Goal: Task Accomplishment & Management: Complete application form

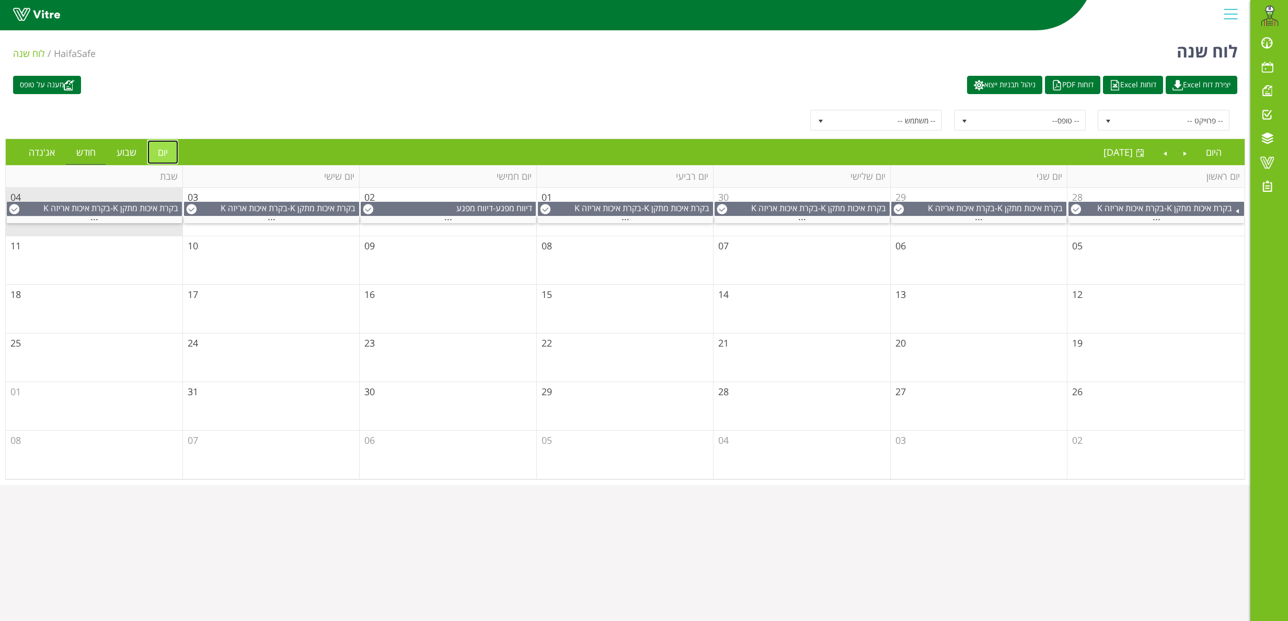
click at [168, 155] on link "יום" at bounding box center [162, 152] width 31 height 24
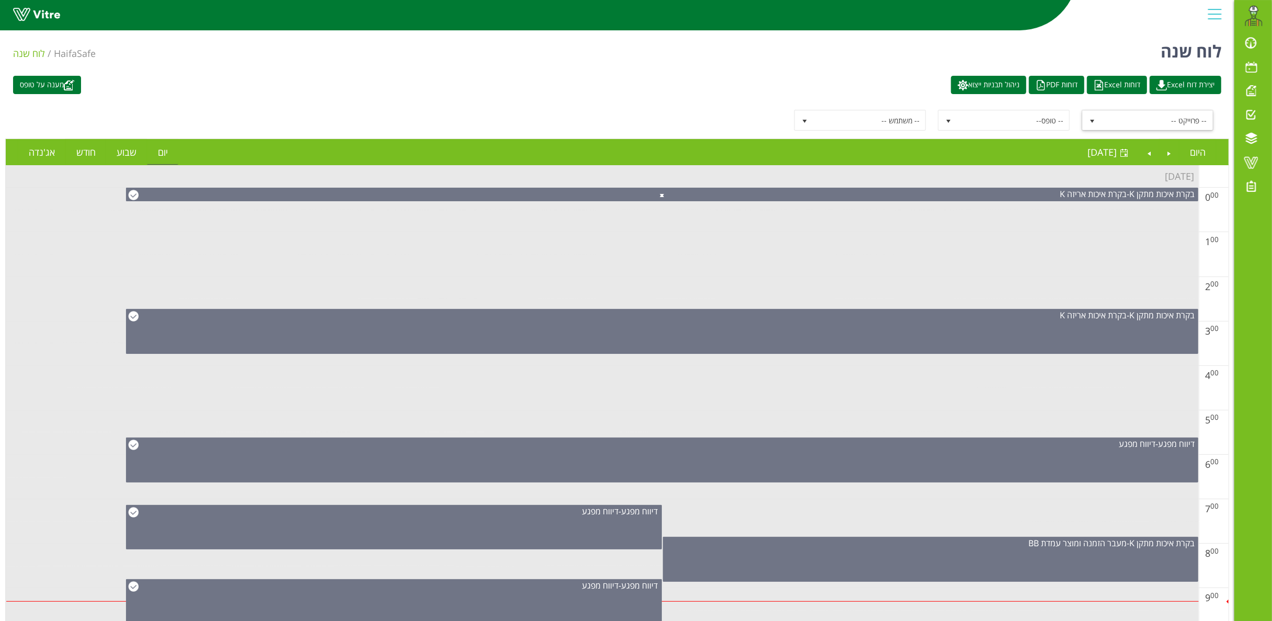
click at [1132, 119] on span "-- פרוייקט --" at bounding box center [1157, 120] width 112 height 19
click at [980, 285] on td at bounding box center [602, 288] width 1193 height 22
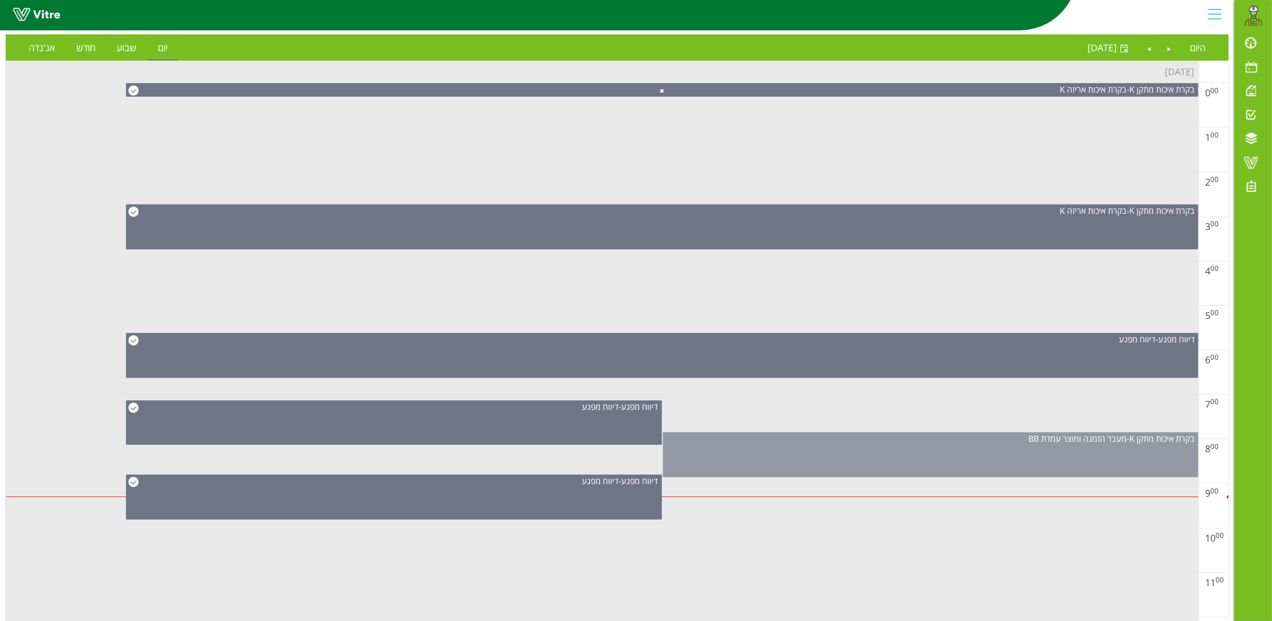
click at [1004, 454] on div "בקרת איכות מתקן K - מעבר הזמנה ומוצר עמדת BB" at bounding box center [930, 454] width 535 height 45
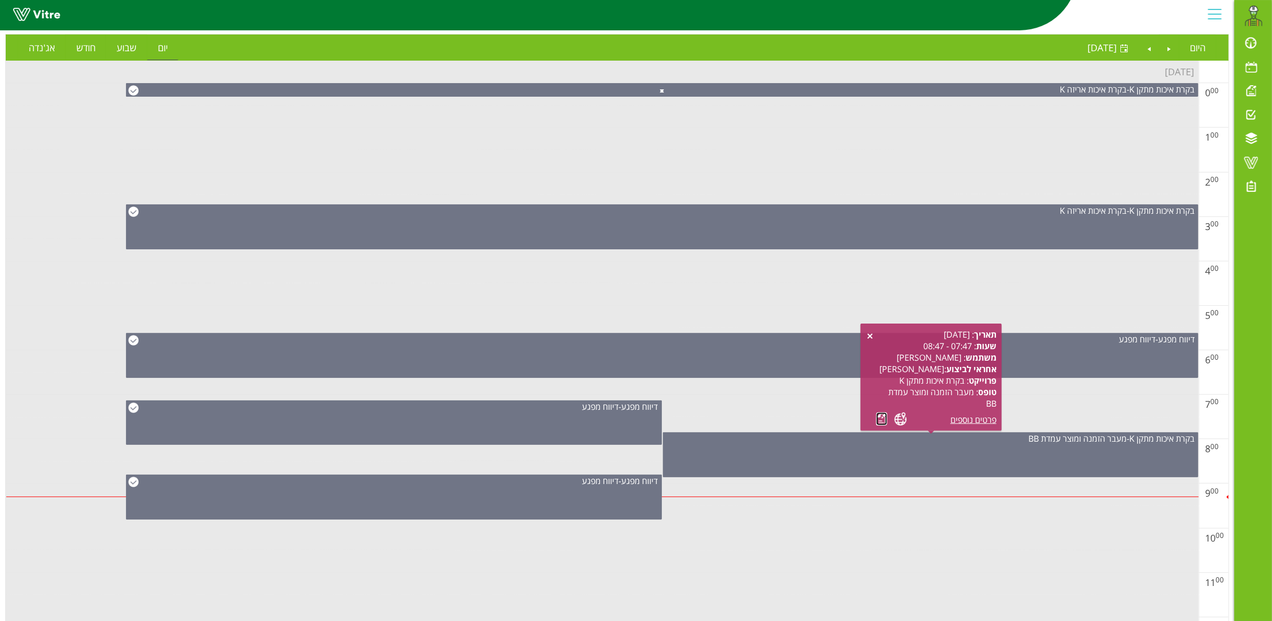
click at [882, 415] on link at bounding box center [881, 418] width 11 height 13
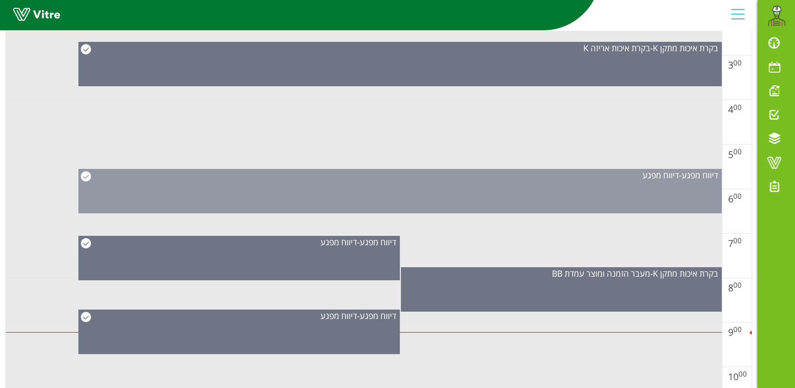
scroll to position [331, 0]
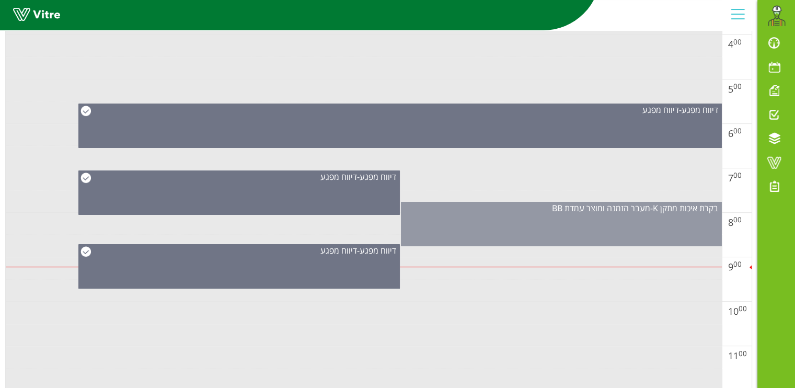
click at [577, 227] on div "בקרת איכות מתקן K - מעבר הזמנה ומוצר עמדת BB" at bounding box center [561, 224] width 321 height 44
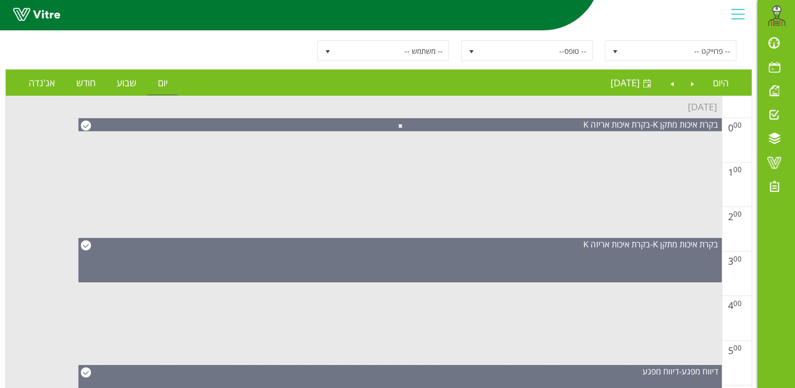
scroll to position [0, 0]
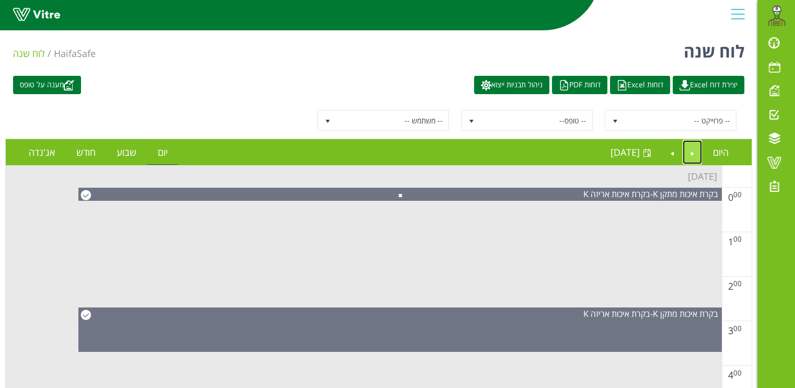
click at [695, 153] on link "Previous" at bounding box center [693, 152] width 20 height 24
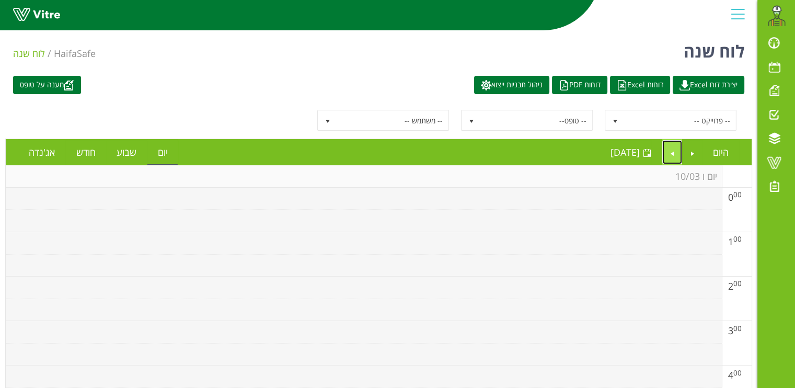
click at [672, 150] on link "Next" at bounding box center [672, 152] width 20 height 24
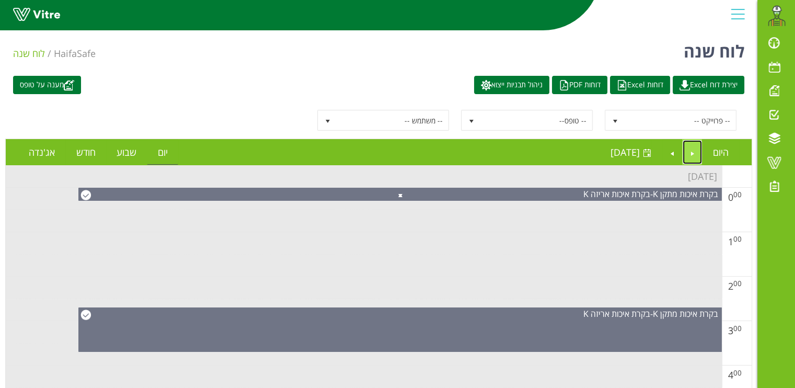
click at [693, 155] on link "Previous" at bounding box center [693, 152] width 20 height 24
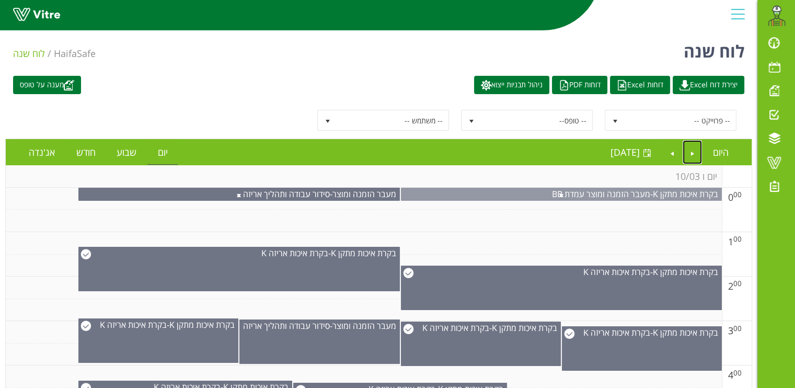
click at [522, 192] on span at bounding box center [561, 194] width 320 height 13
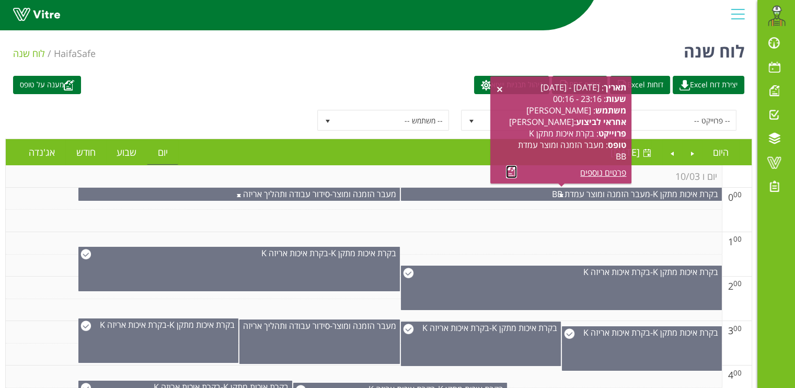
click at [510, 175] on link at bounding box center [511, 171] width 11 height 13
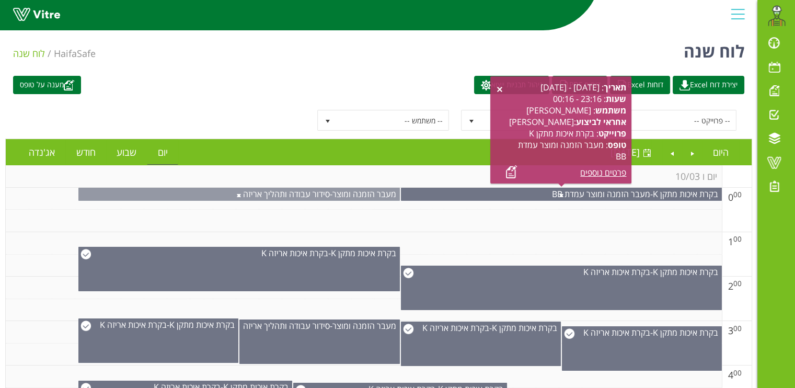
click at [347, 190] on span at bounding box center [239, 194] width 320 height 13
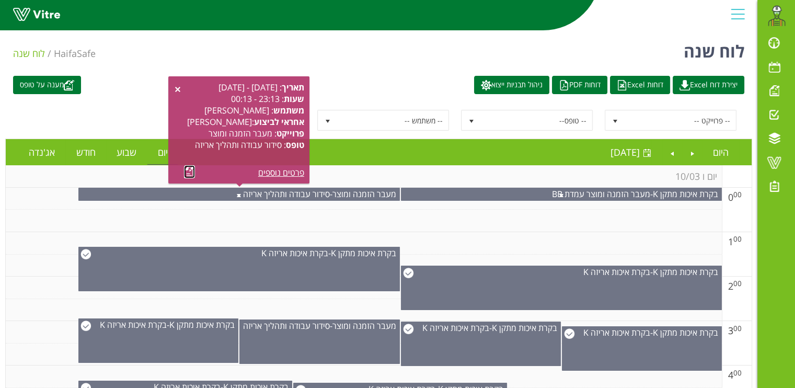
click at [188, 175] on link at bounding box center [189, 171] width 11 height 13
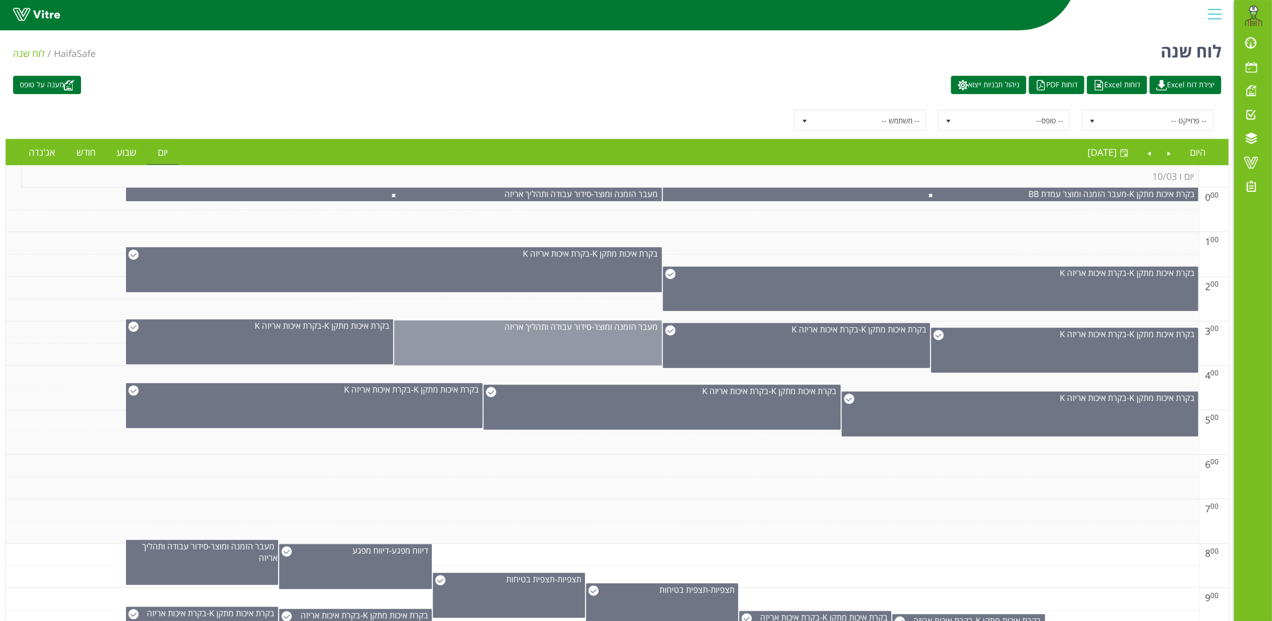
click at [611, 348] on div "מעבר הזמנה ומוצר - סידור עבודה ותהליך אריזה" at bounding box center [527, 342] width 267 height 45
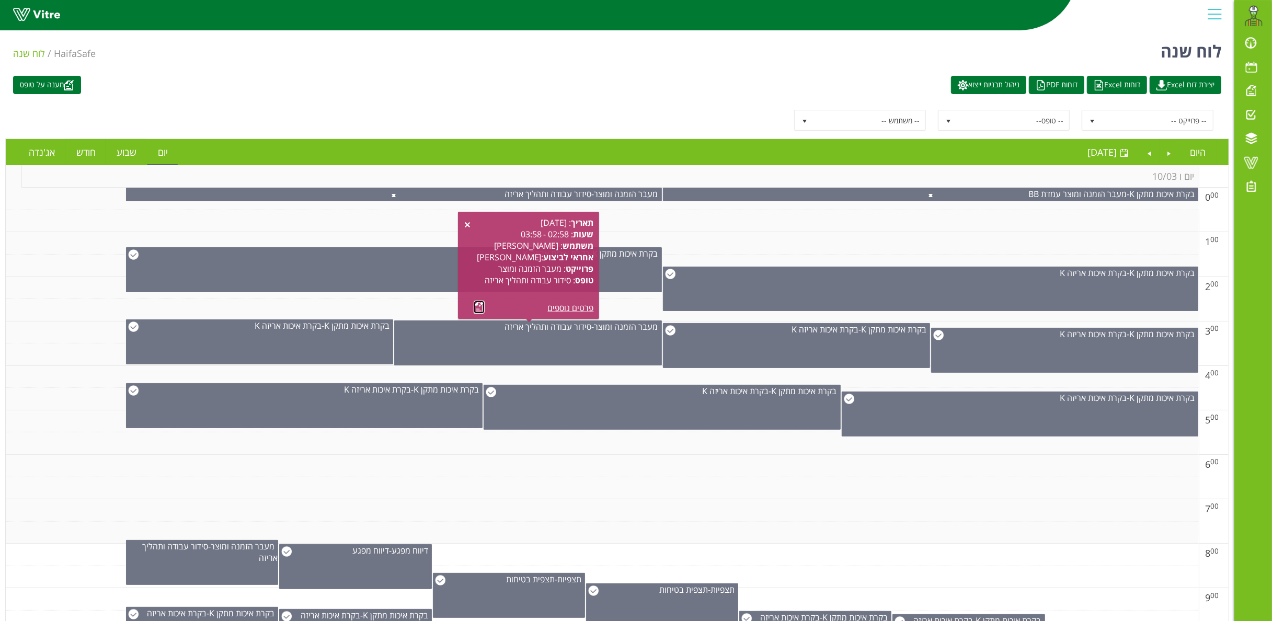
click at [479, 302] on link at bounding box center [479, 307] width 11 height 13
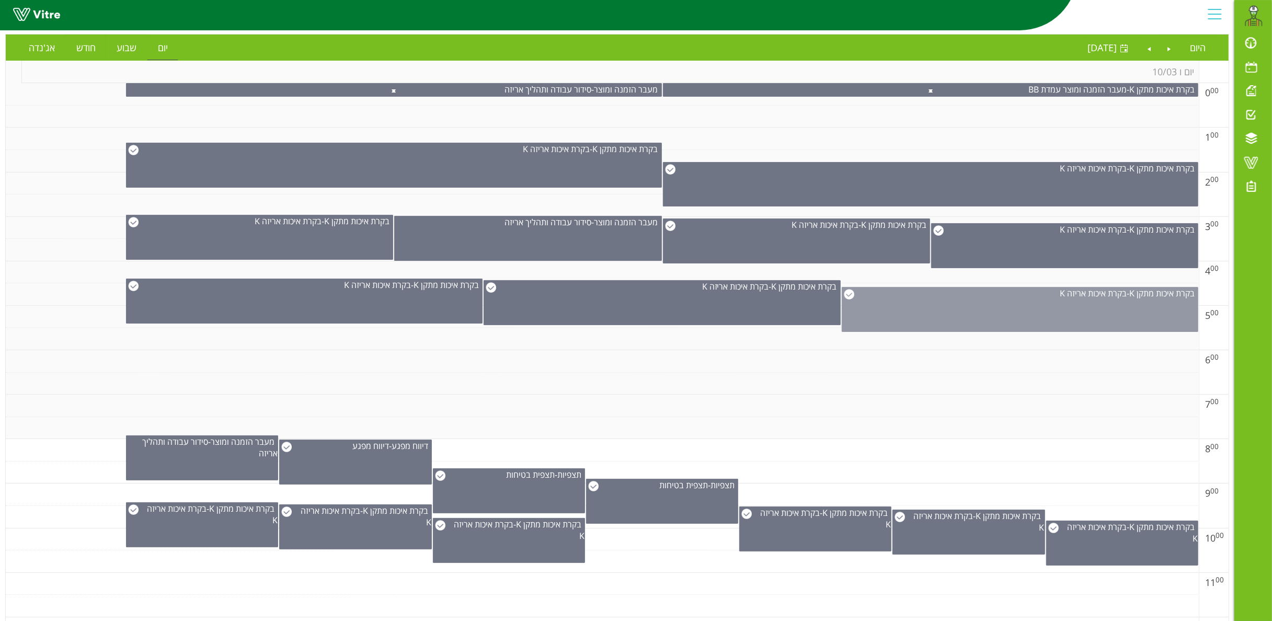
scroll to position [209, 0]
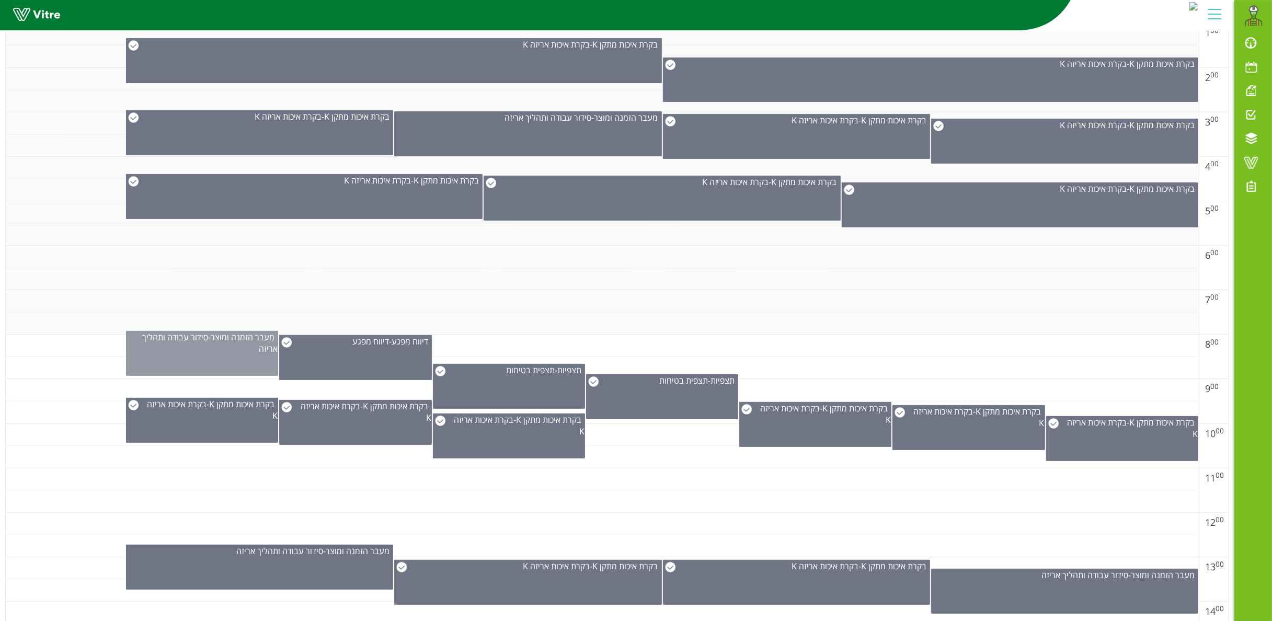
click at [227, 351] on div "מעבר הזמנה ומוצר - סידור עבודה ותהליך אריזה" at bounding box center [201, 342] width 151 height 23
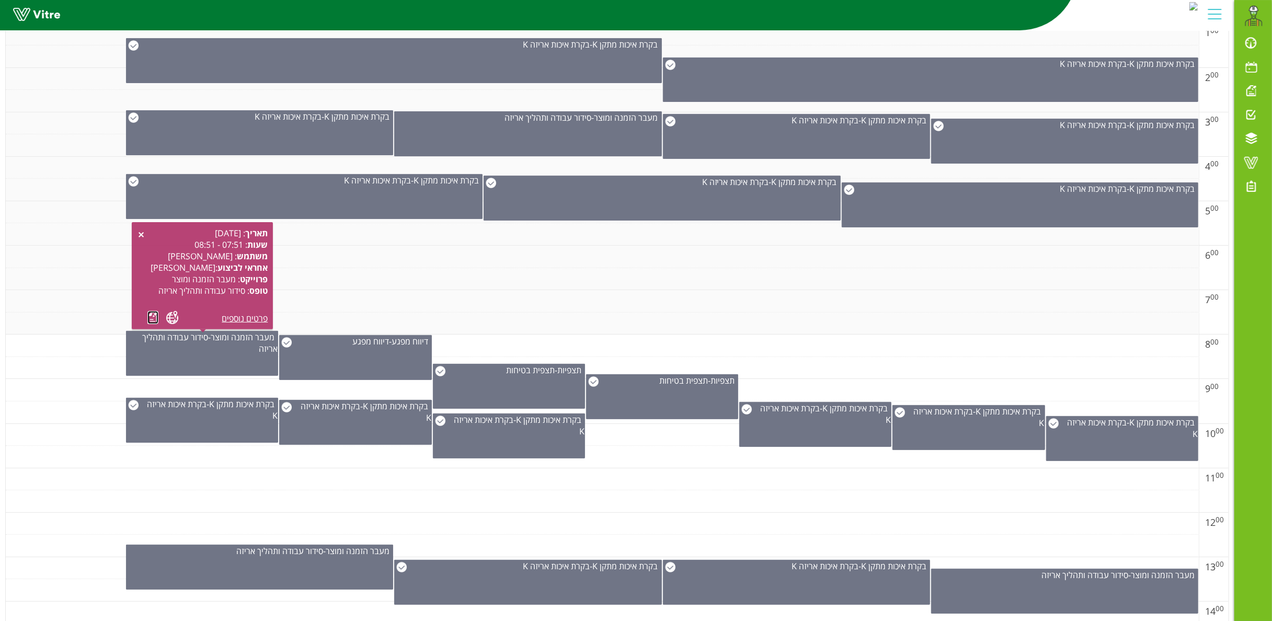
click at [156, 315] on link at bounding box center [152, 317] width 11 height 13
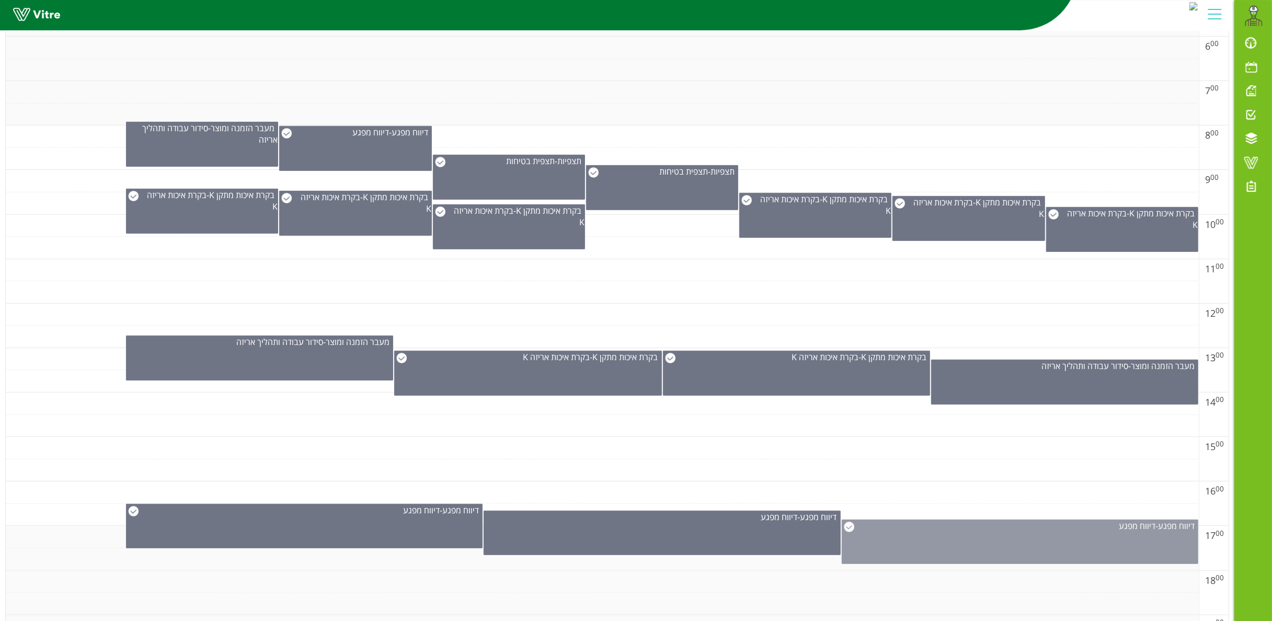
scroll to position [523, 0]
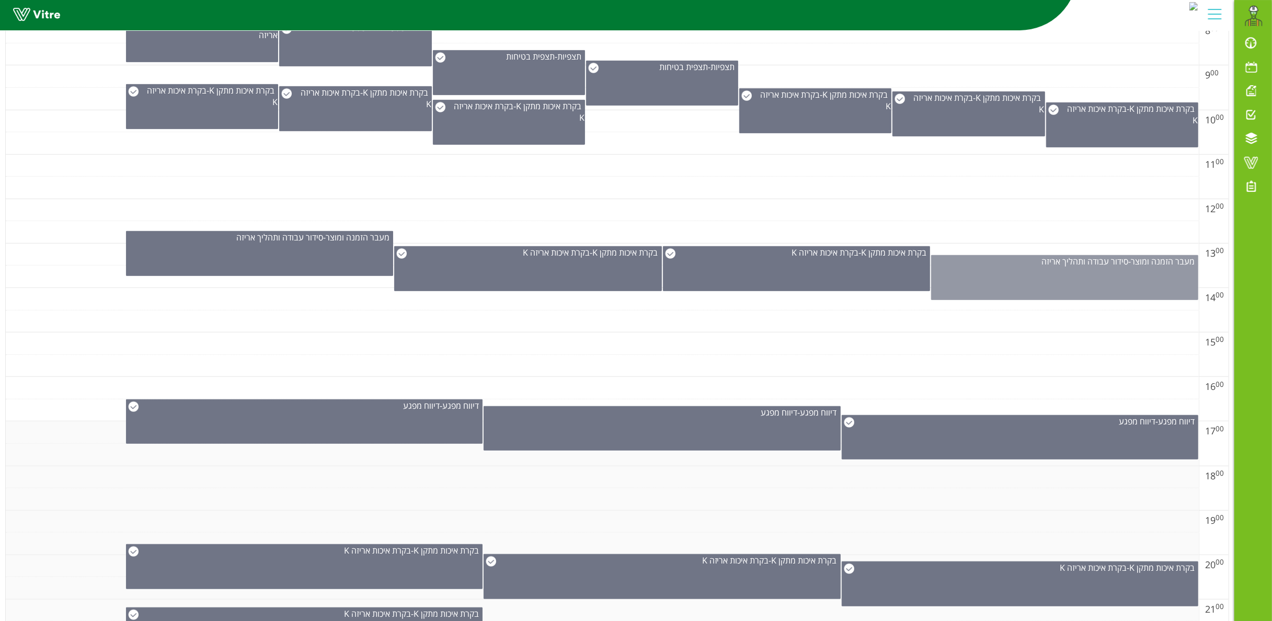
click at [1063, 277] on div "מעבר הזמנה ומוצר - סידור עבודה ותהליך אריזה" at bounding box center [1064, 277] width 267 height 45
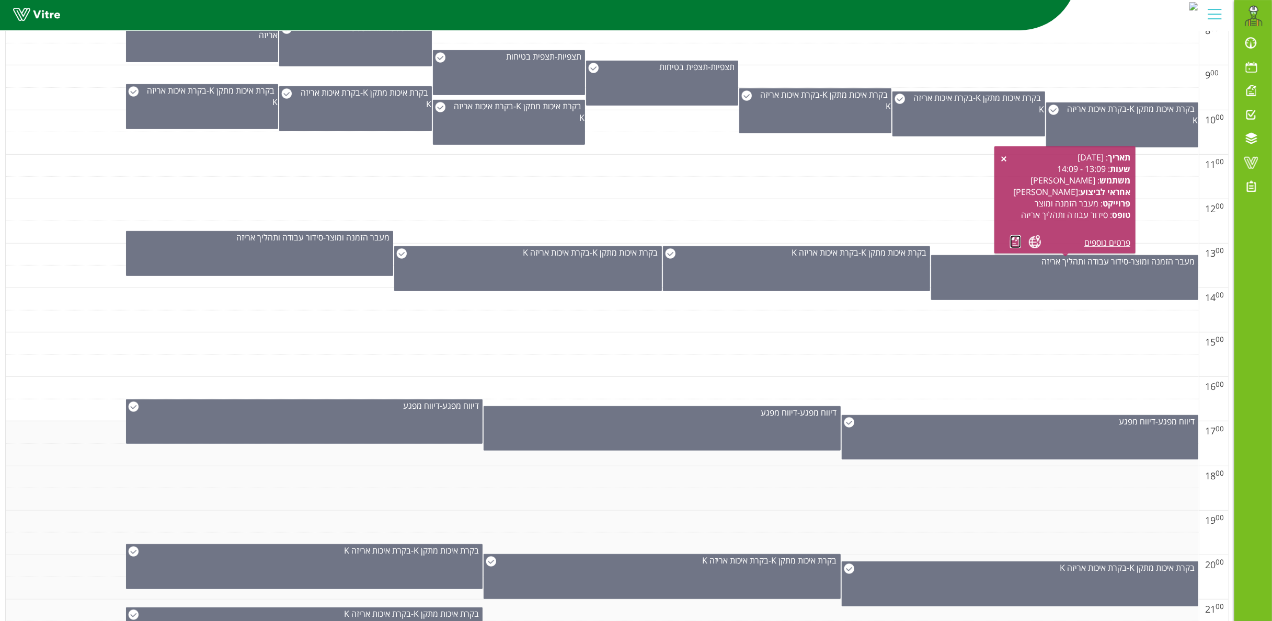
click at [1013, 242] on link at bounding box center [1015, 241] width 11 height 13
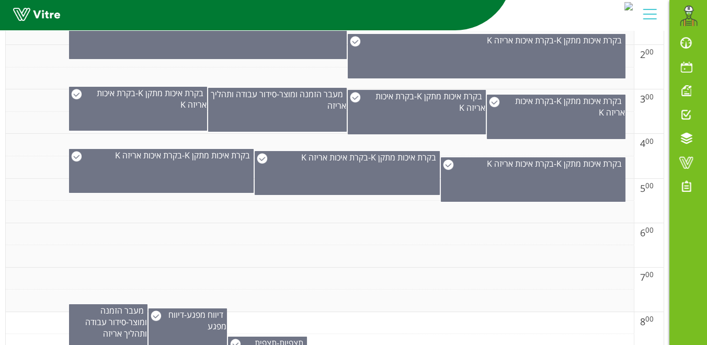
scroll to position [0, 0]
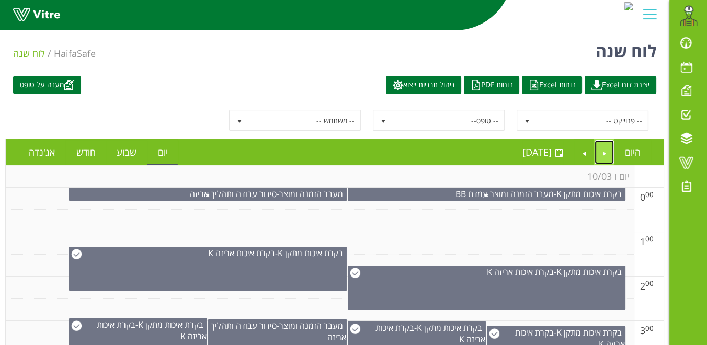
click at [605, 148] on link "Previous" at bounding box center [604, 152] width 20 height 24
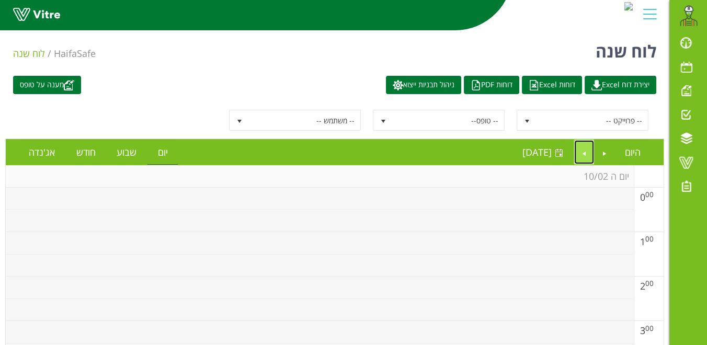
click at [586, 150] on link "Next" at bounding box center [584, 152] width 20 height 24
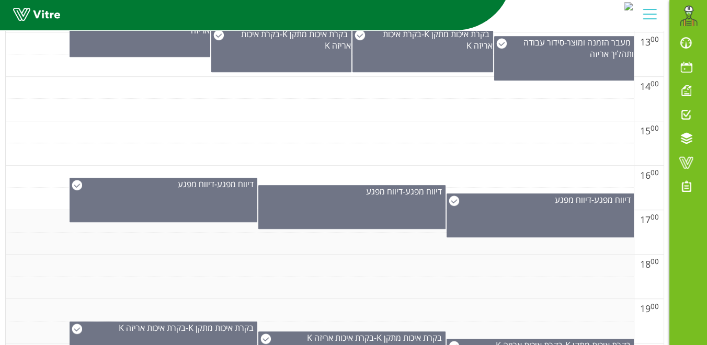
scroll to position [618, 0]
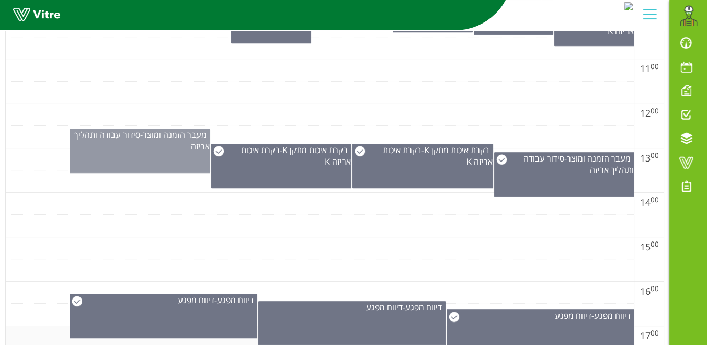
click at [159, 153] on div "מעבר הזמנה ומוצר - סידור עבודה ותהליך אריזה" at bounding box center [140, 151] width 140 height 44
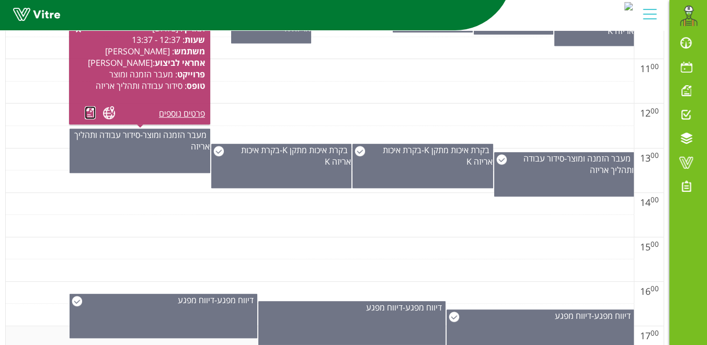
click at [87, 113] on link at bounding box center [90, 112] width 11 height 13
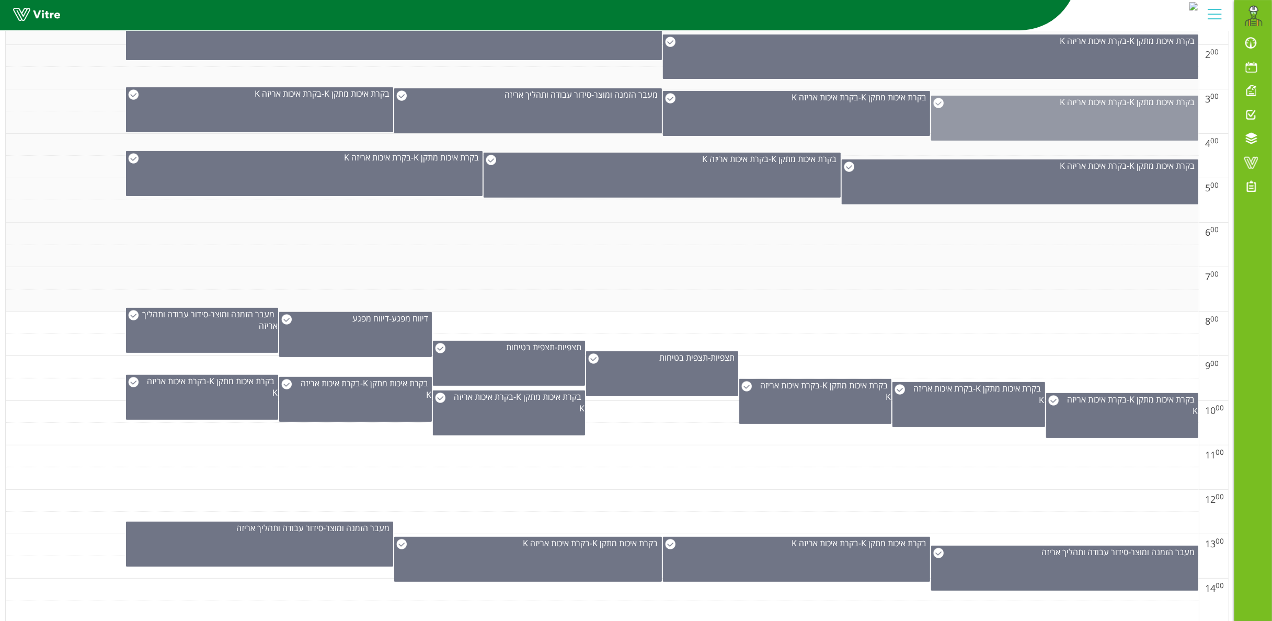
scroll to position [0, 0]
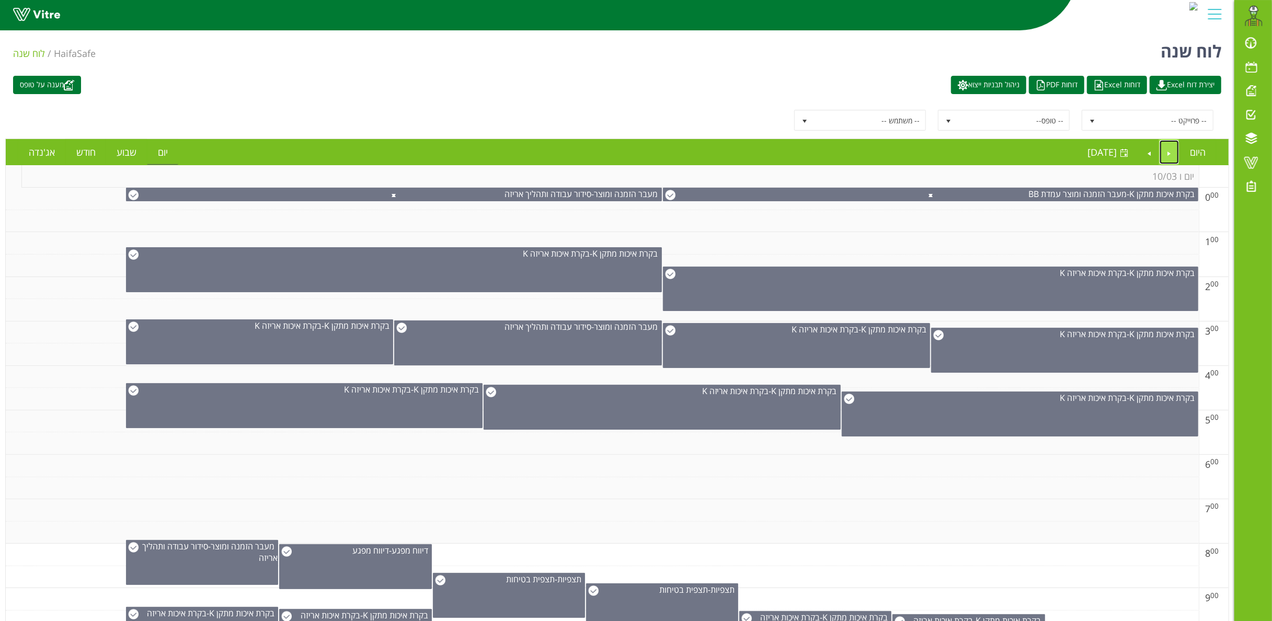
click at [1171, 155] on link "Previous" at bounding box center [1169, 152] width 20 height 24
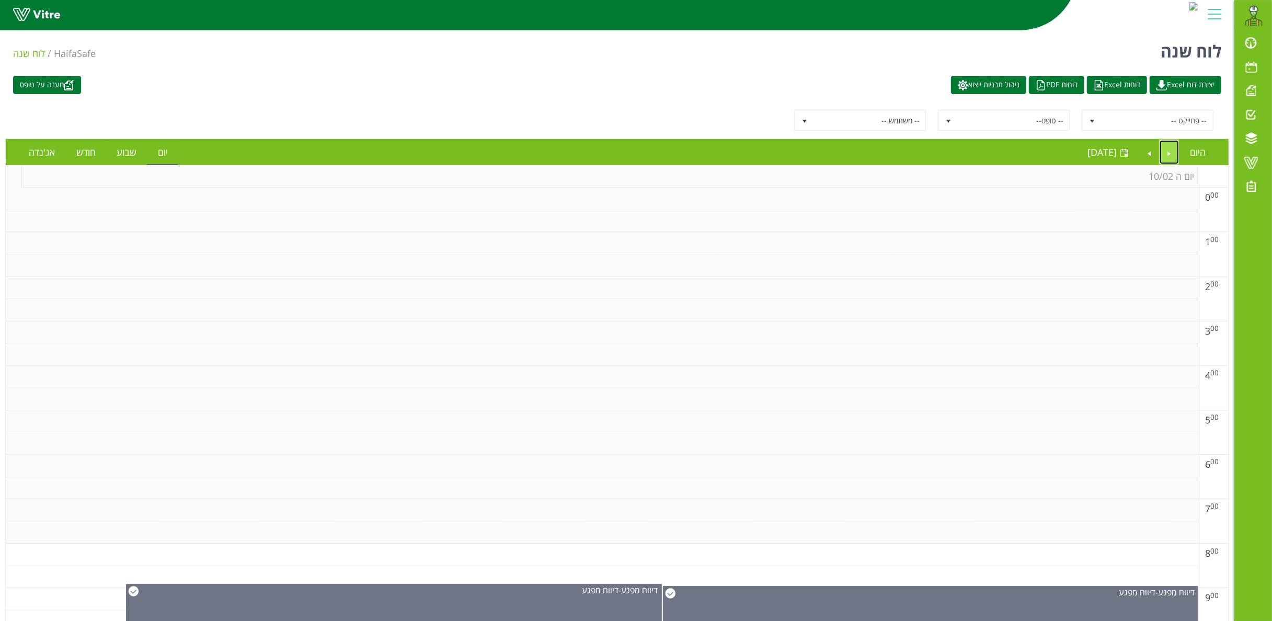
click at [1167, 155] on link "Previous" at bounding box center [1169, 152] width 20 height 24
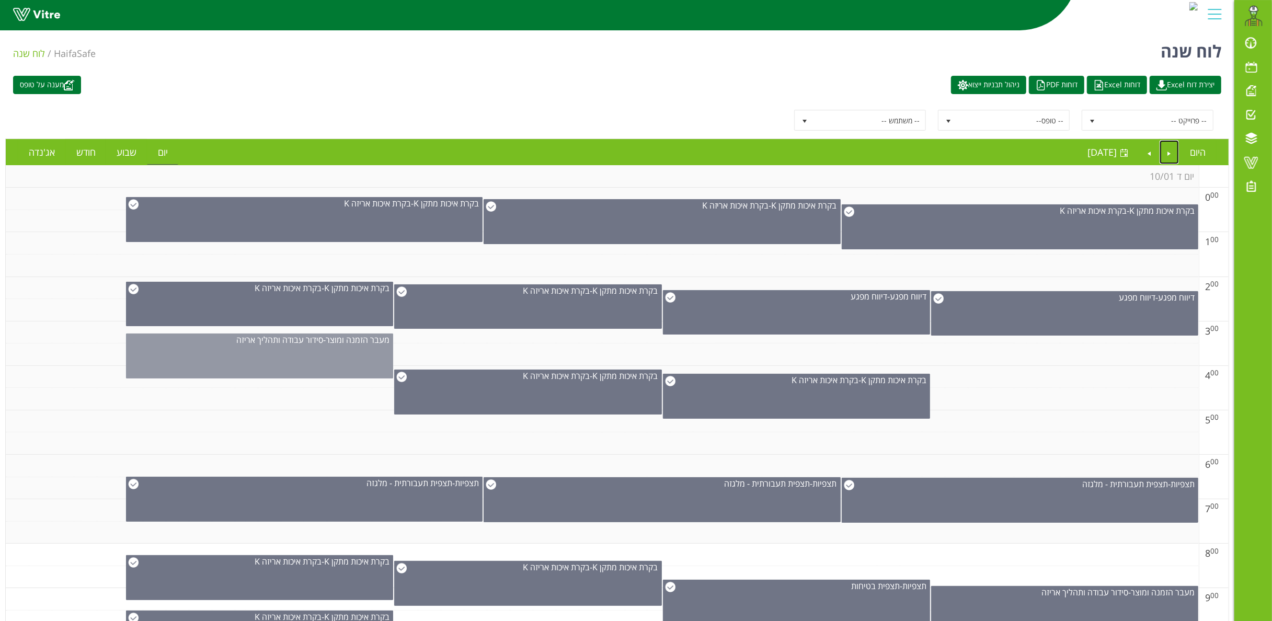
click at [233, 352] on div "מעבר הזמנה ומוצר - סידור עבודה ותהליך אריזה" at bounding box center [259, 356] width 267 height 45
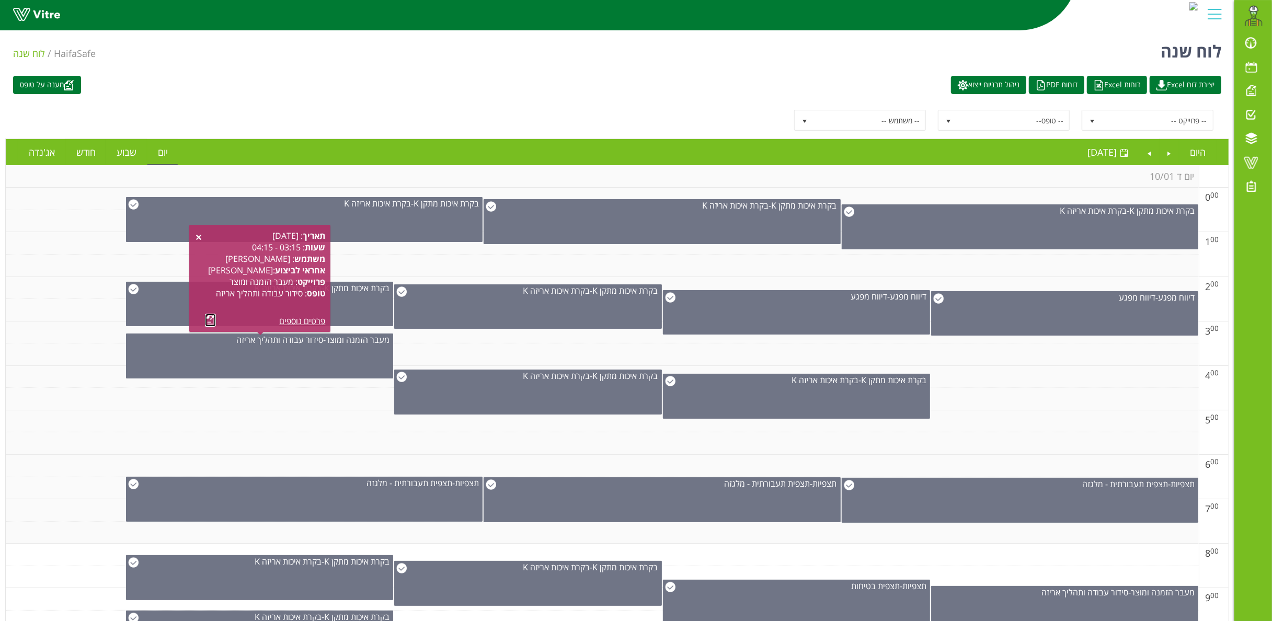
click at [210, 319] on link at bounding box center [210, 320] width 11 height 13
click at [1039, 442] on td at bounding box center [602, 443] width 1193 height 22
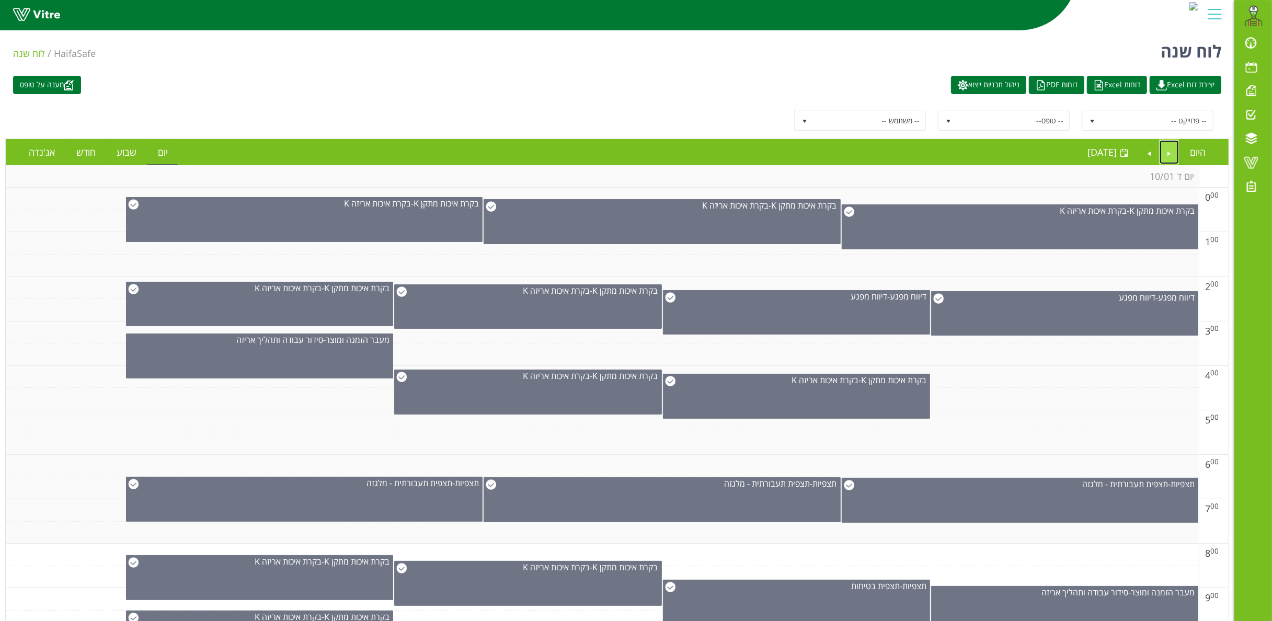
click at [1169, 151] on link "Previous" at bounding box center [1169, 152] width 20 height 24
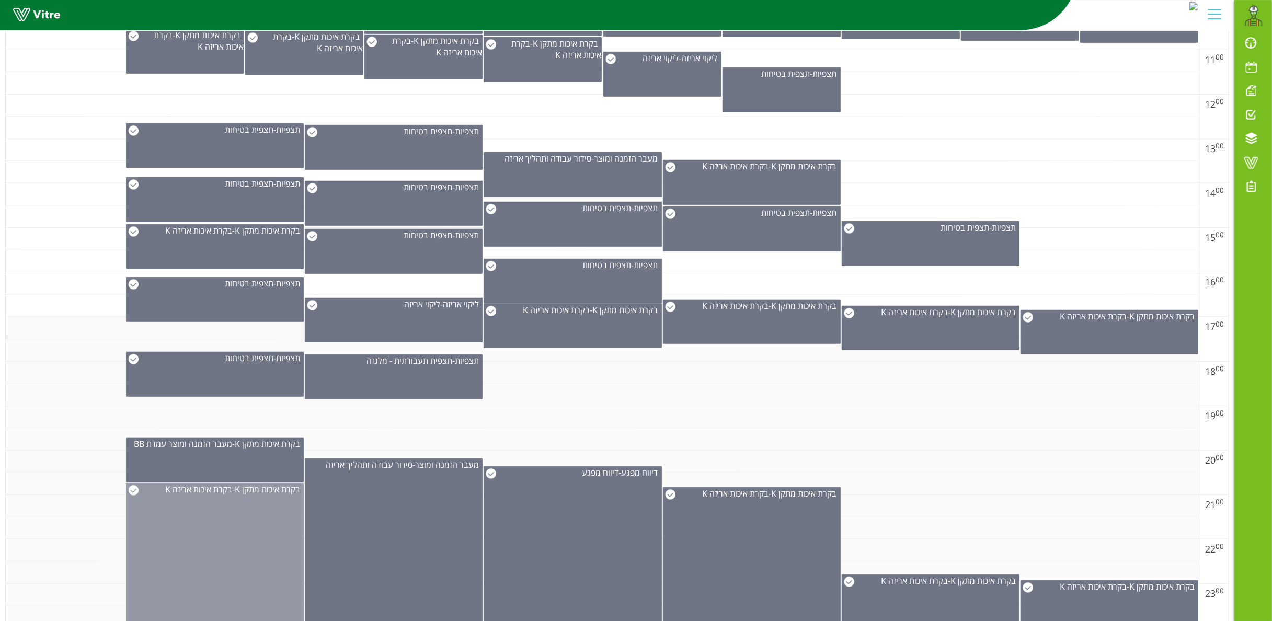
scroll to position [650, 0]
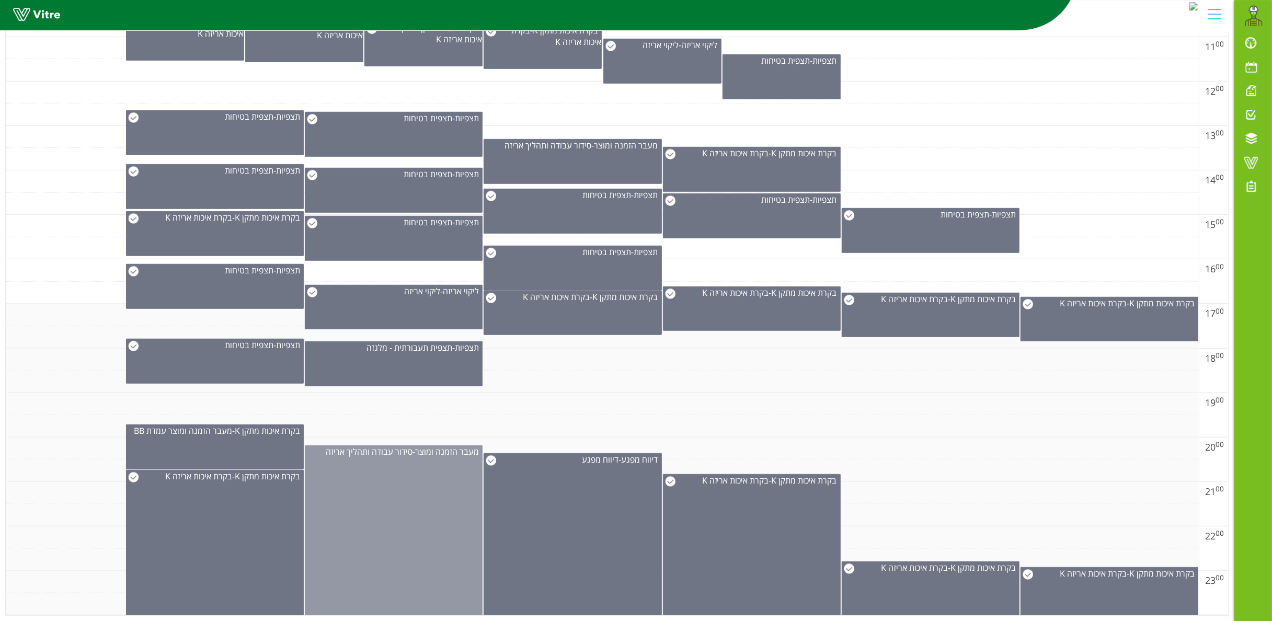
click at [415, 492] on div "מעבר הזמנה ומוצר - סידור עבודה ותהליך אריזה" at bounding box center [394, 534] width 178 height 178
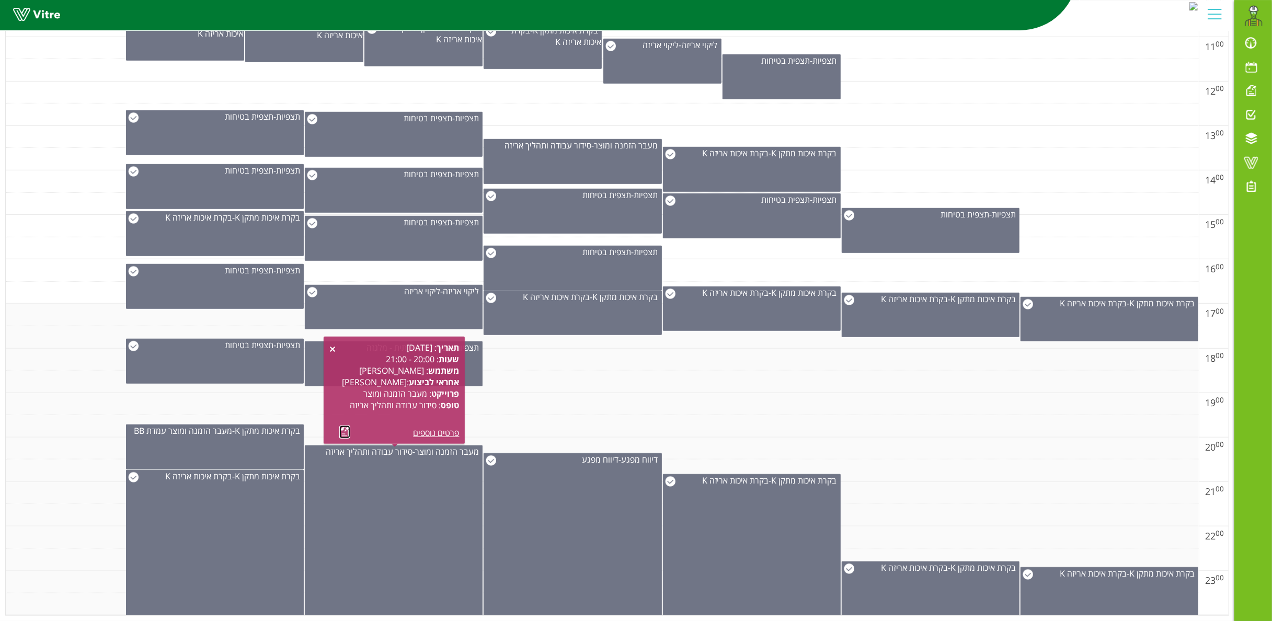
click at [341, 426] on link at bounding box center [344, 432] width 11 height 13
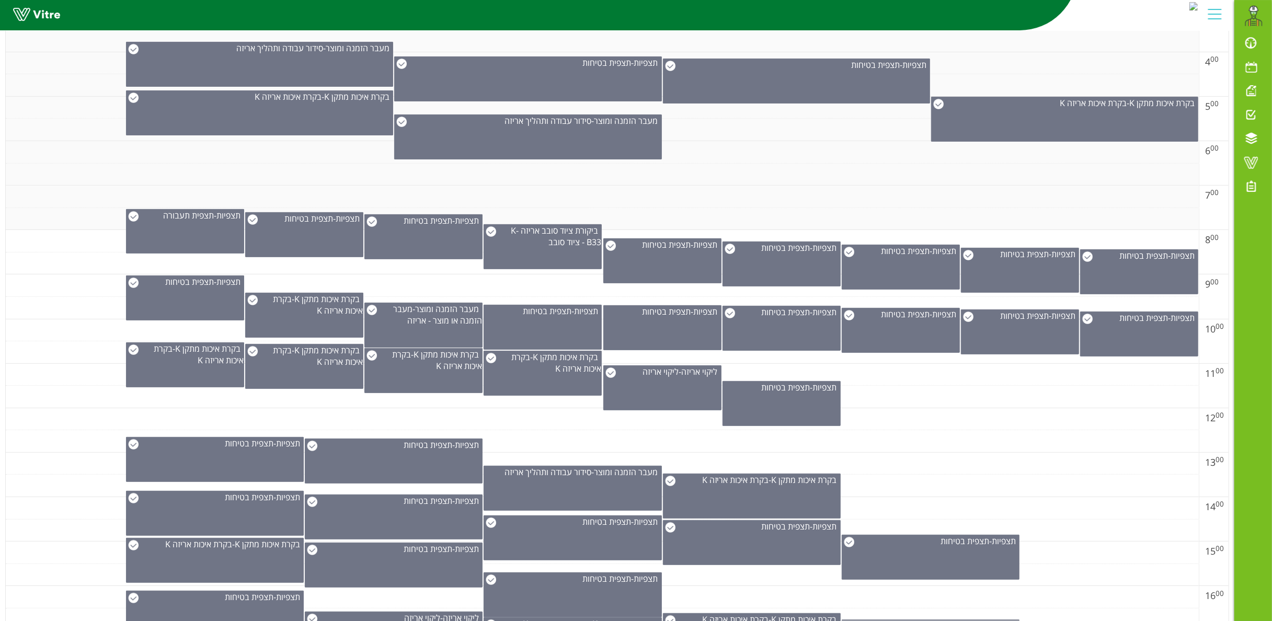
scroll to position [418, 0]
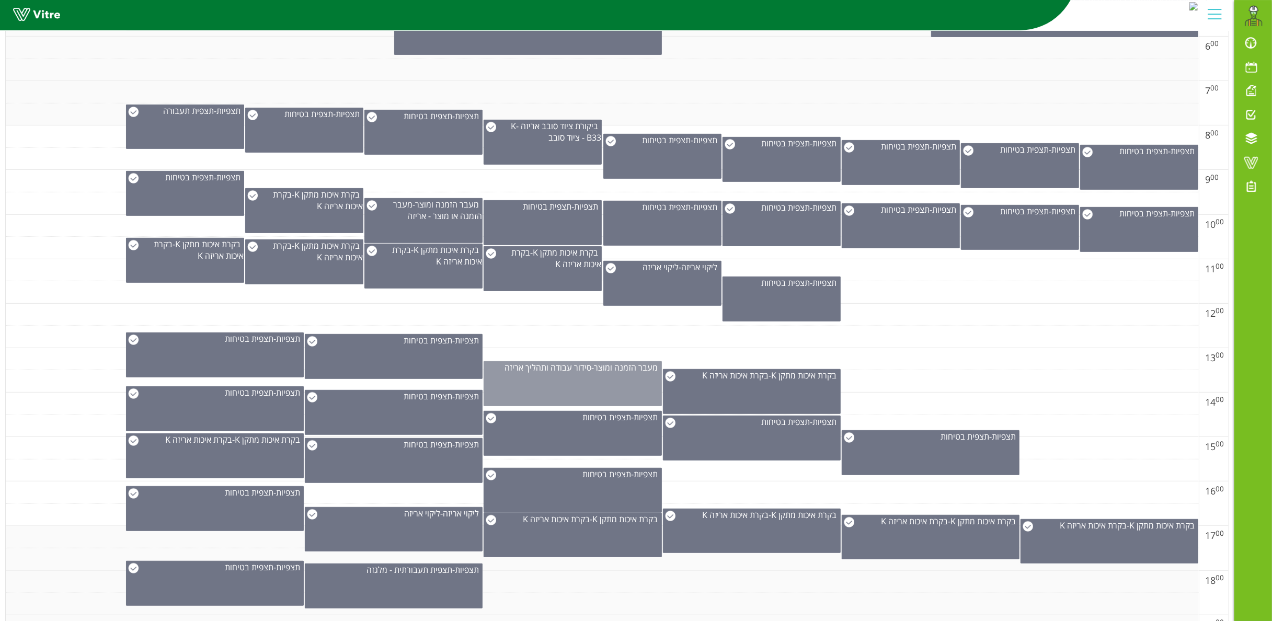
click at [588, 384] on div "מעבר הזמנה ומוצר - סידור עבודה ותהליך אריזה" at bounding box center [573, 383] width 178 height 45
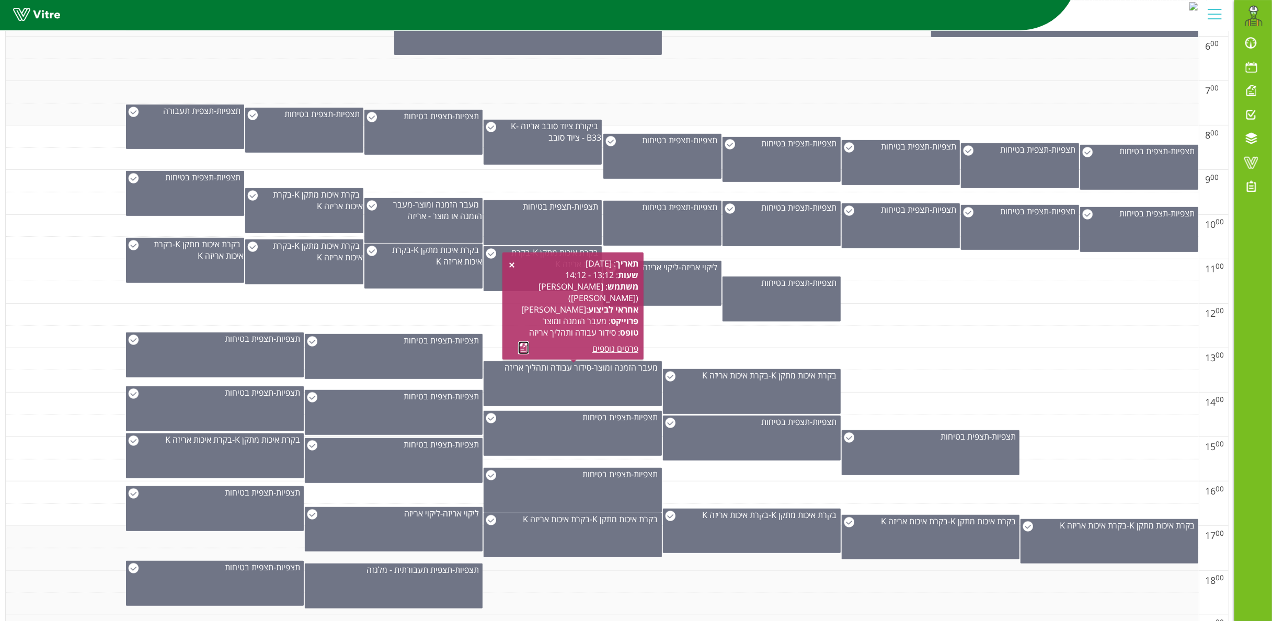
click at [524, 349] on link at bounding box center [523, 347] width 11 height 13
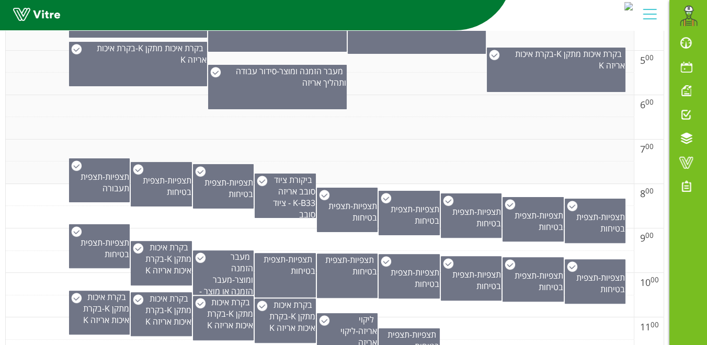
scroll to position [0, 0]
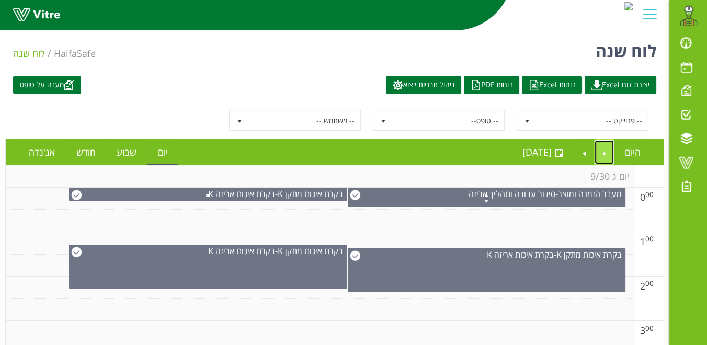
click at [606, 148] on link "Previous" at bounding box center [604, 152] width 20 height 24
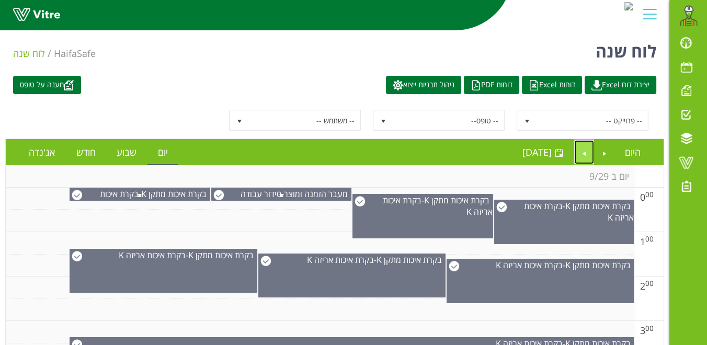
click at [584, 151] on link "Next" at bounding box center [584, 152] width 20 height 24
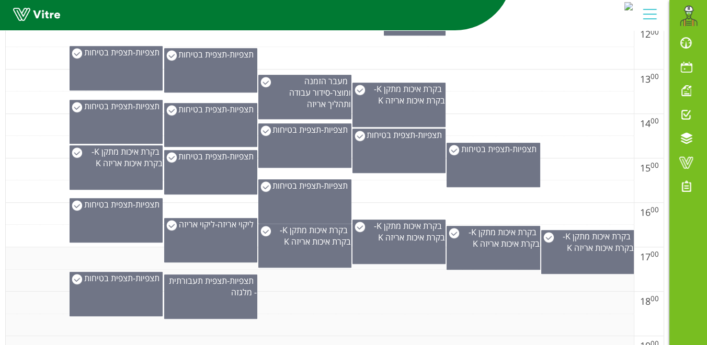
scroll to position [908, 0]
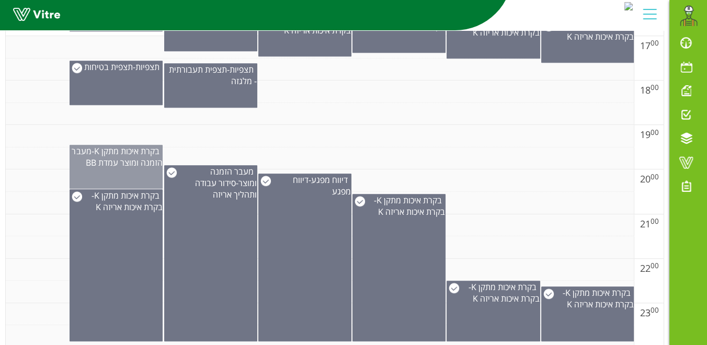
click at [96, 159] on span "מעבר הזמנה ומוצר עמדת BB" at bounding box center [117, 156] width 90 height 23
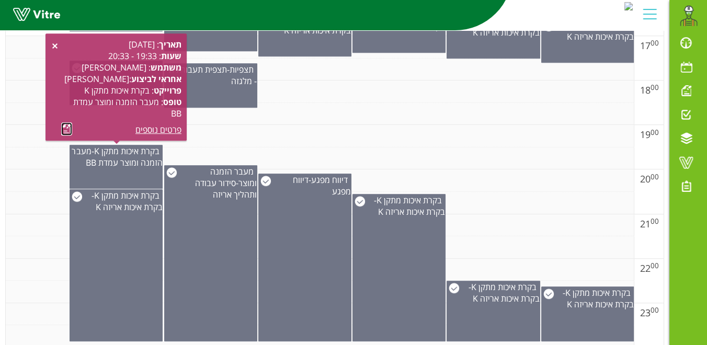
click at [64, 133] on link at bounding box center [66, 128] width 11 height 13
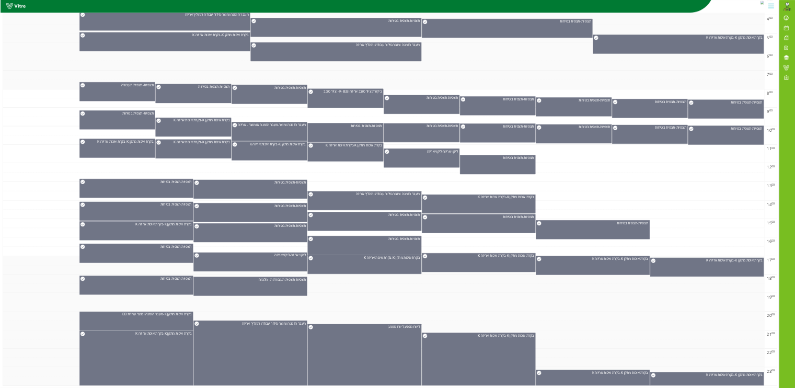
scroll to position [0, 0]
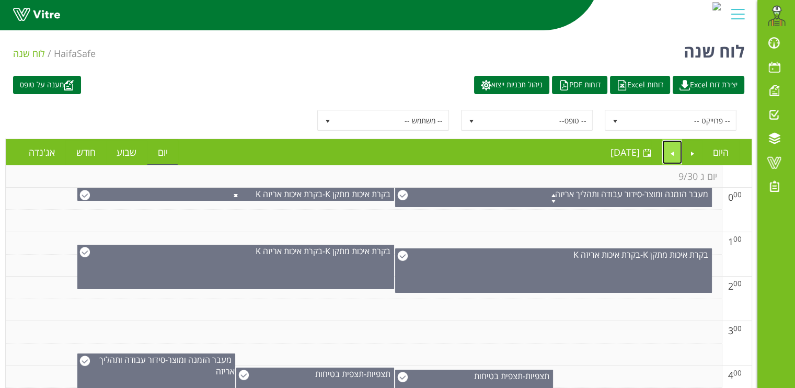
click at [668, 146] on link "Next" at bounding box center [672, 152] width 20 height 24
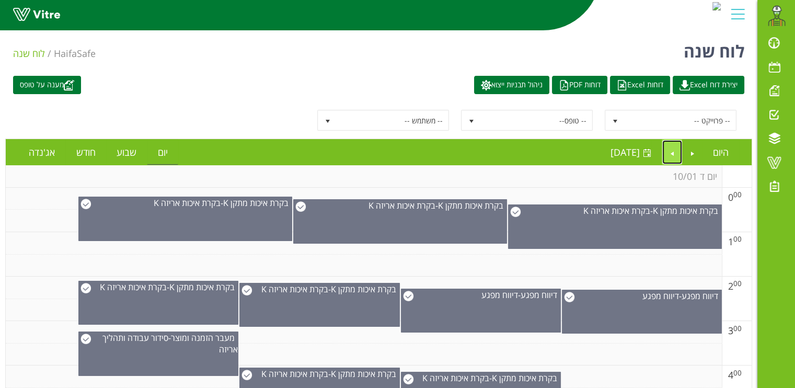
click at [674, 149] on link "Next" at bounding box center [672, 152] width 20 height 24
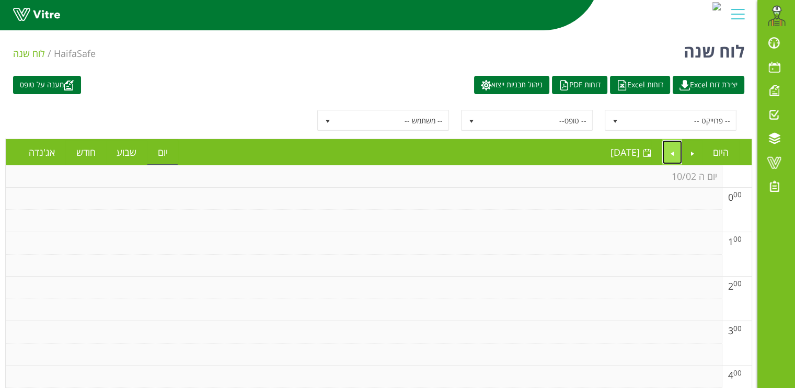
click at [677, 149] on link "Next" at bounding box center [672, 152] width 20 height 24
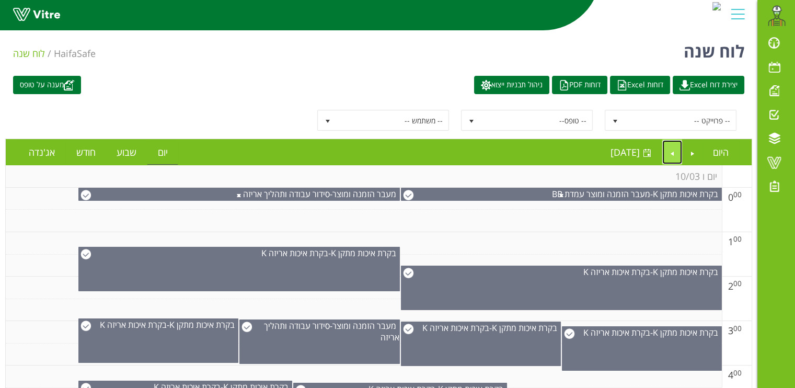
click at [668, 147] on link "Next" at bounding box center [672, 152] width 20 height 24
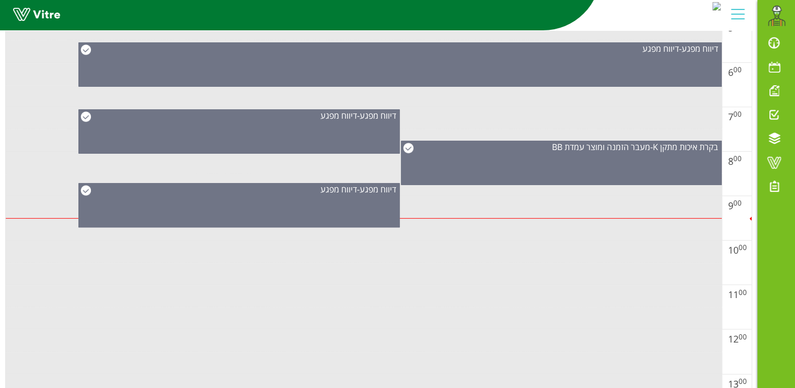
scroll to position [784, 0]
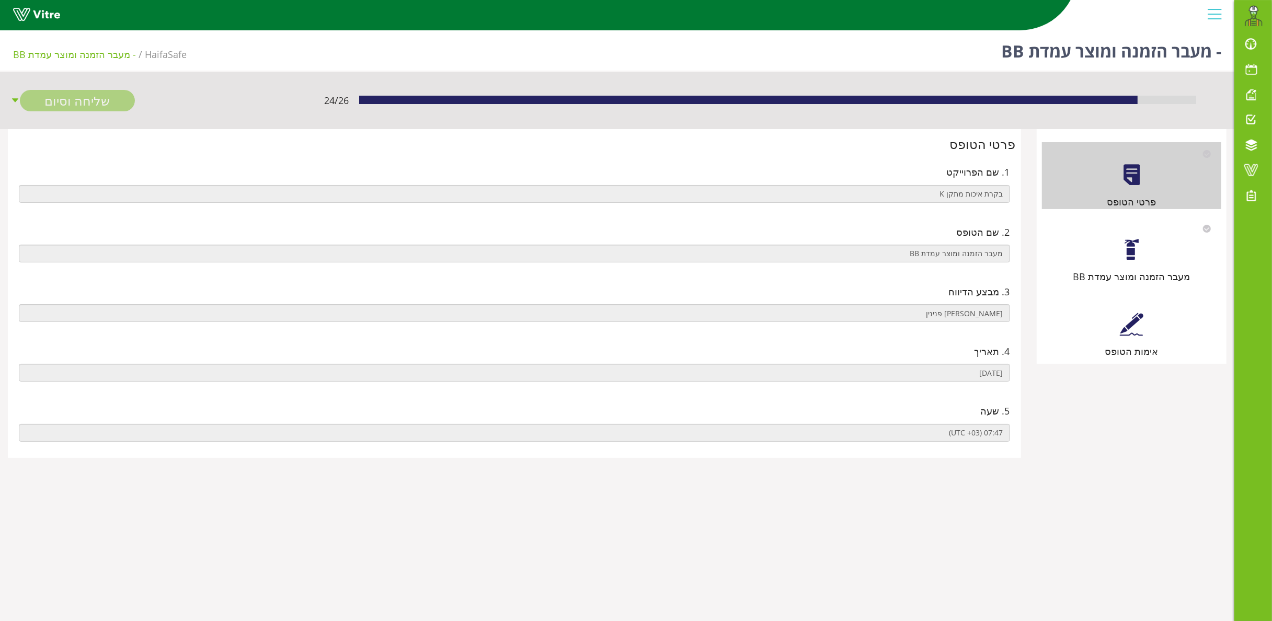
click at [1135, 239] on div at bounding box center [1132, 250] width 24 height 24
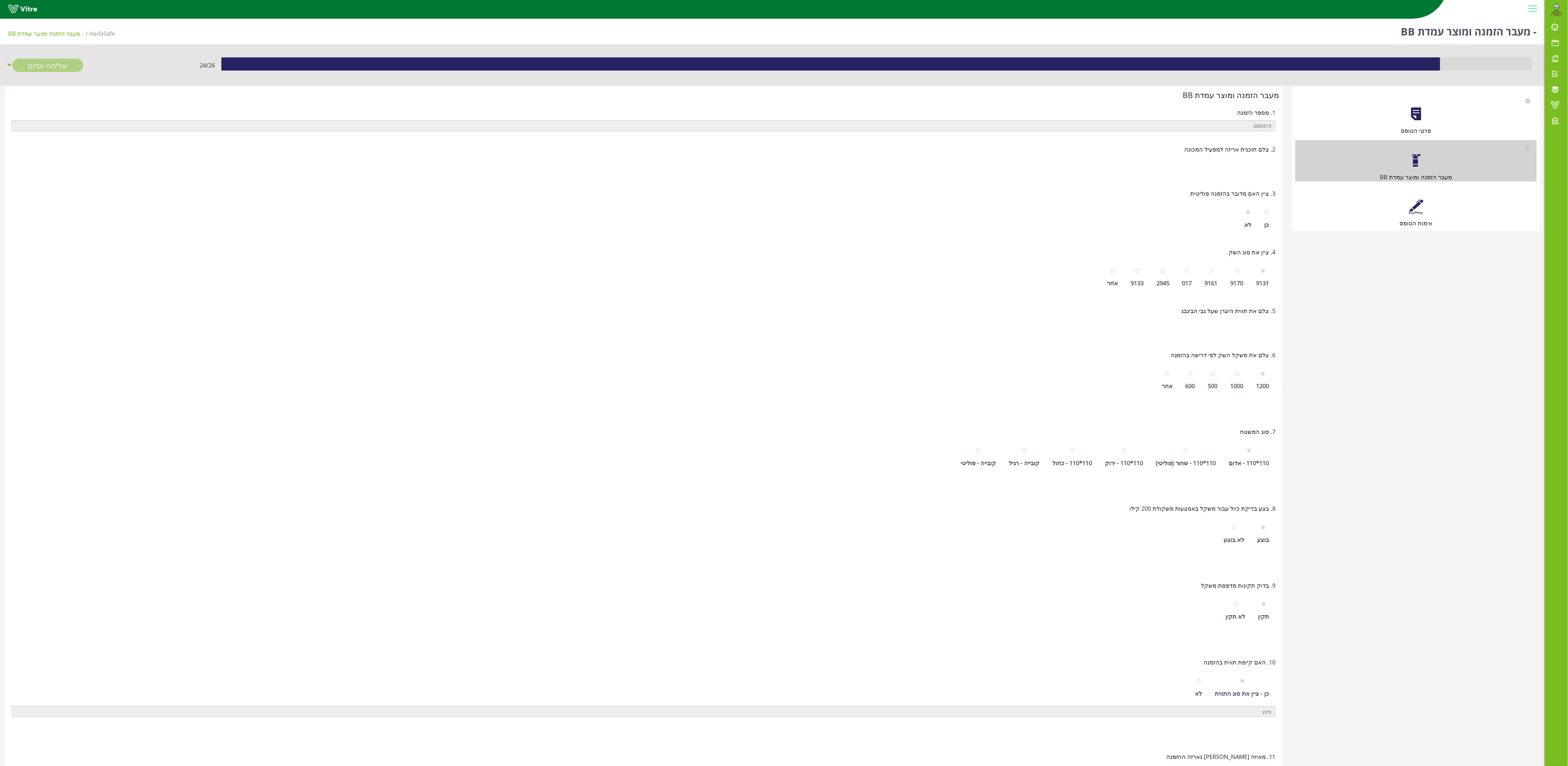
click at [793, 219] on div "אימות הטופס" at bounding box center [1416, 223] width 242 height 9
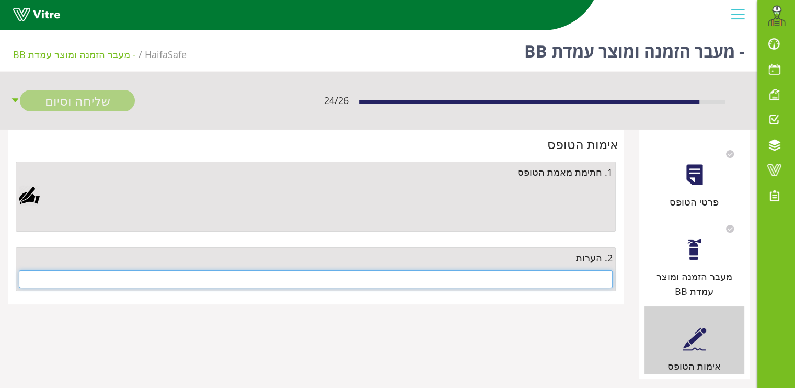
click at [267, 273] on input "text" at bounding box center [316, 279] width 594 height 18
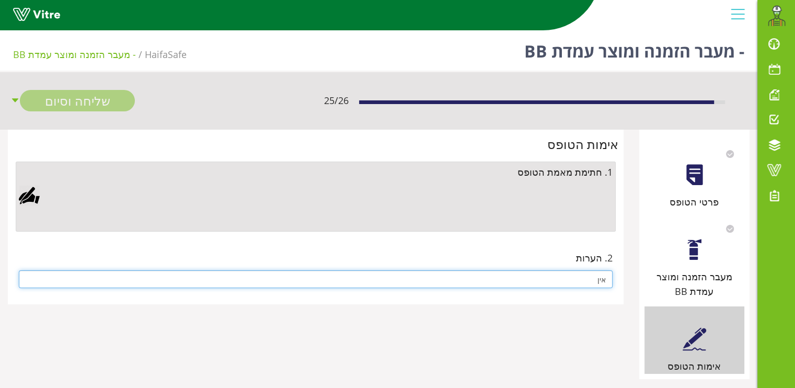
type input "אין"
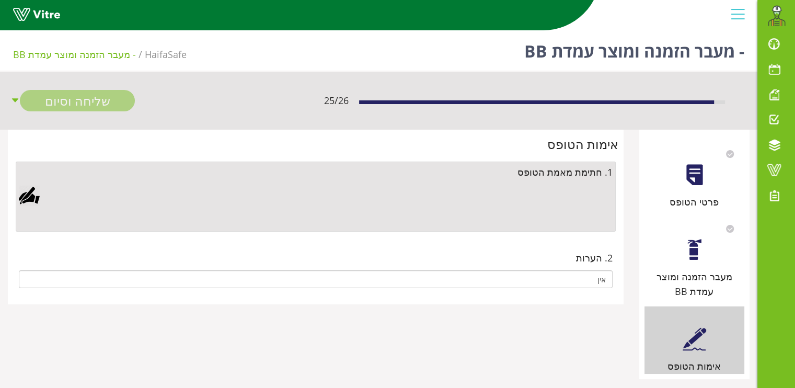
click at [28, 197] on div at bounding box center [29, 195] width 21 height 21
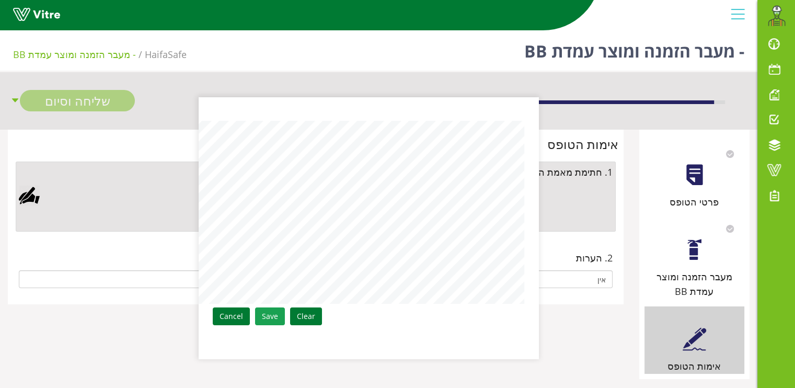
click at [267, 312] on link "Save" at bounding box center [270, 316] width 30 height 18
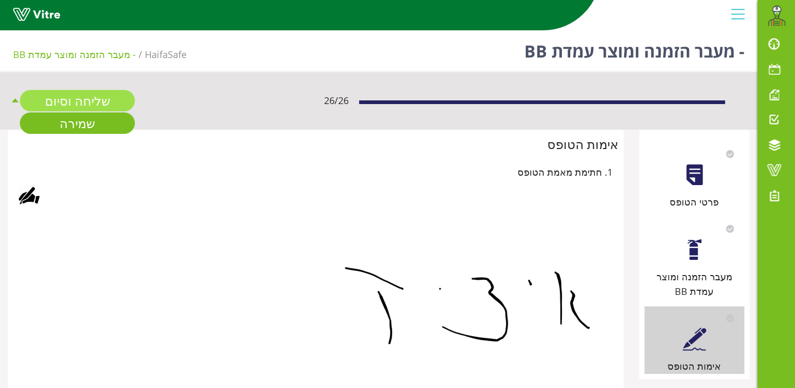
click at [88, 94] on link "שליחה וסיום" at bounding box center [77, 100] width 115 height 21
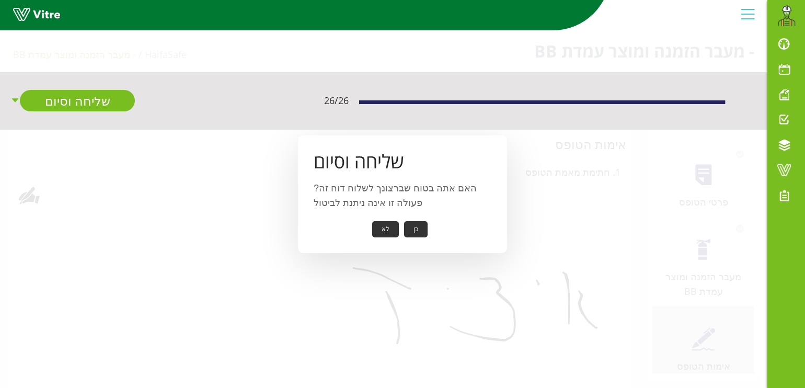
click at [415, 229] on button "כן" at bounding box center [416, 229] width 24 height 16
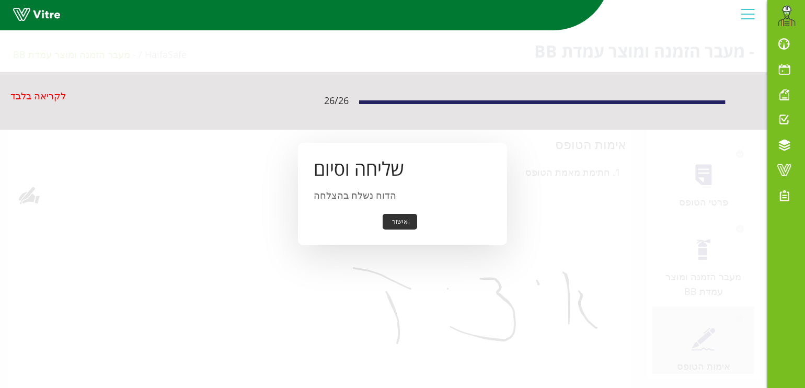
click at [395, 220] on button "אישור" at bounding box center [400, 222] width 34 height 16
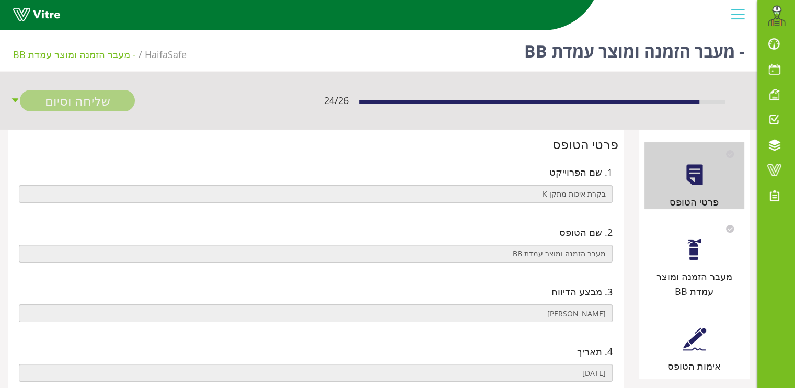
click at [691, 248] on div at bounding box center [695, 250] width 24 height 24
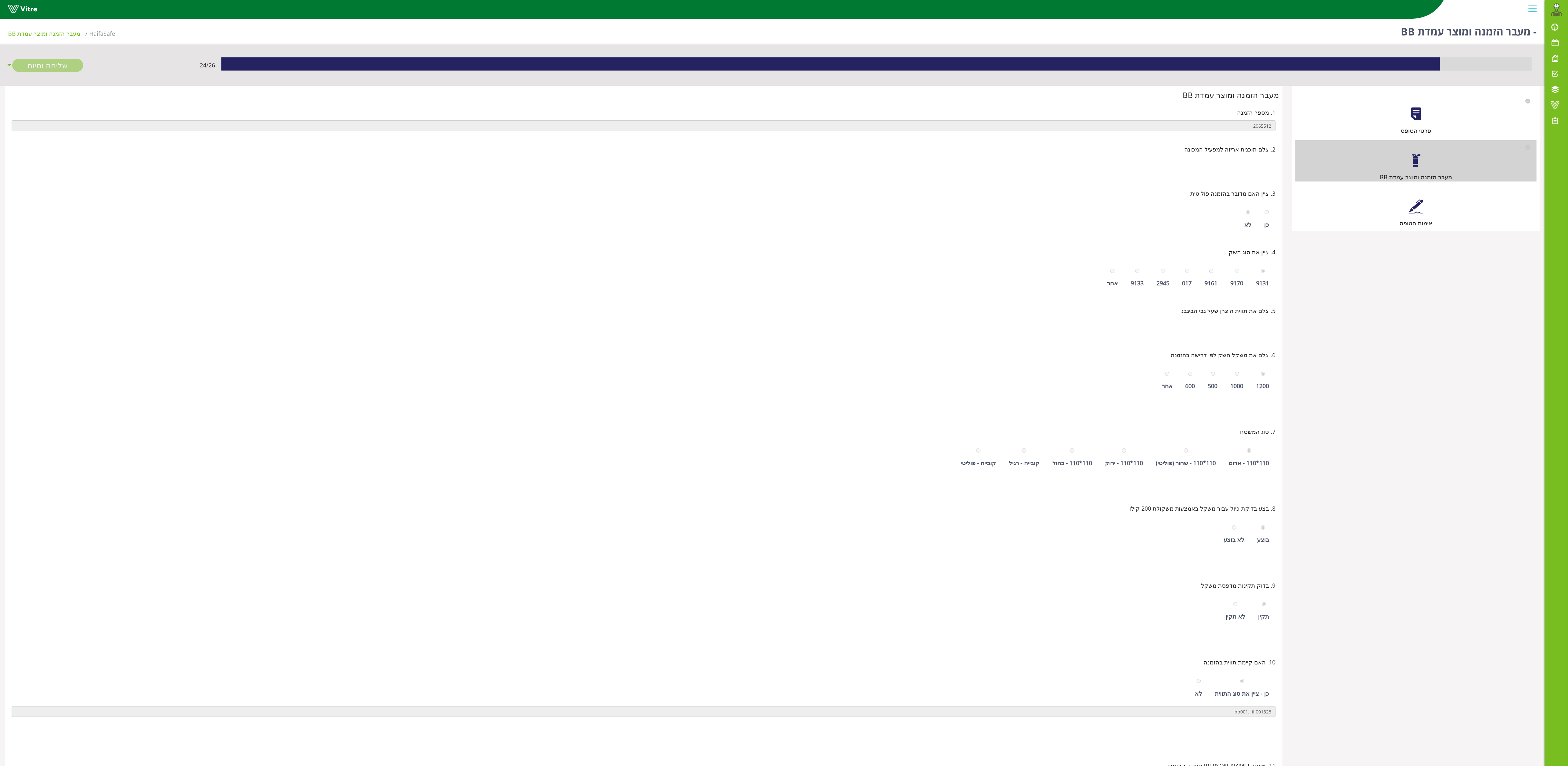
click at [490, 199] on div "אימות הטופס" at bounding box center [1416, 207] width 242 height 41
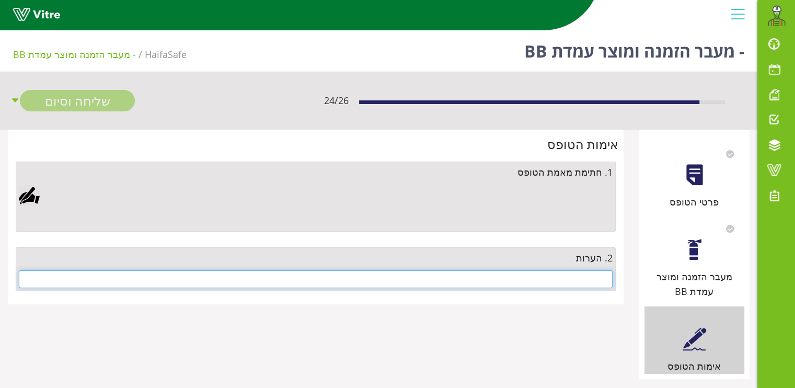
click at [514, 280] on input "text" at bounding box center [316, 279] width 594 height 18
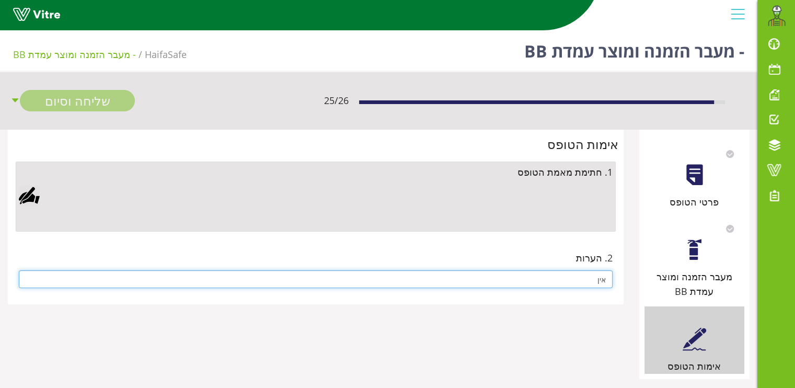
type input "אין"
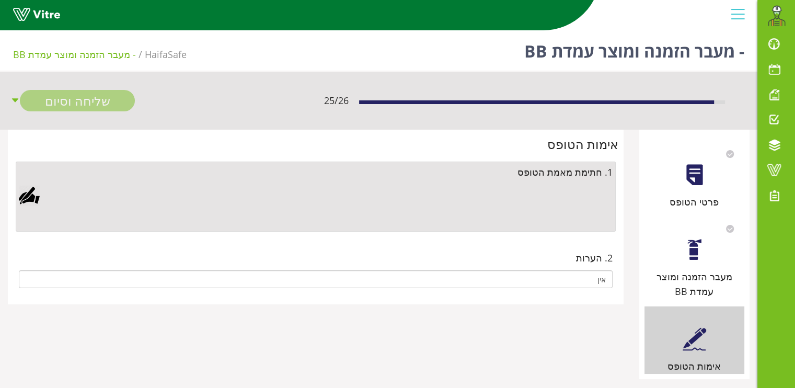
click at [26, 196] on div at bounding box center [29, 195] width 21 height 21
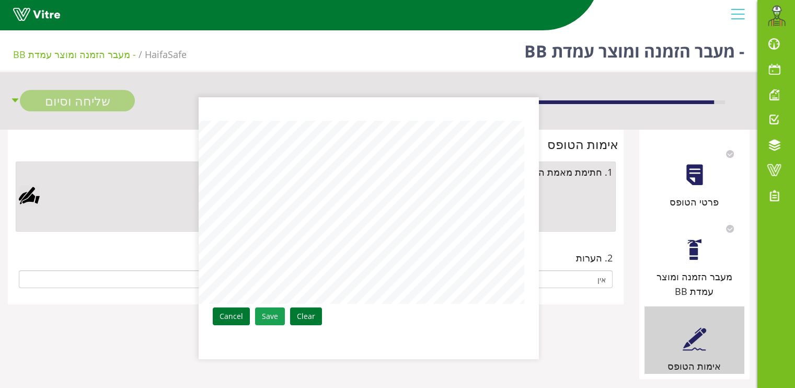
click at [272, 315] on link "Save" at bounding box center [270, 316] width 30 height 18
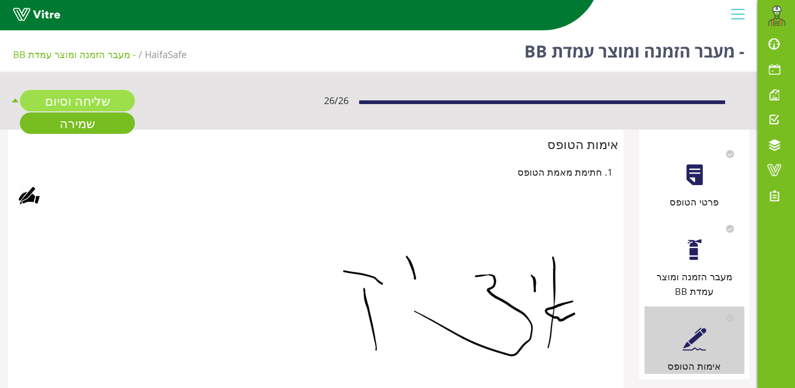
click at [71, 93] on link "שליחה וסיום" at bounding box center [77, 100] width 115 height 21
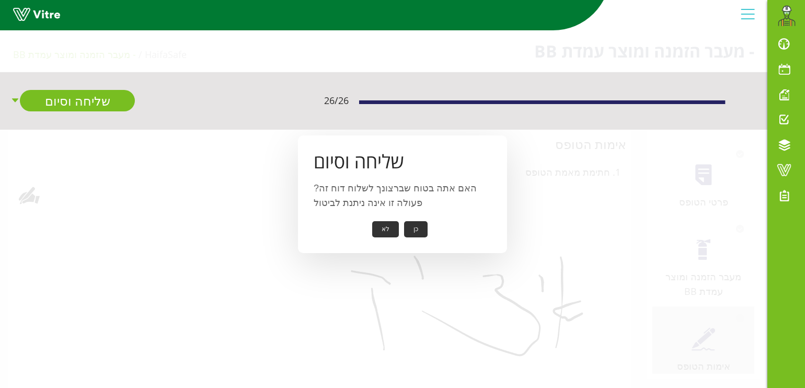
click at [416, 230] on button "כן" at bounding box center [416, 229] width 24 height 16
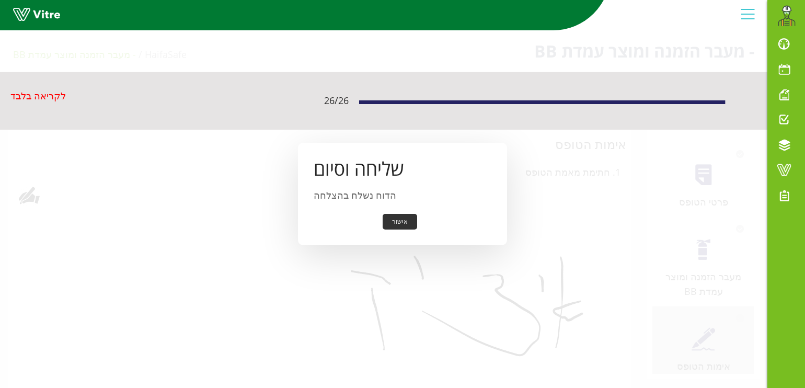
click at [397, 222] on button "אישור" at bounding box center [400, 222] width 34 height 16
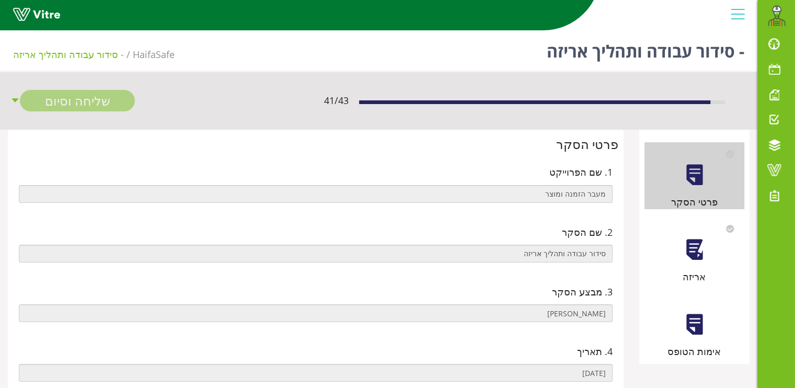
click at [677, 251] on div "אריזה" at bounding box center [695, 250] width 100 height 67
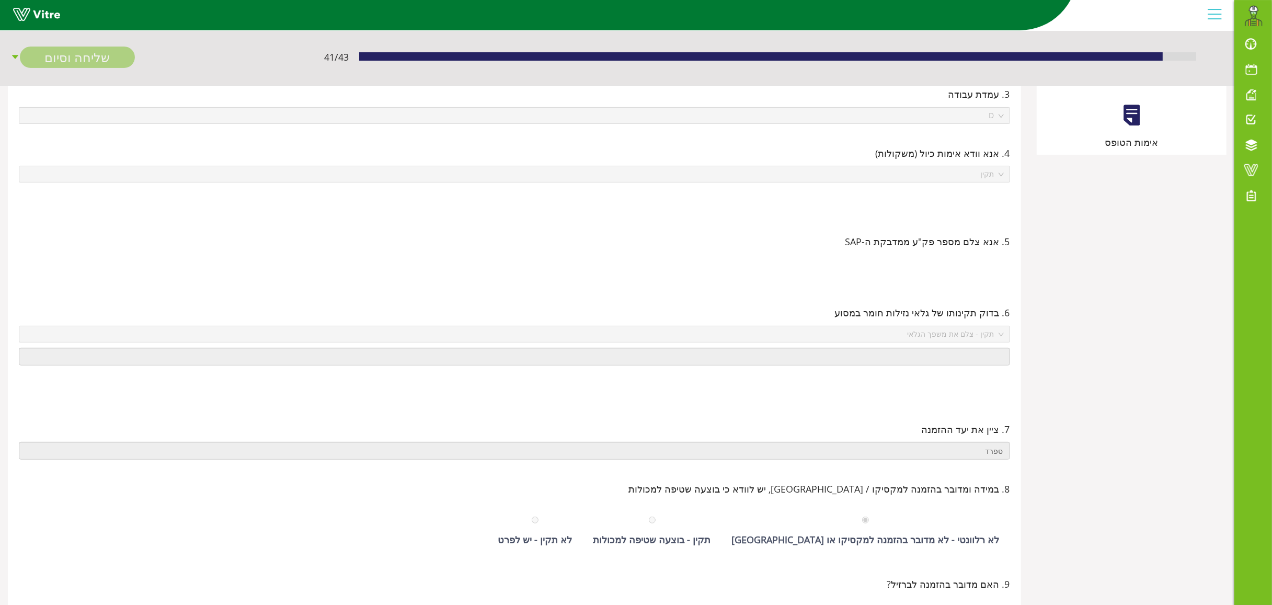
scroll to position [105, 0]
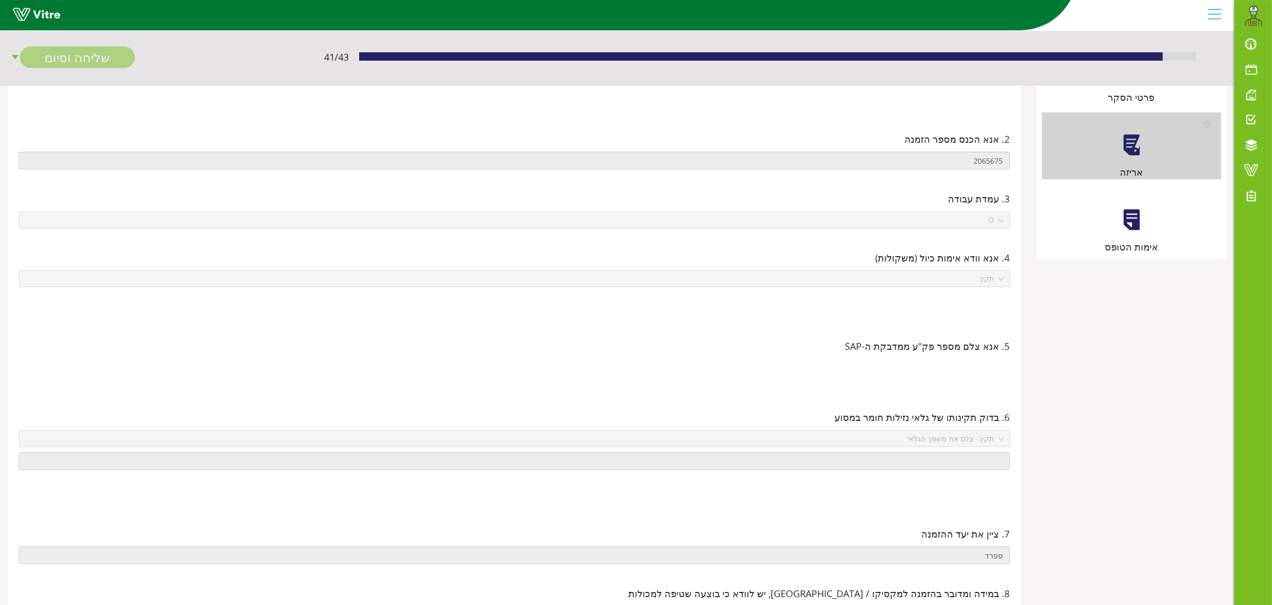
click at [795, 201] on div "אימות הטופס" at bounding box center [1132, 220] width 180 height 67
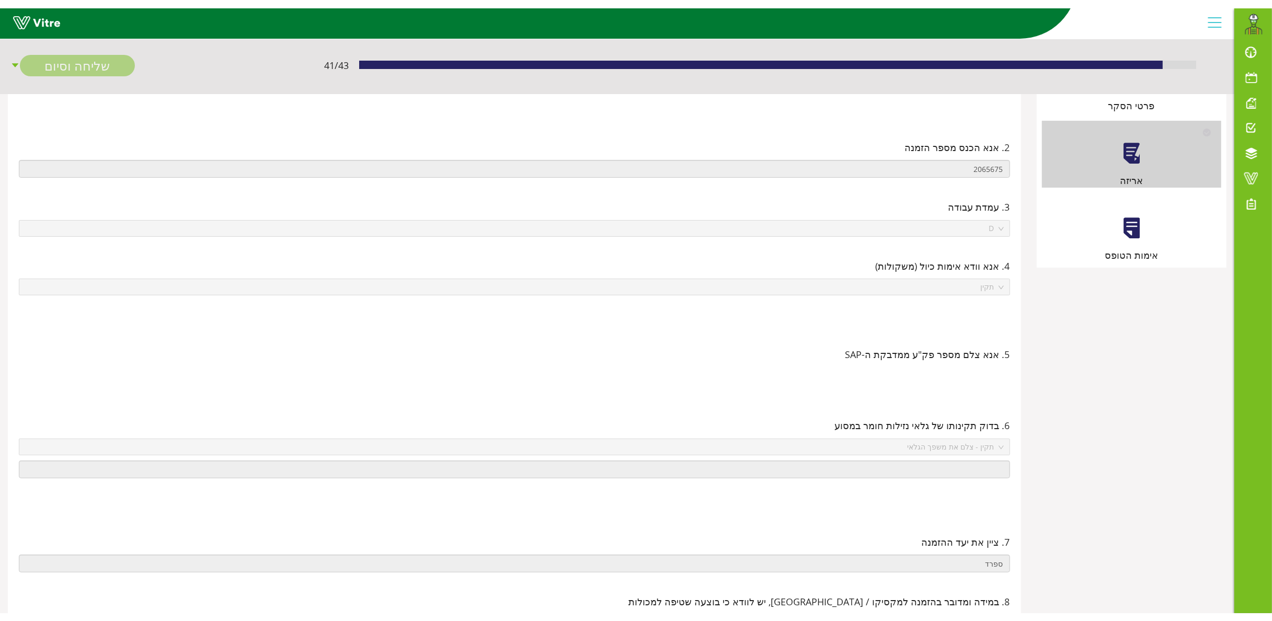
scroll to position [0, 0]
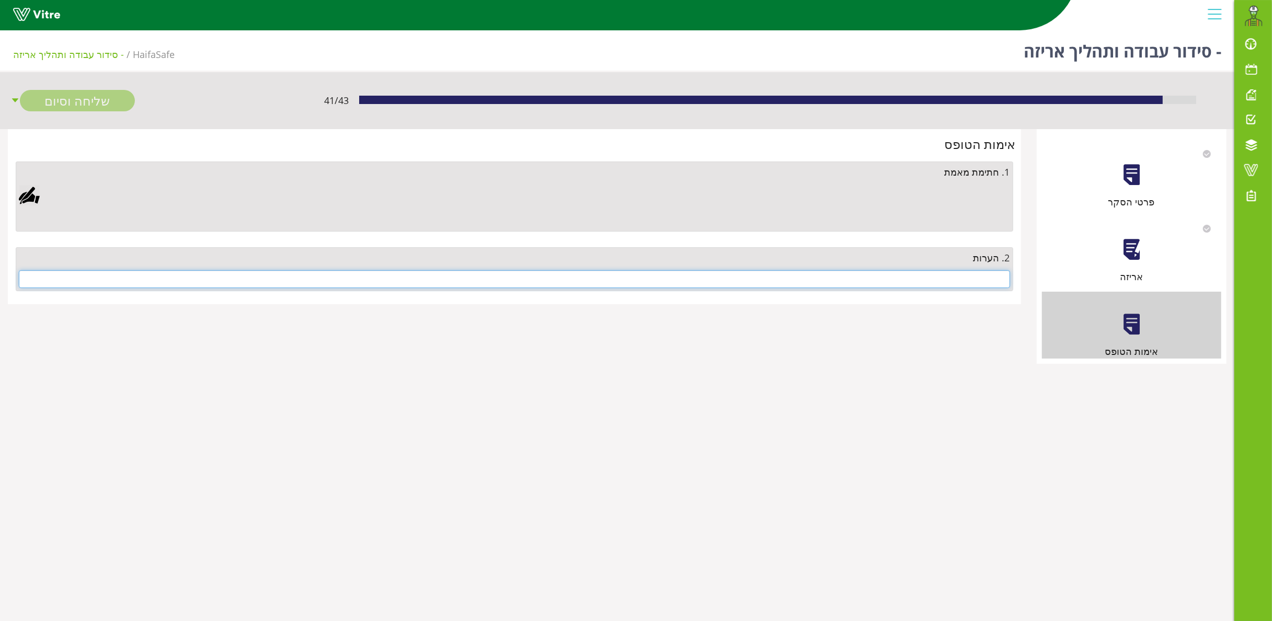
click at [795, 285] on input "text" at bounding box center [514, 279] width 991 height 18
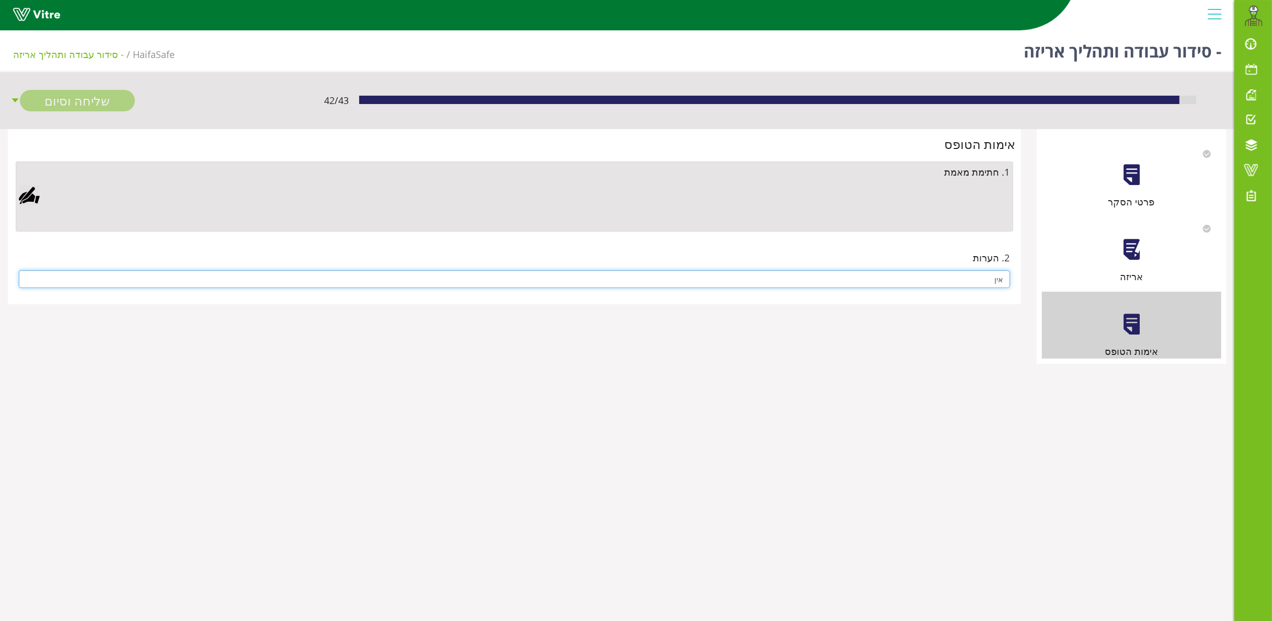
type input "אין"
click at [28, 197] on div at bounding box center [29, 195] width 21 height 21
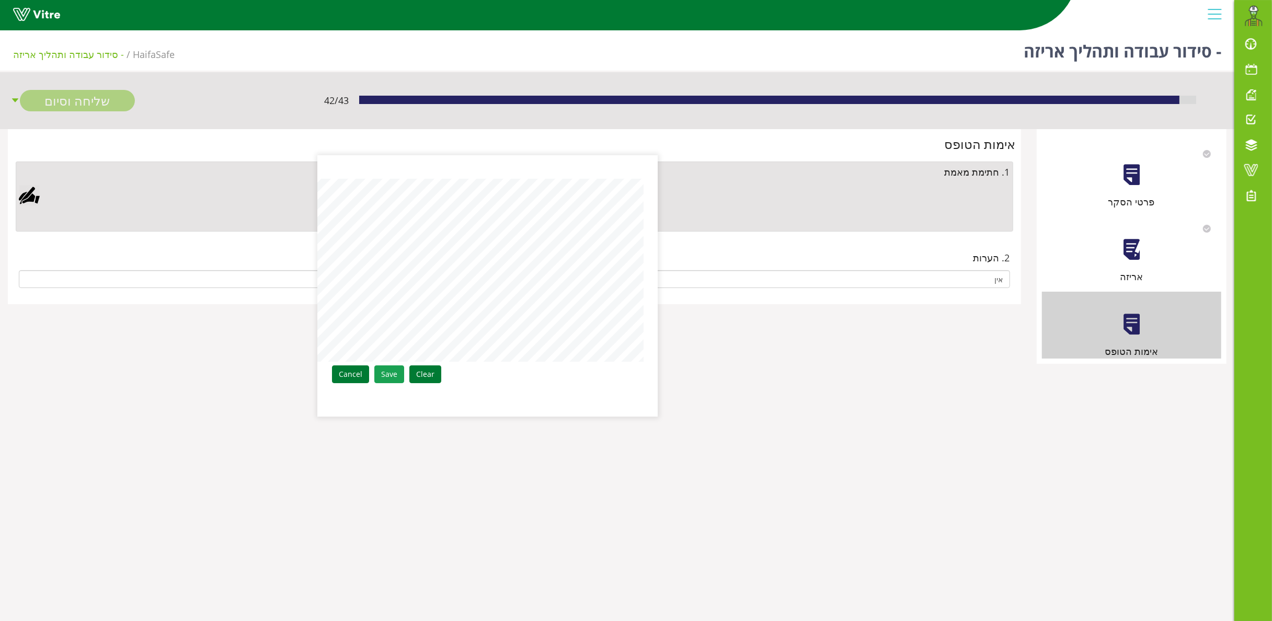
click at [387, 371] on link "Save" at bounding box center [389, 374] width 30 height 18
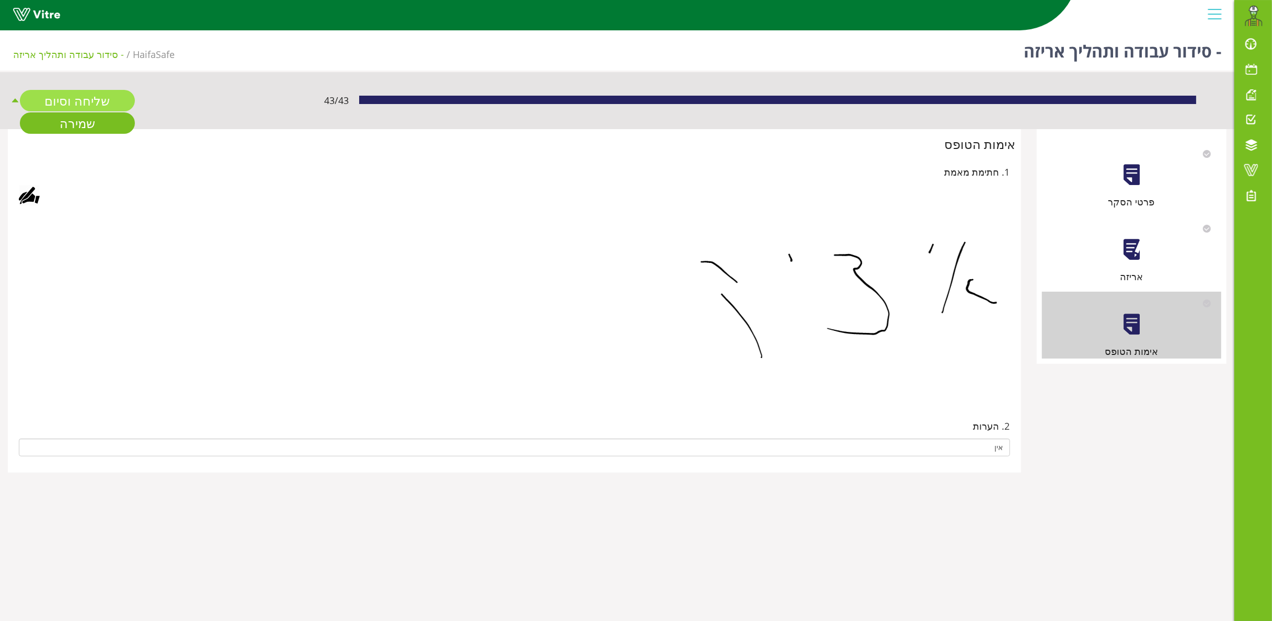
click at [96, 105] on link "שליחה וסיום" at bounding box center [77, 100] width 115 height 21
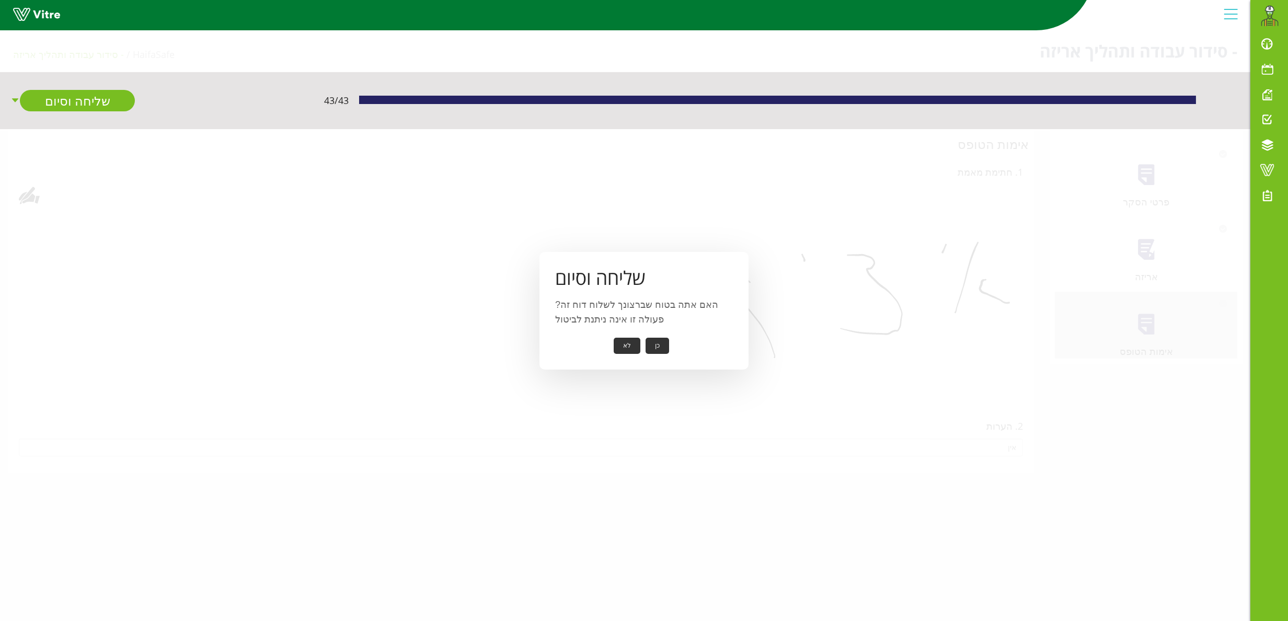
click at [651, 341] on button "כן" at bounding box center [658, 346] width 24 height 16
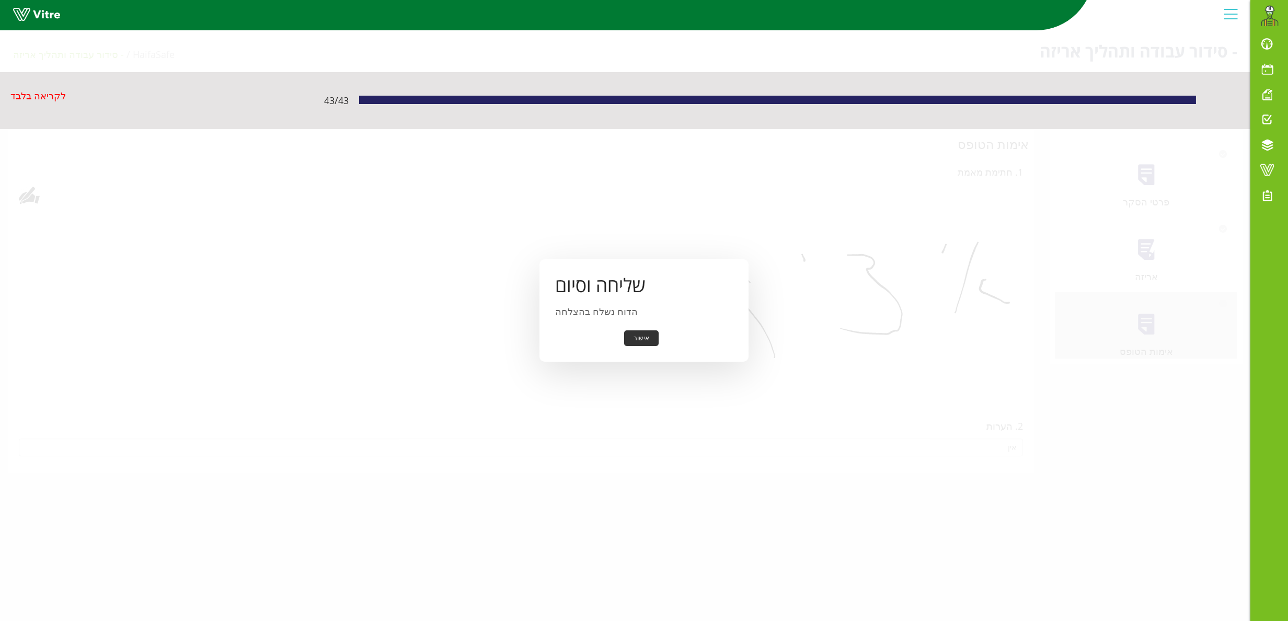
click at [635, 337] on button "אישור" at bounding box center [641, 338] width 34 height 16
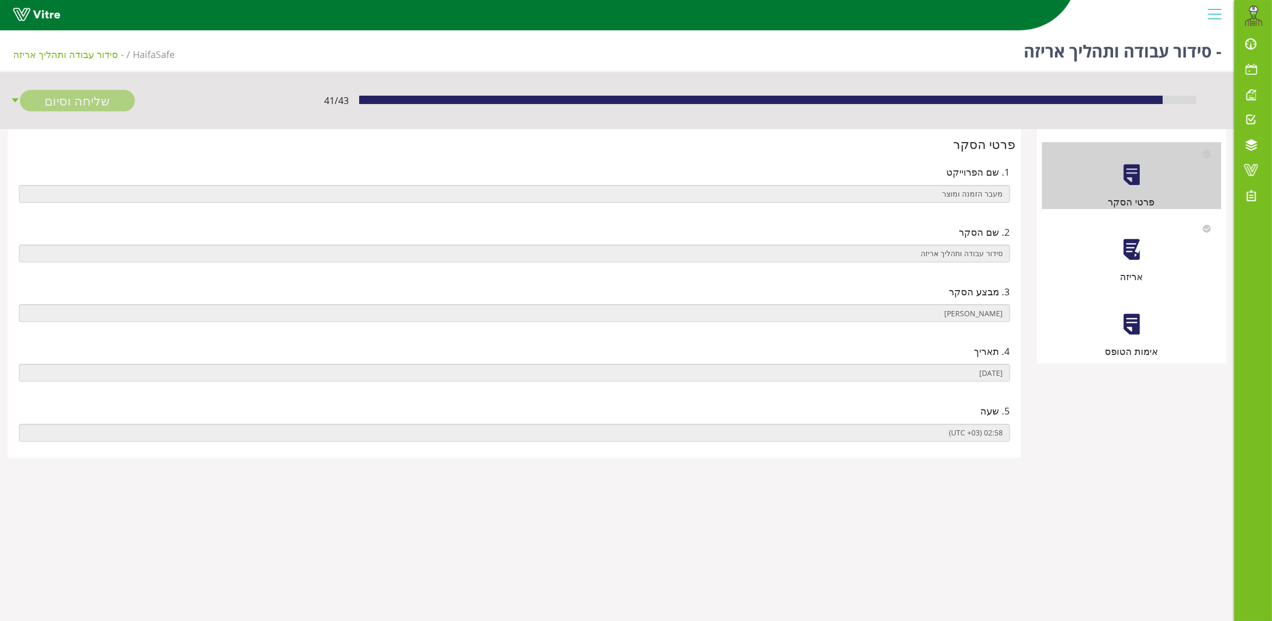
click at [1128, 269] on div "אריזה" at bounding box center [1132, 276] width 180 height 15
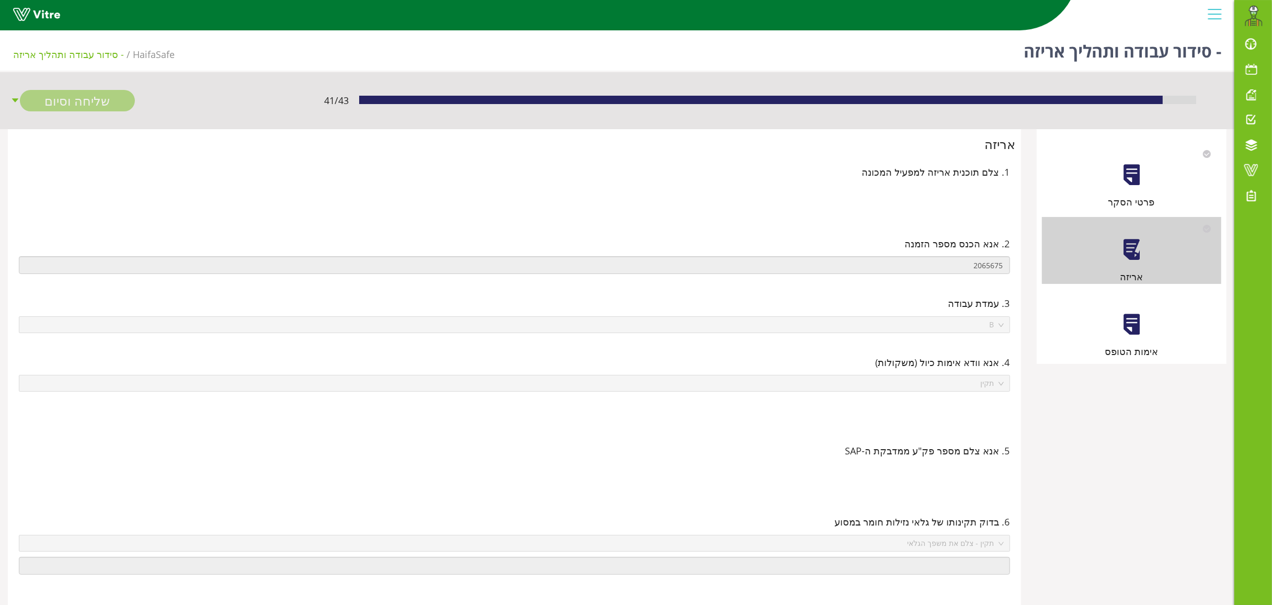
click at [1131, 331] on div at bounding box center [1132, 325] width 24 height 24
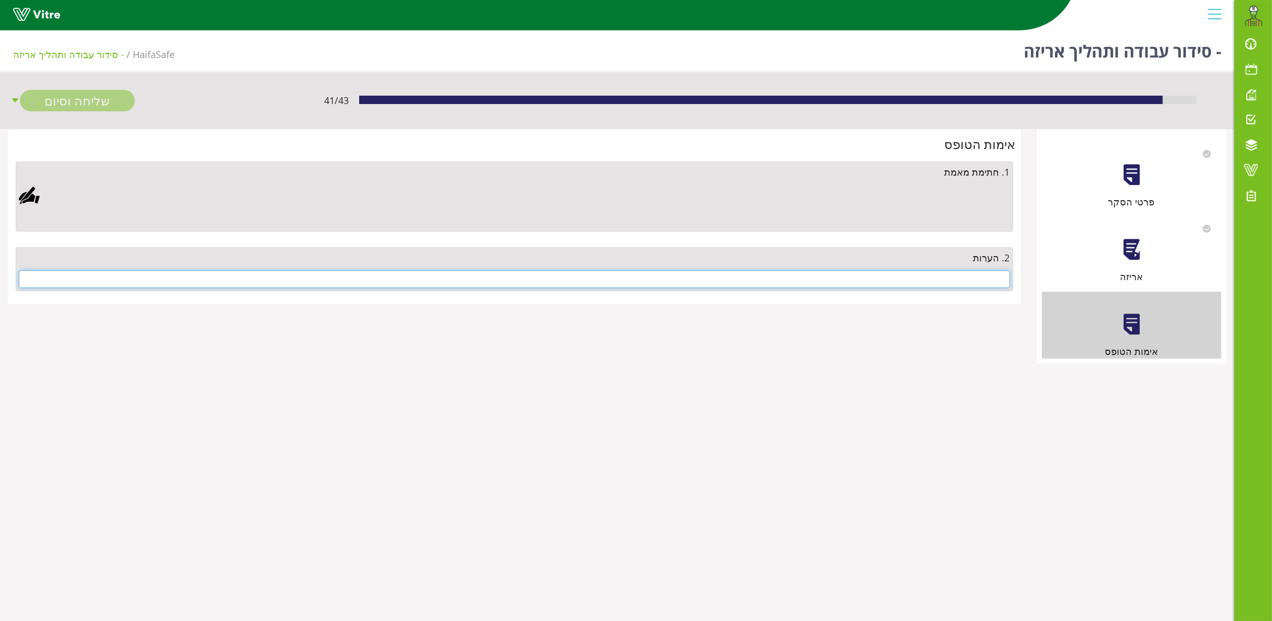
click at [939, 281] on input "text" at bounding box center [514, 279] width 991 height 18
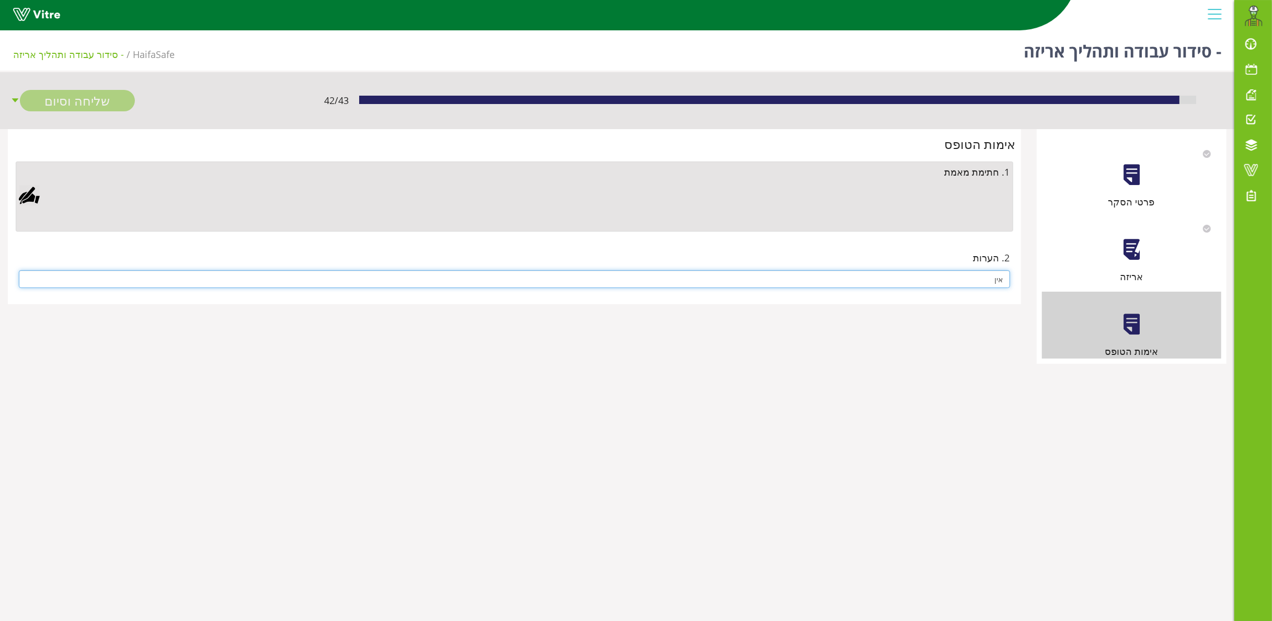
type input "אין"
click at [29, 195] on div at bounding box center [29, 195] width 21 height 21
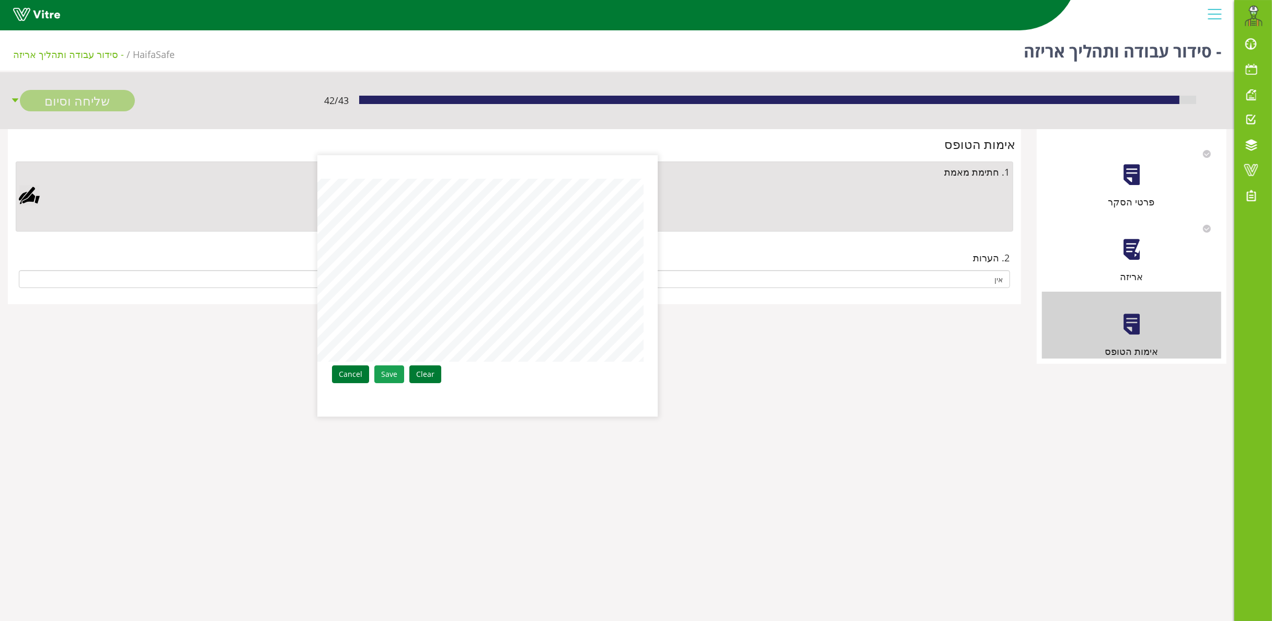
click at [387, 371] on link "Save" at bounding box center [389, 374] width 30 height 18
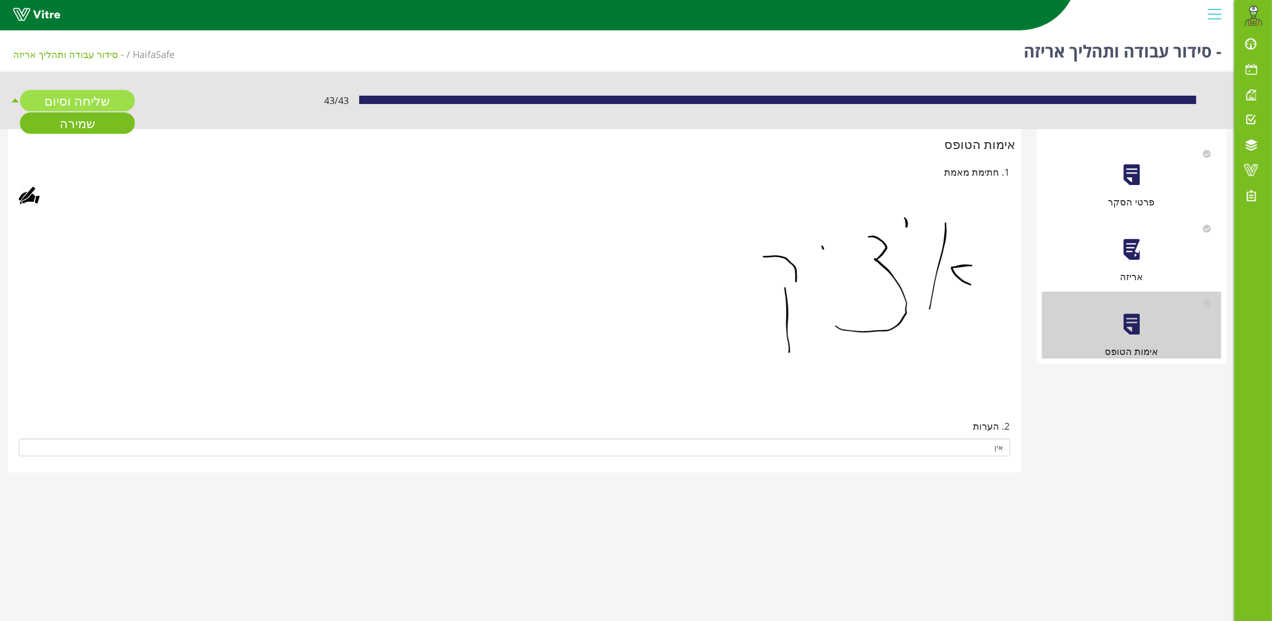
click at [80, 91] on link "שליחה וסיום" at bounding box center [77, 100] width 115 height 21
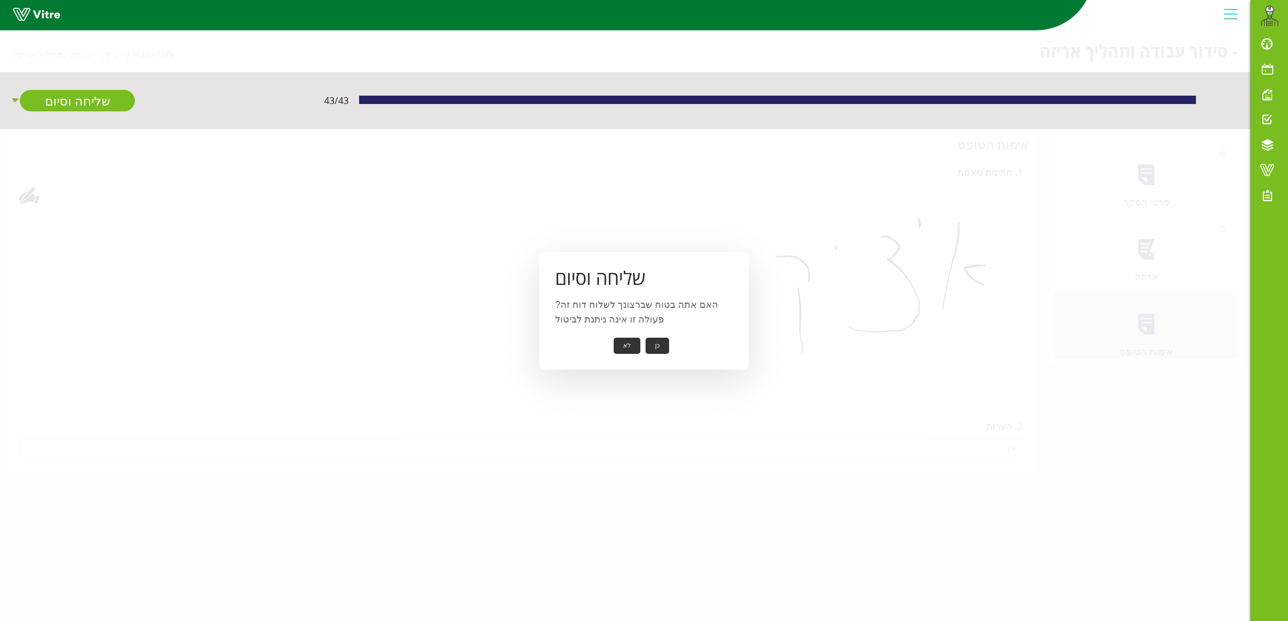
click at [658, 346] on button "כן" at bounding box center [658, 346] width 24 height 16
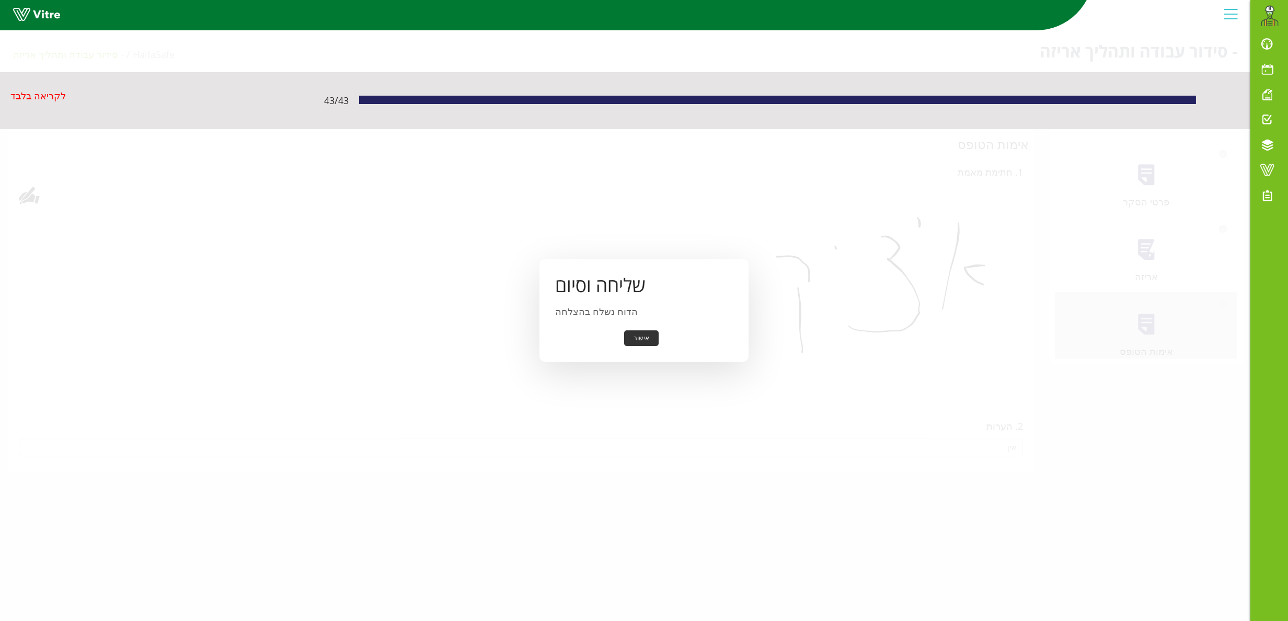
click at [645, 335] on button "אישור" at bounding box center [641, 338] width 34 height 16
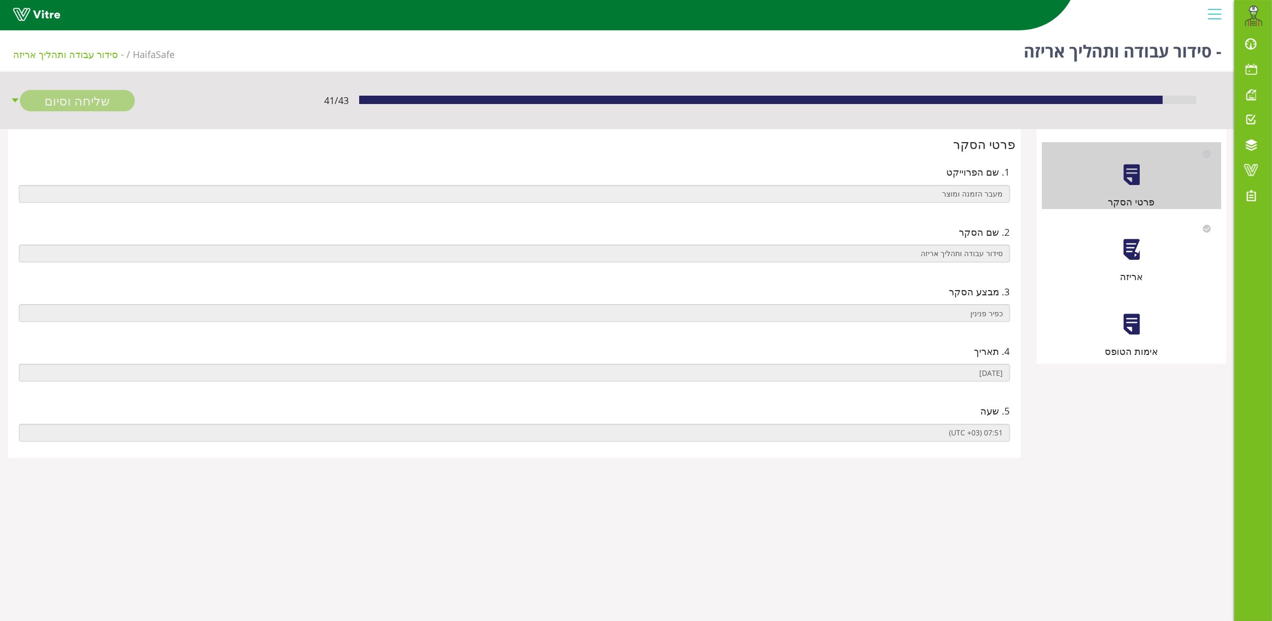
click at [1144, 243] on div "אריזה" at bounding box center [1132, 250] width 180 height 67
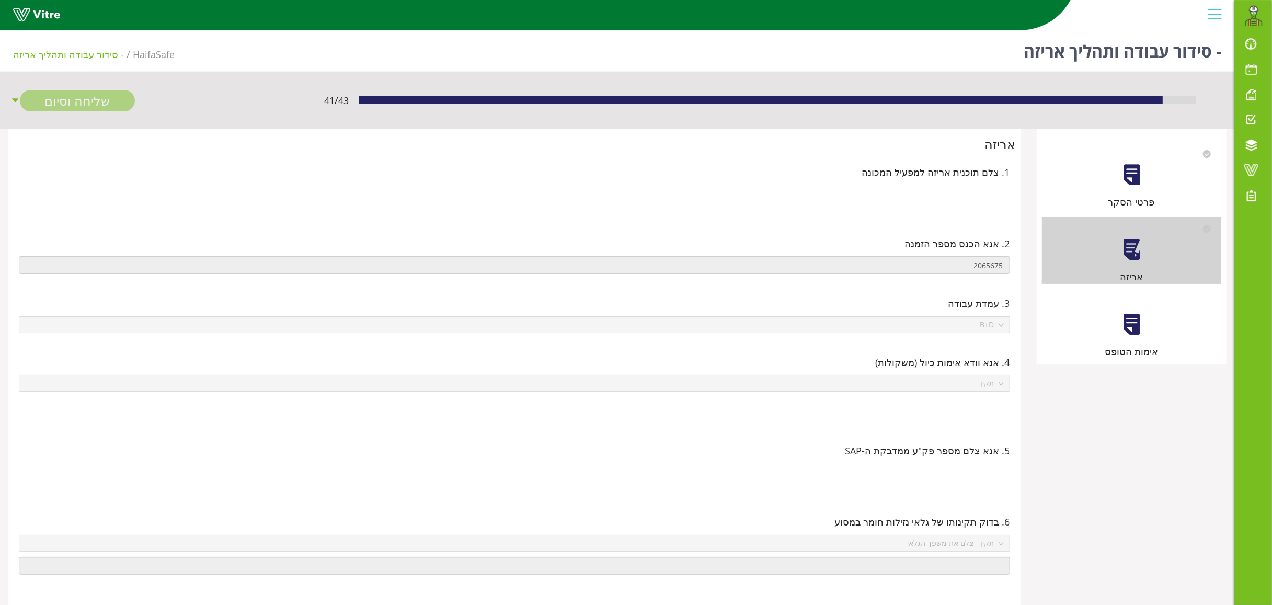
click at [1136, 326] on div at bounding box center [1132, 325] width 24 height 24
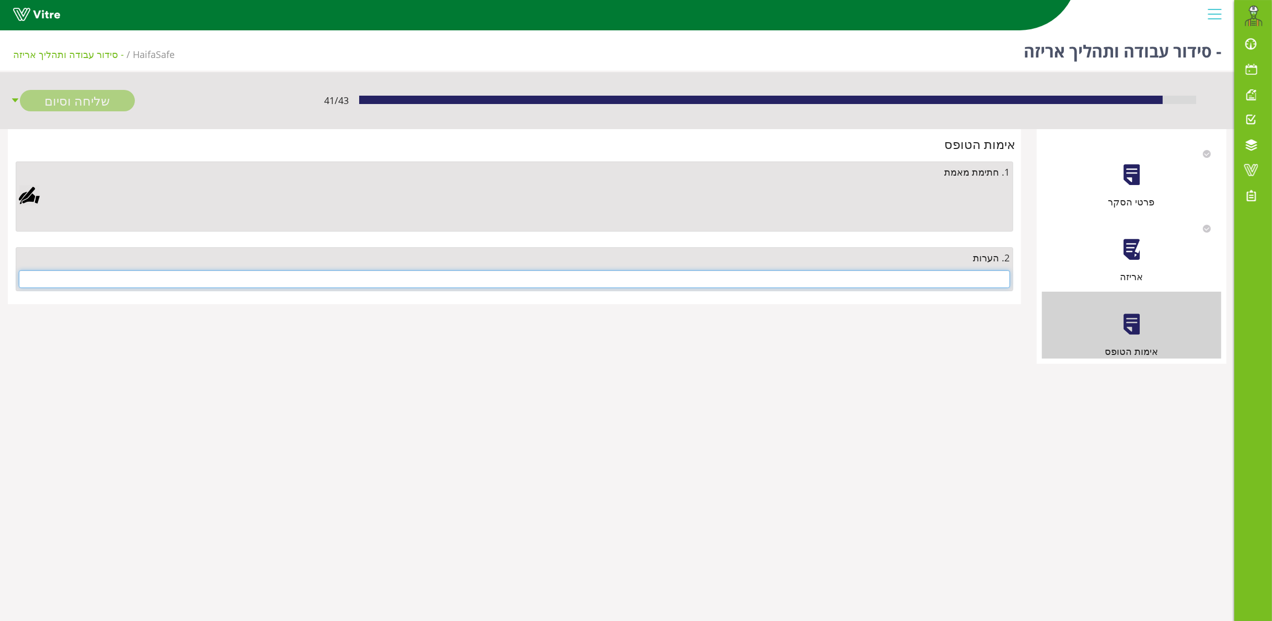
click at [925, 278] on input "text" at bounding box center [514, 279] width 991 height 18
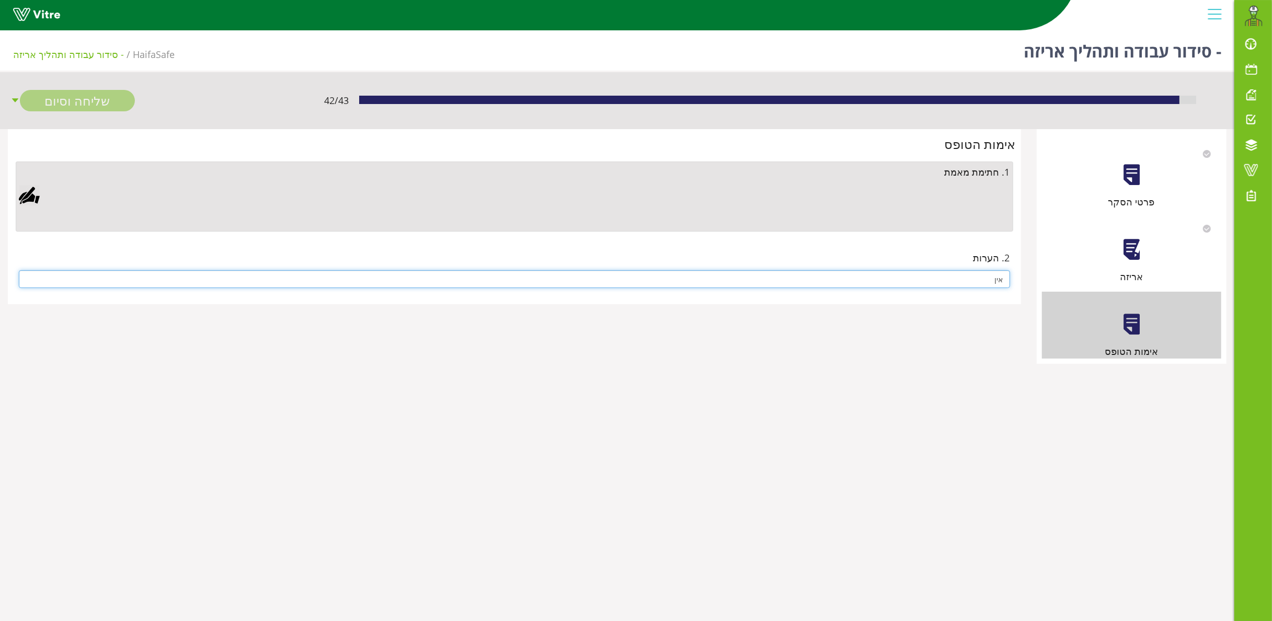
type input "אין"
click at [25, 195] on div at bounding box center [29, 195] width 21 height 21
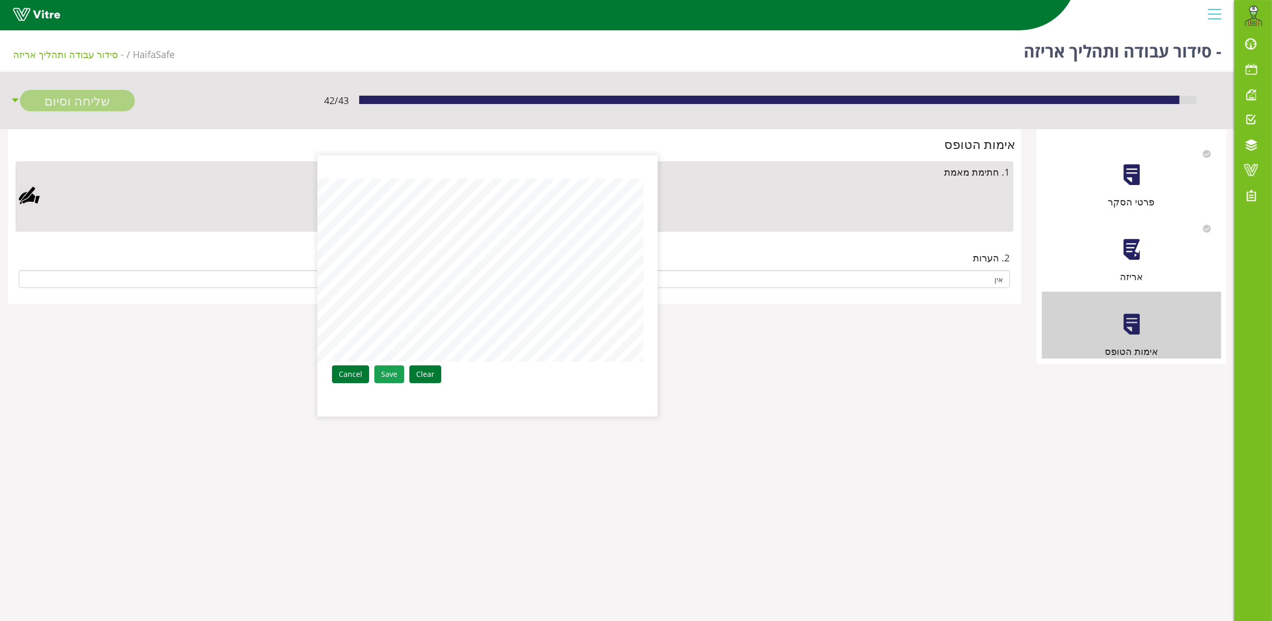
click at [394, 377] on link "Save" at bounding box center [389, 374] width 30 height 18
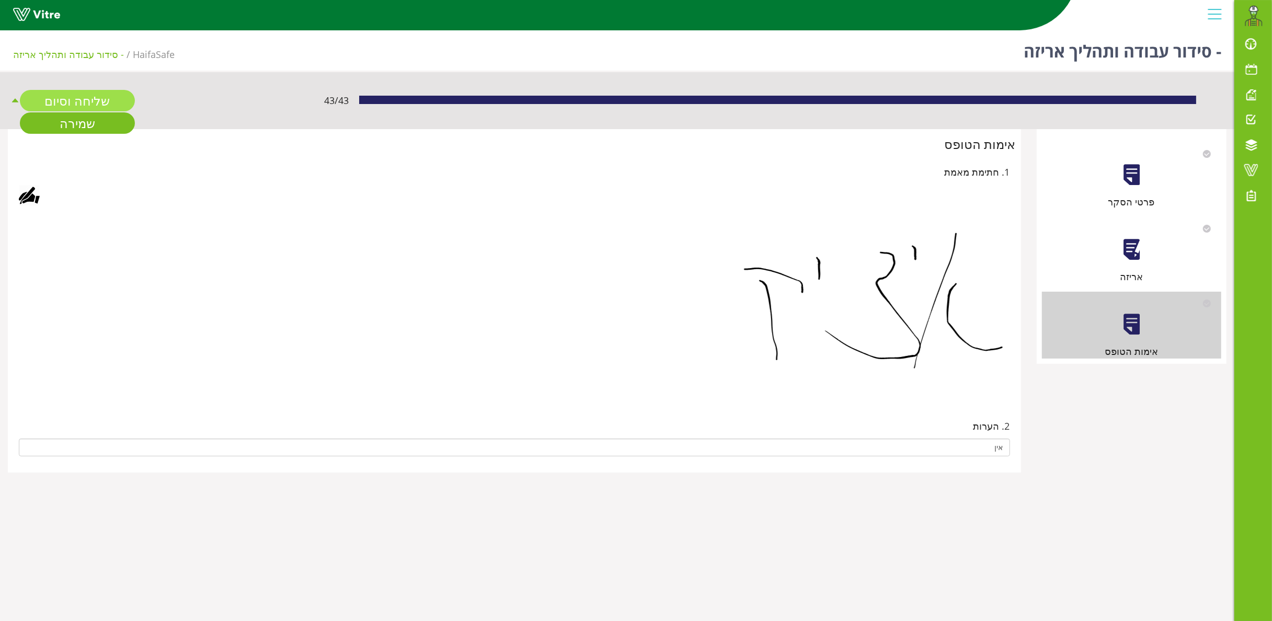
click at [72, 98] on link "שליחה וסיום" at bounding box center [77, 100] width 115 height 21
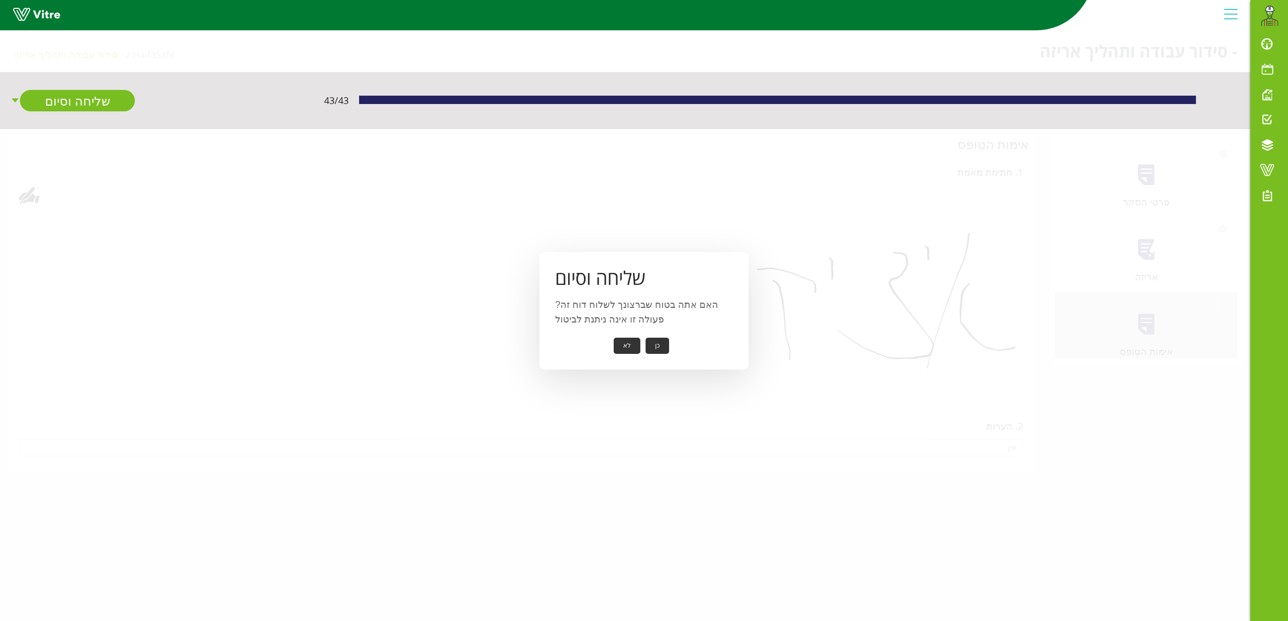
click at [659, 345] on button "כן" at bounding box center [658, 346] width 24 height 16
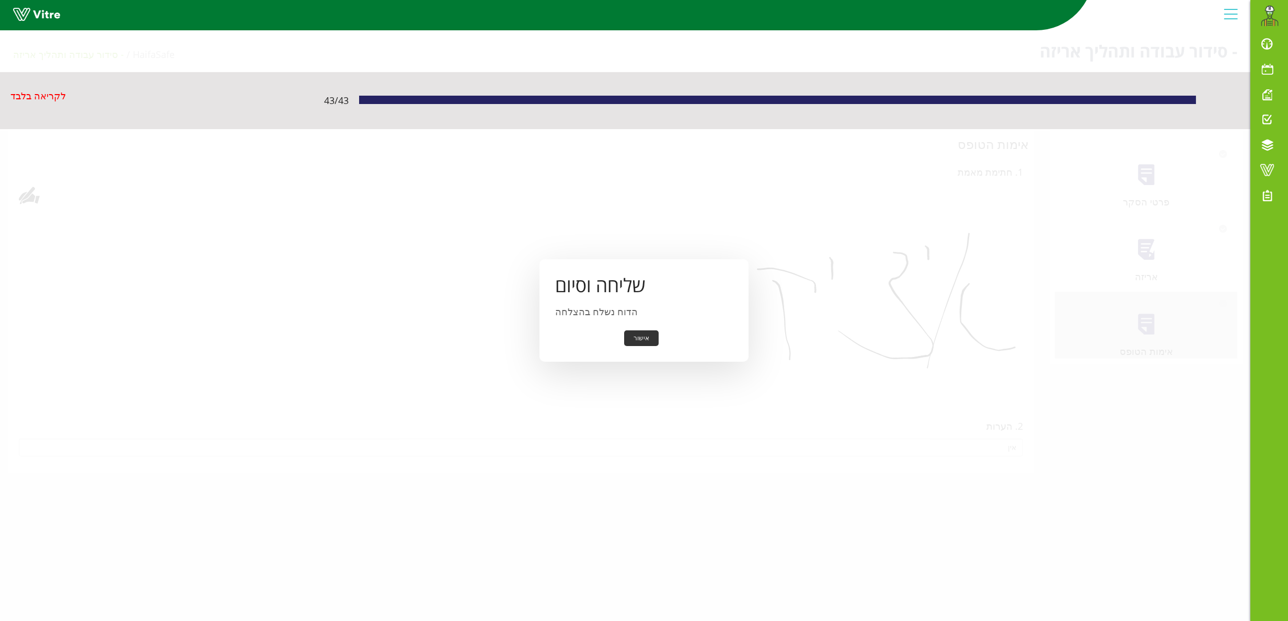
click at [644, 341] on button "אישור" at bounding box center [641, 338] width 34 height 16
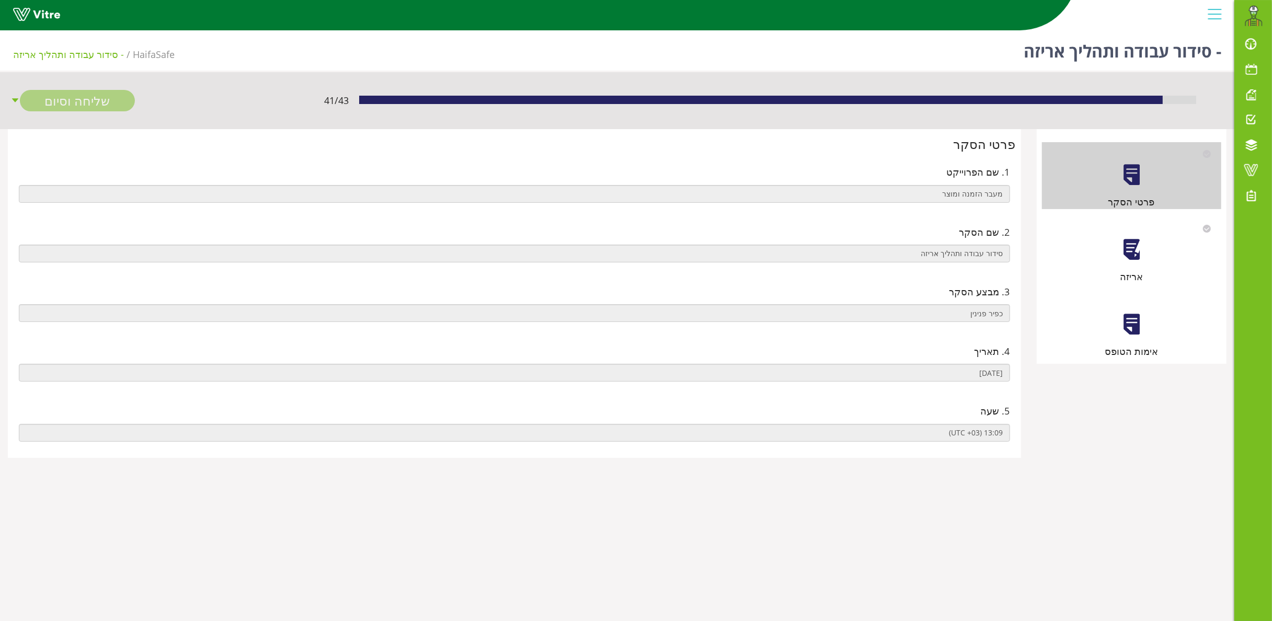
click at [1141, 255] on div at bounding box center [1132, 250] width 24 height 24
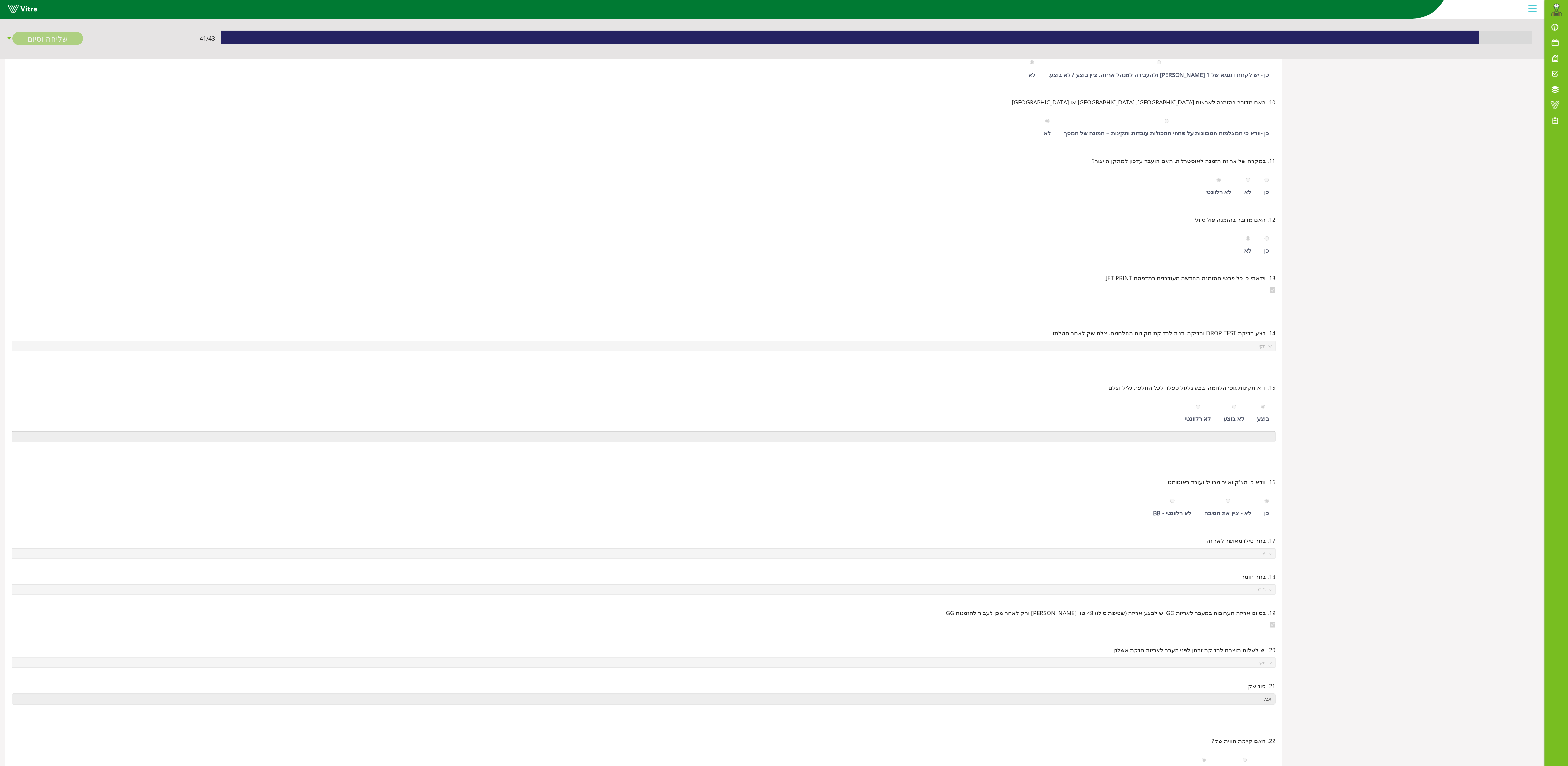
scroll to position [39, 0]
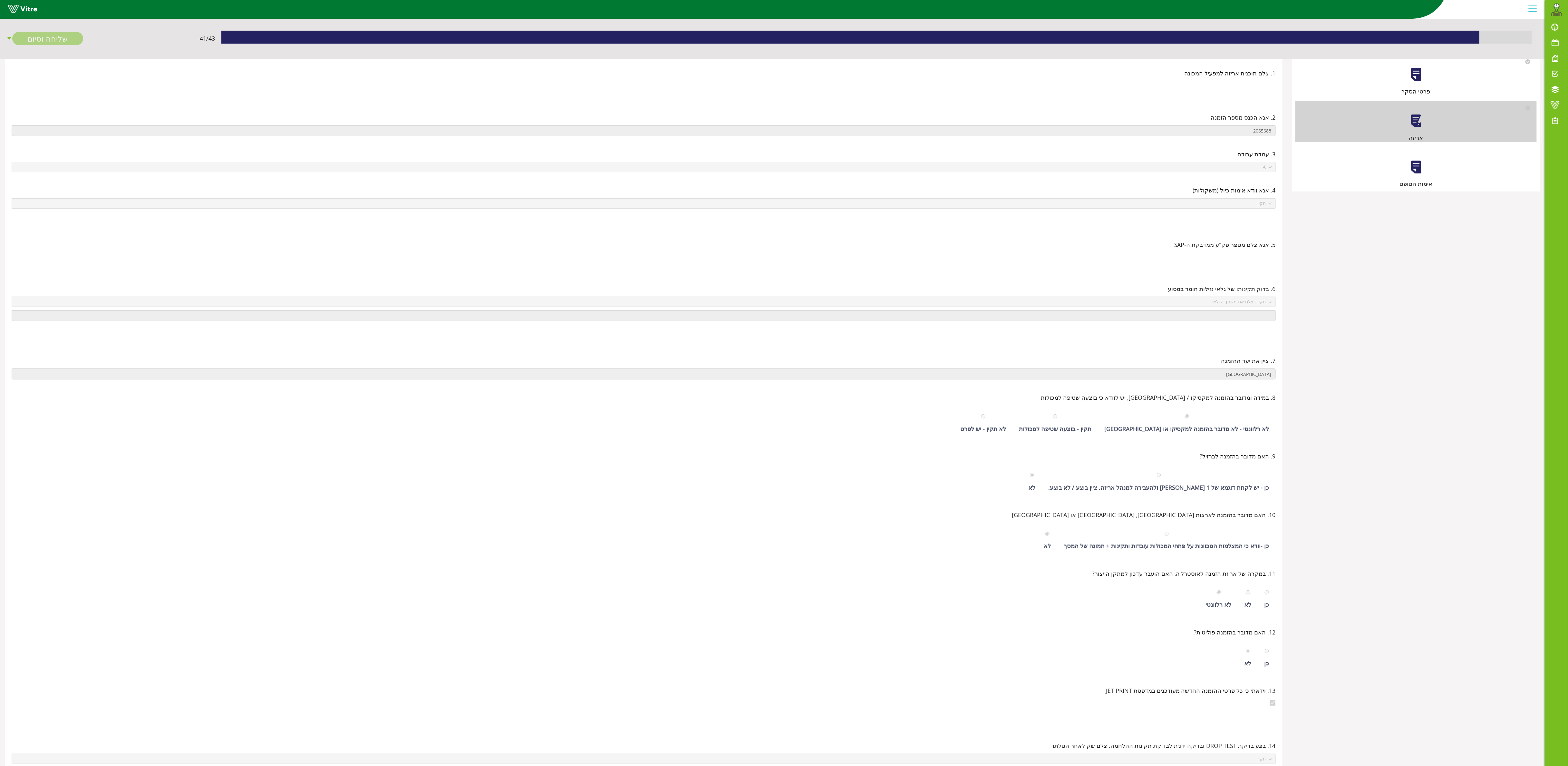
click at [783, 168] on div at bounding box center [1416, 167] width 15 height 15
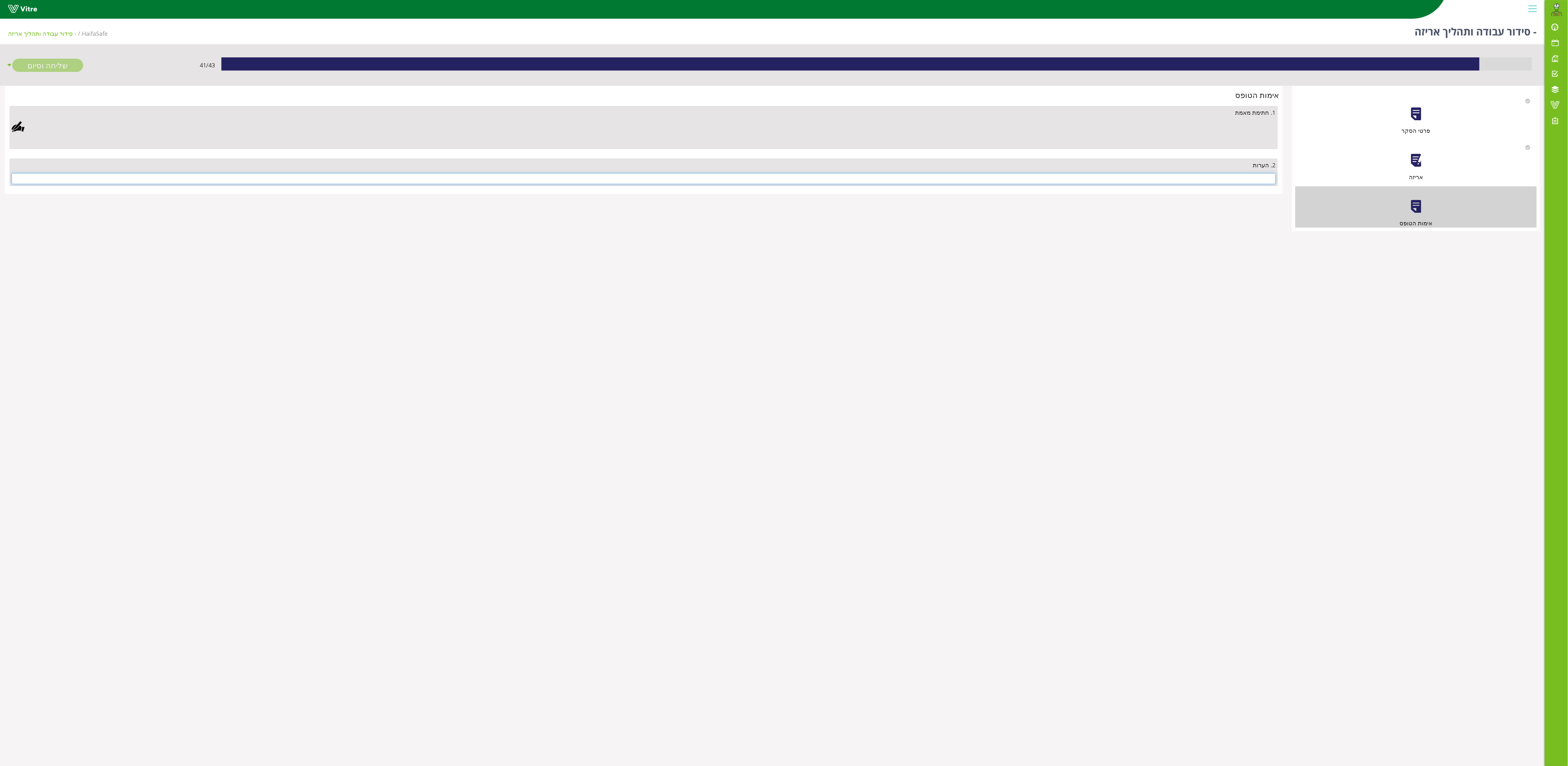
click at [783, 184] on input "text" at bounding box center [643, 179] width 1264 height 11
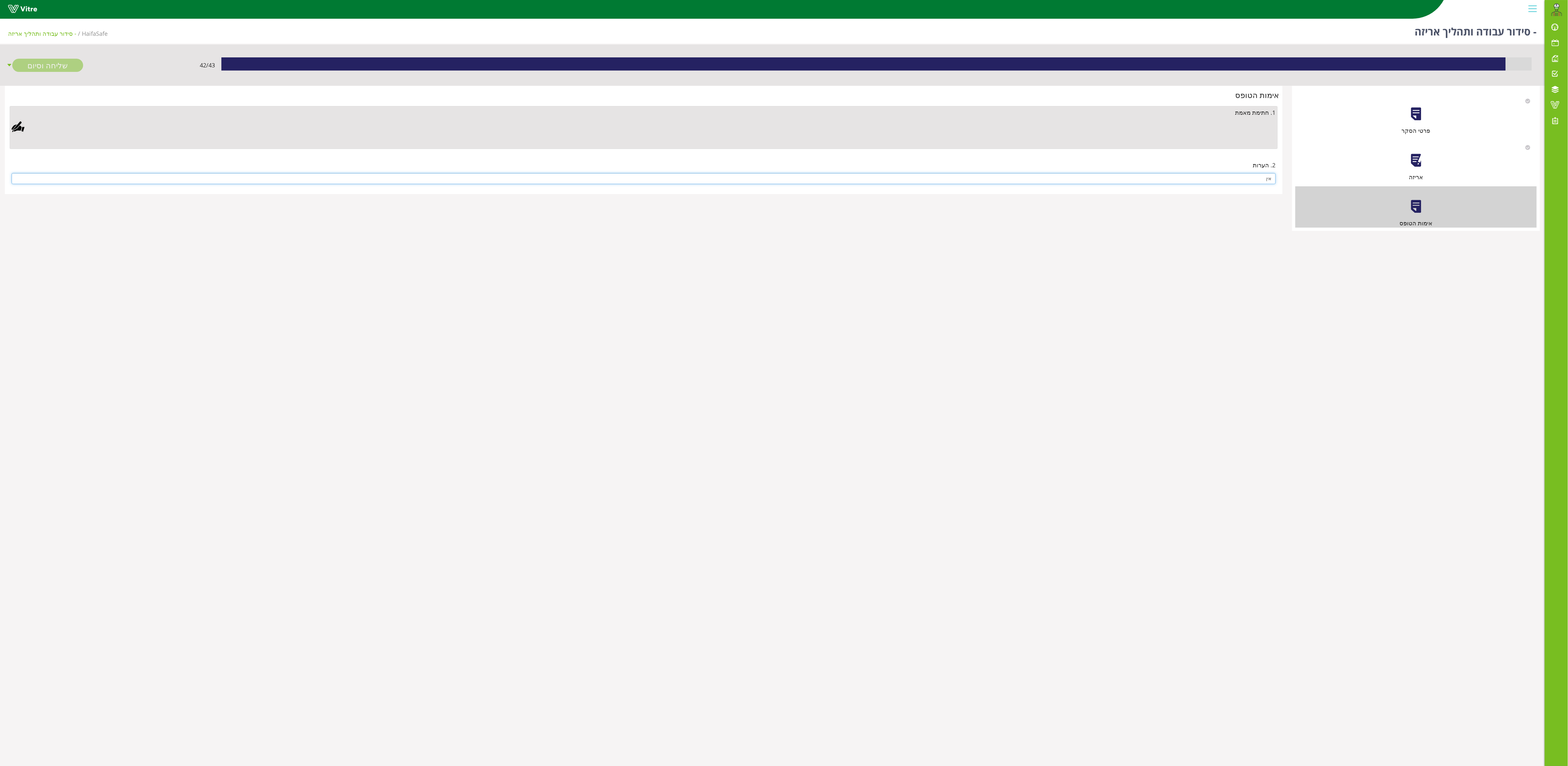
type input "אין"
click at [15, 131] on div at bounding box center [18, 126] width 13 height 13
click at [445, 321] on link "Save" at bounding box center [436, 327] width 18 height 11
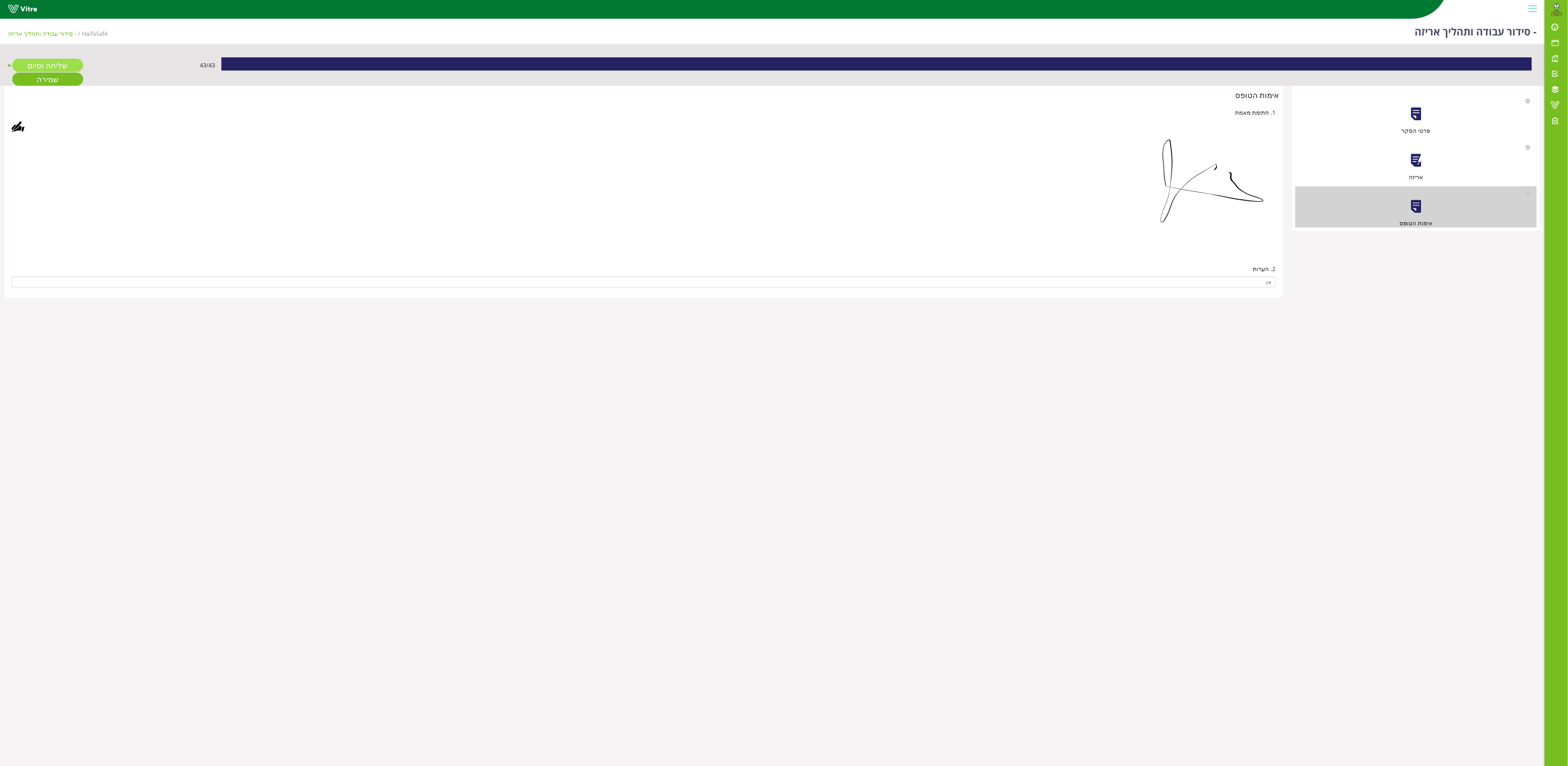
click at [44, 60] on link "שליחה וסיום" at bounding box center [47, 65] width 71 height 13
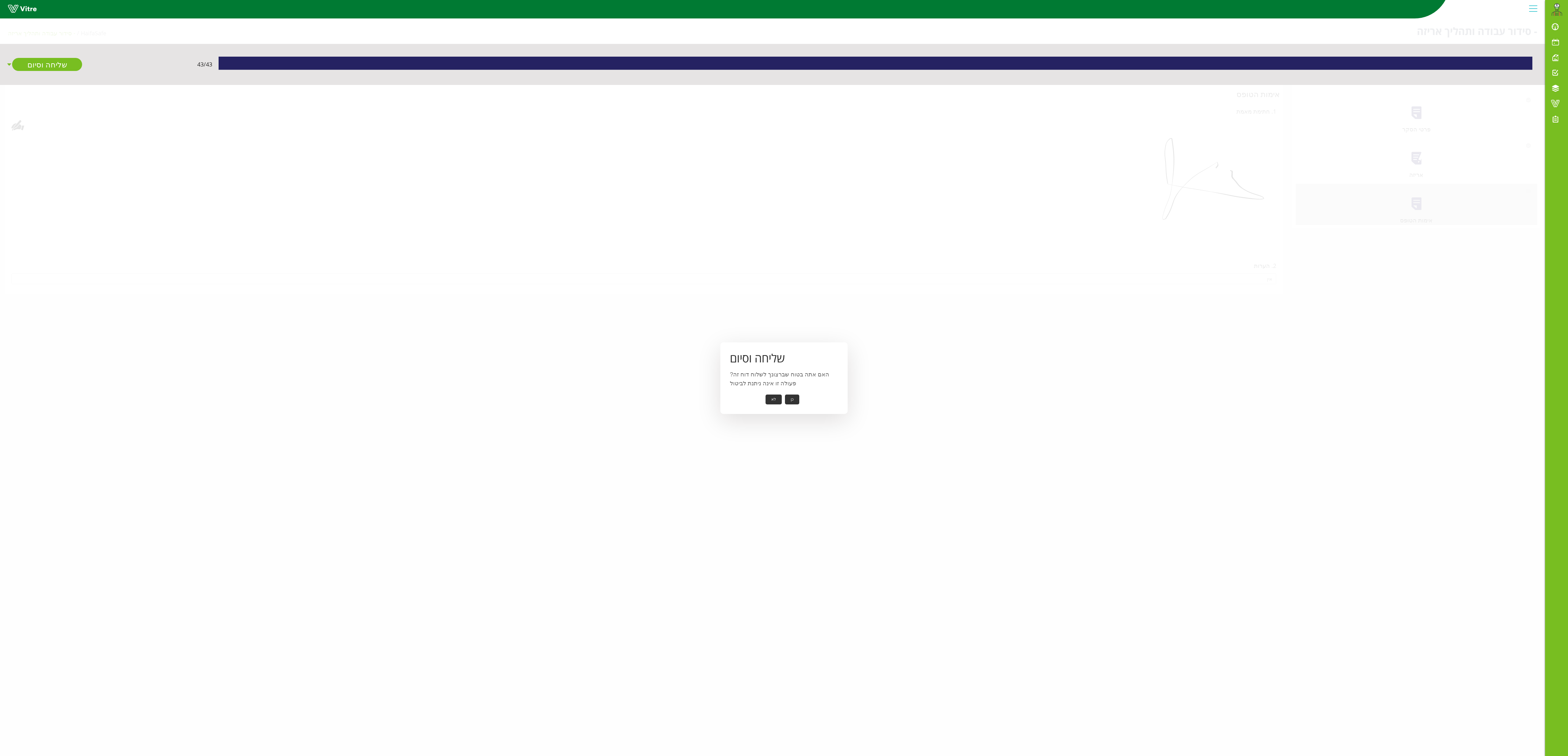
click at [774, 377] on button "כן" at bounding box center [793, 399] width 15 height 10
click at [774, 377] on button "אישור" at bounding box center [782, 395] width 21 height 10
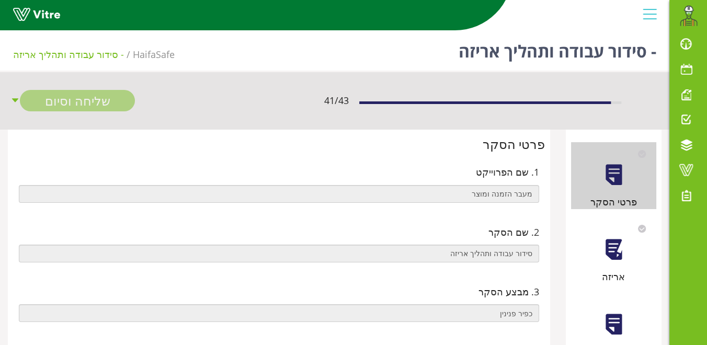
click at [619, 240] on div at bounding box center [614, 250] width 24 height 24
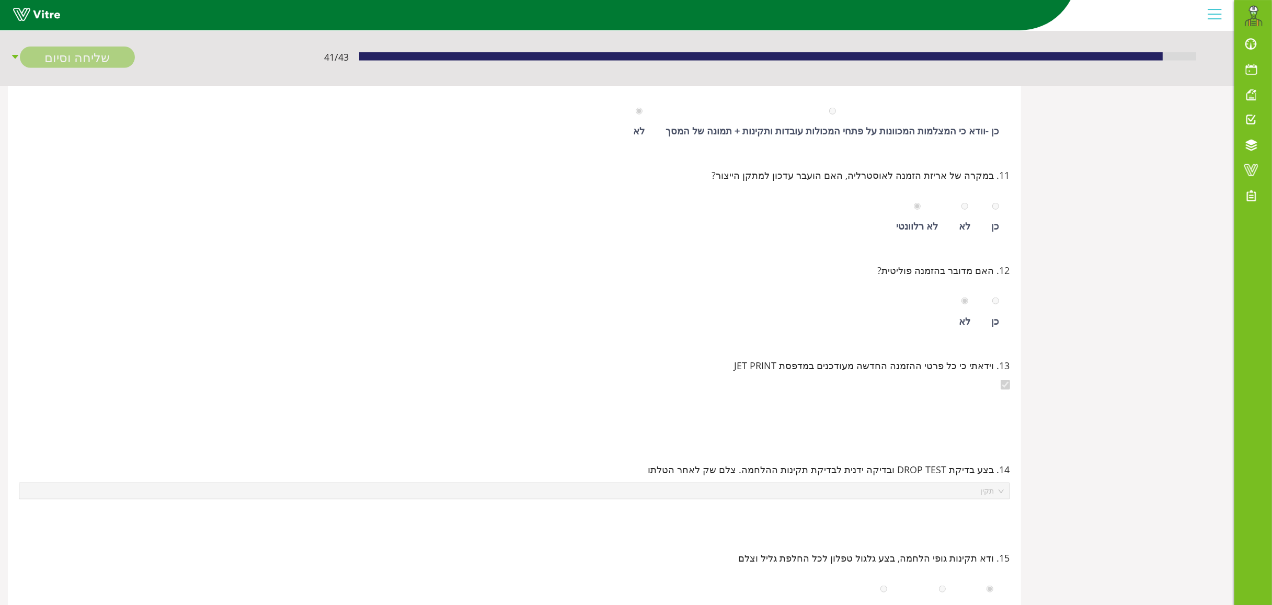
scroll to position [160, -9]
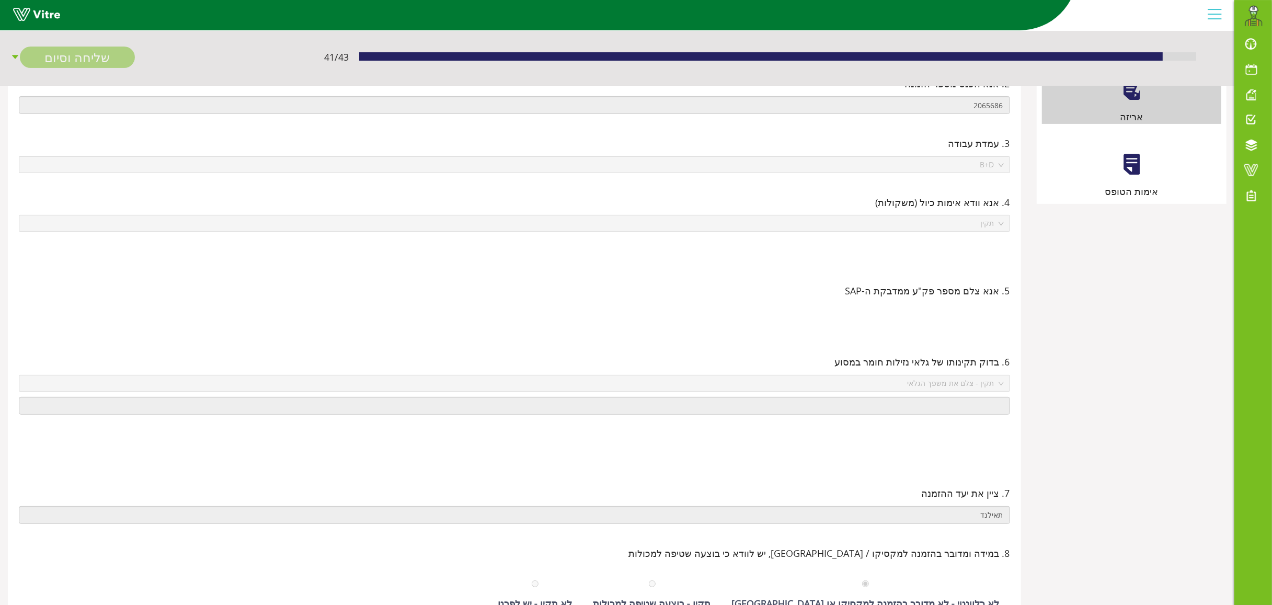
click at [706, 166] on div at bounding box center [1132, 165] width 24 height 24
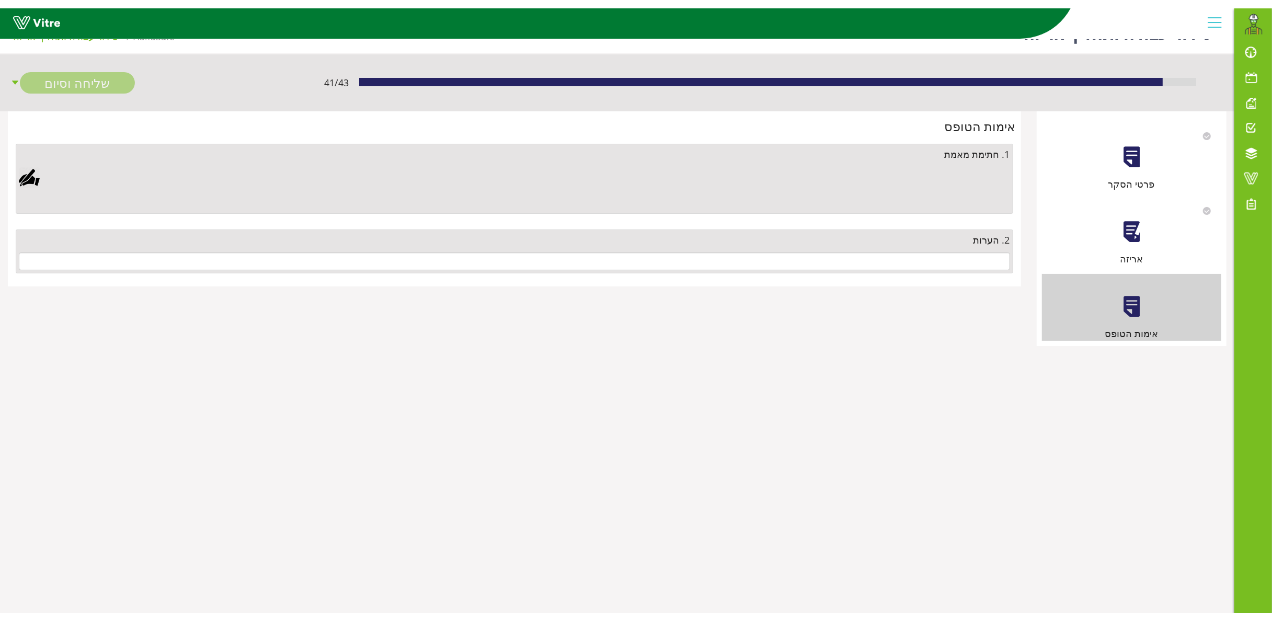
scroll to position [0, 0]
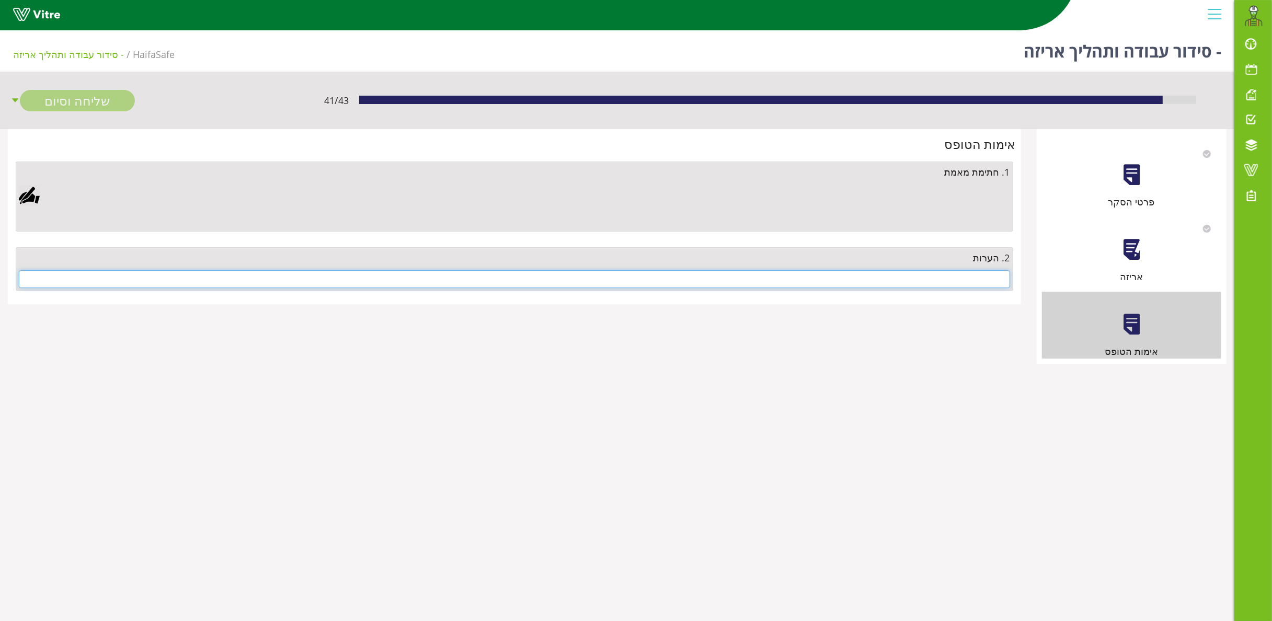
click at [706, 274] on input "text" at bounding box center [514, 279] width 991 height 18
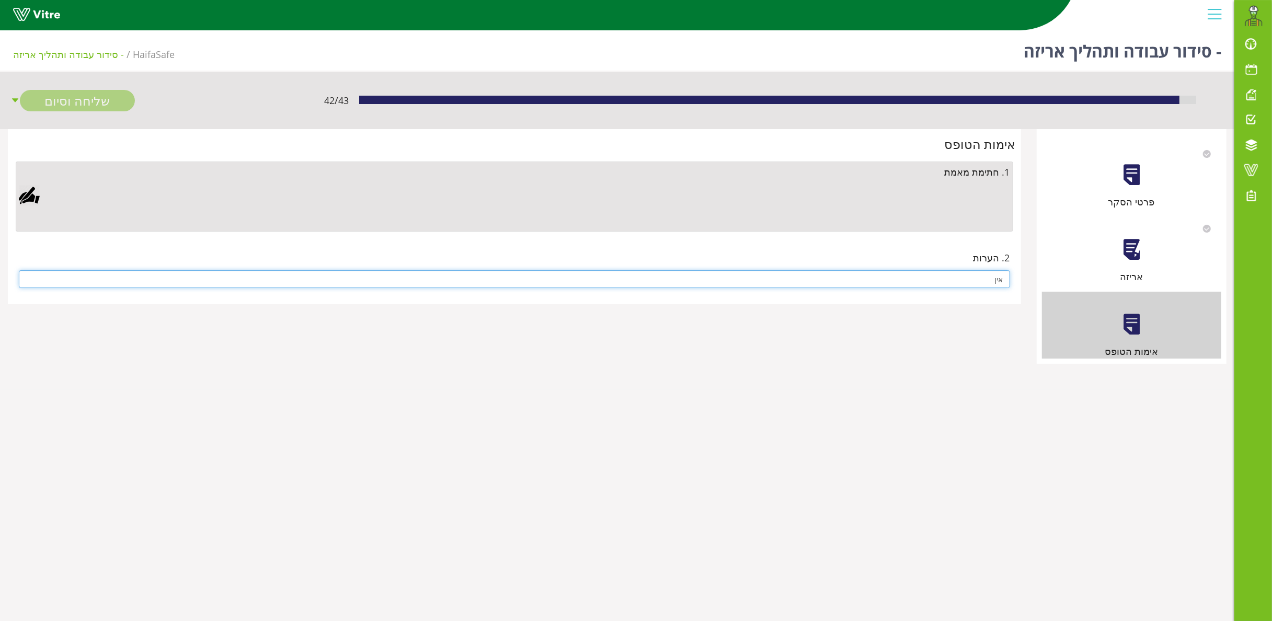
type input "אין"
click at [32, 194] on div at bounding box center [29, 195] width 21 height 21
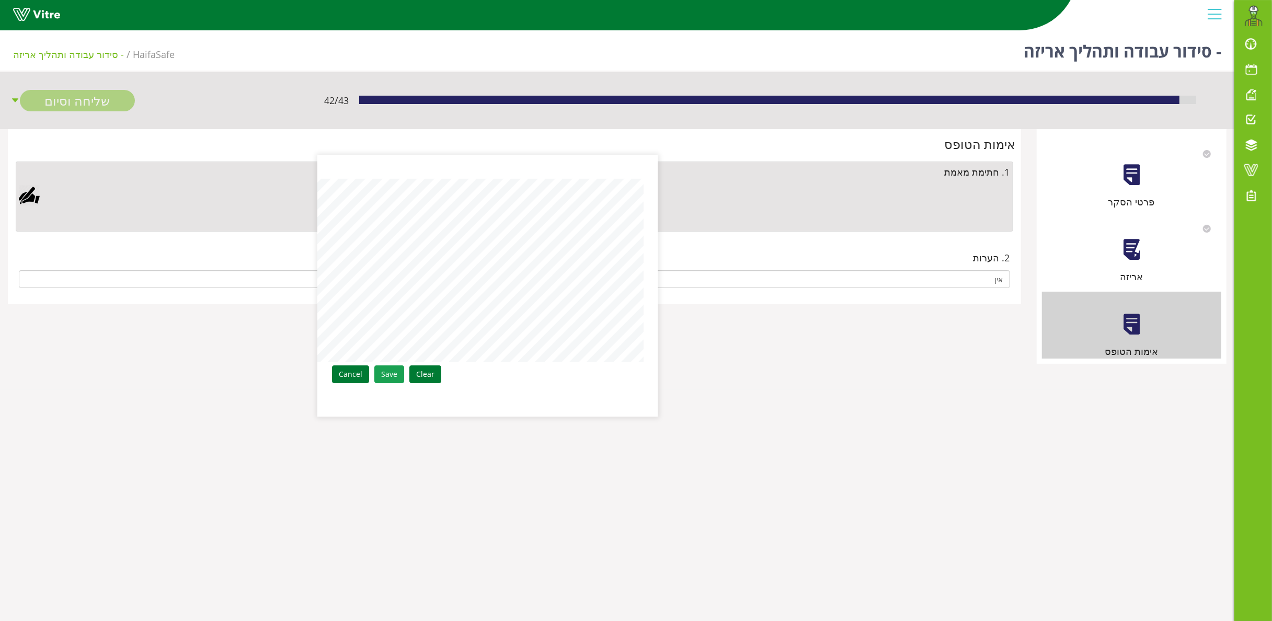
click at [398, 344] on link "Save" at bounding box center [389, 374] width 30 height 18
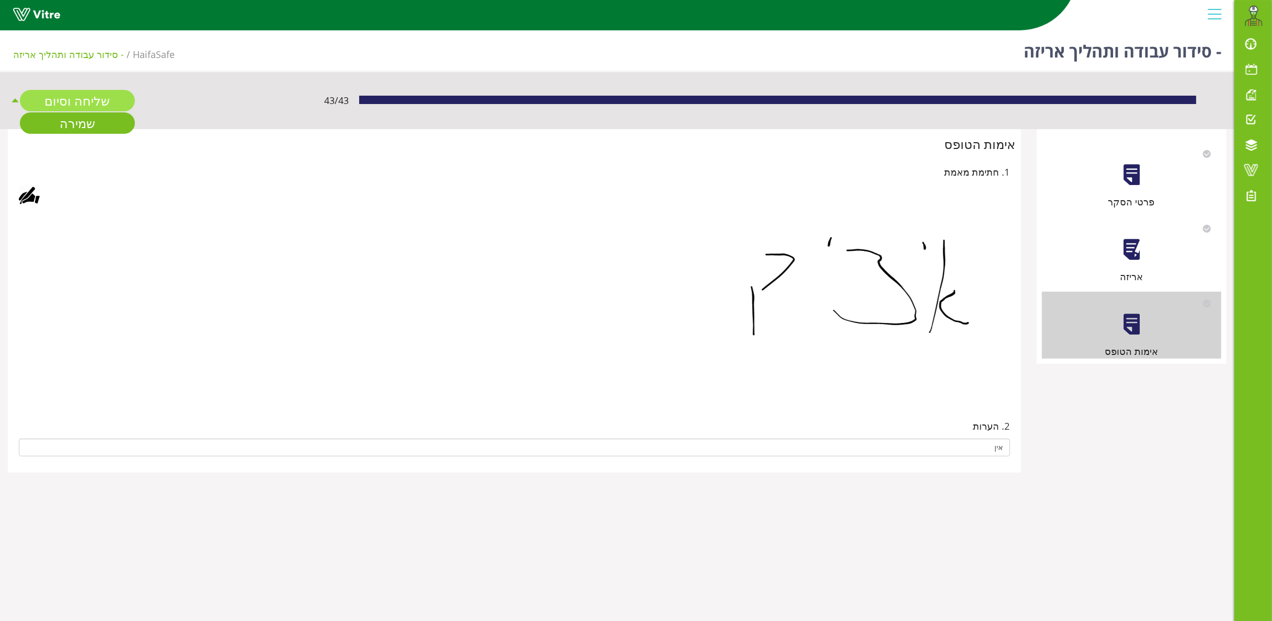
click at [93, 101] on link "שליחה וסיום" at bounding box center [77, 100] width 115 height 21
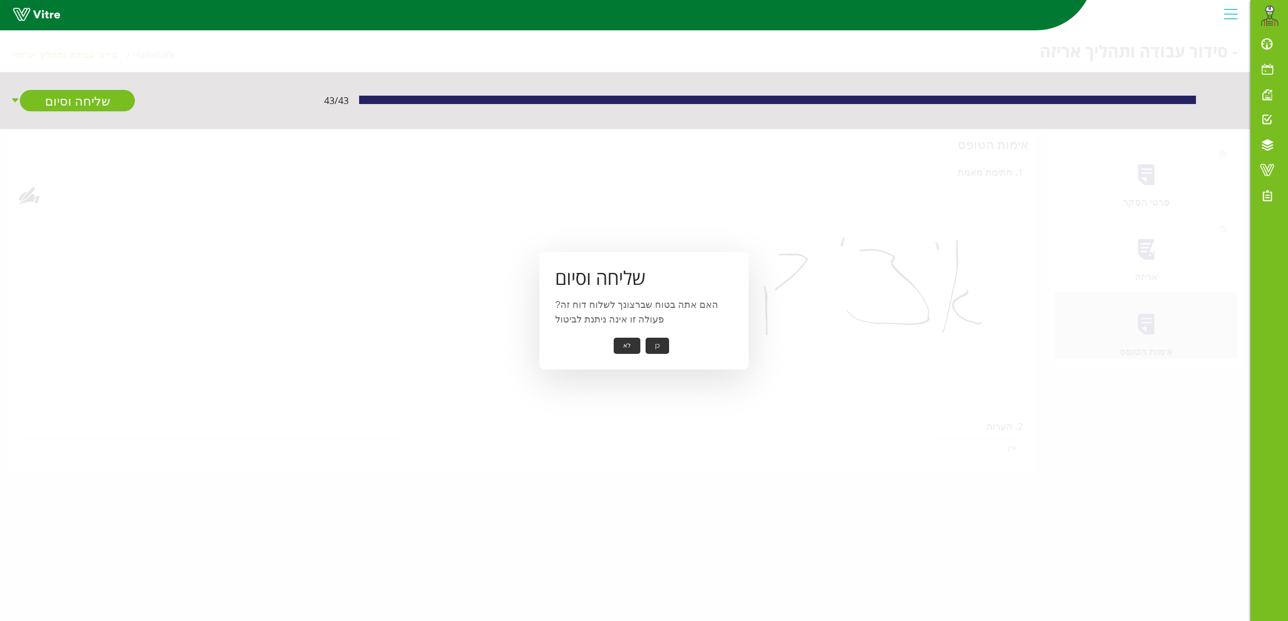
click at [656, 343] on button "כן" at bounding box center [658, 346] width 24 height 16
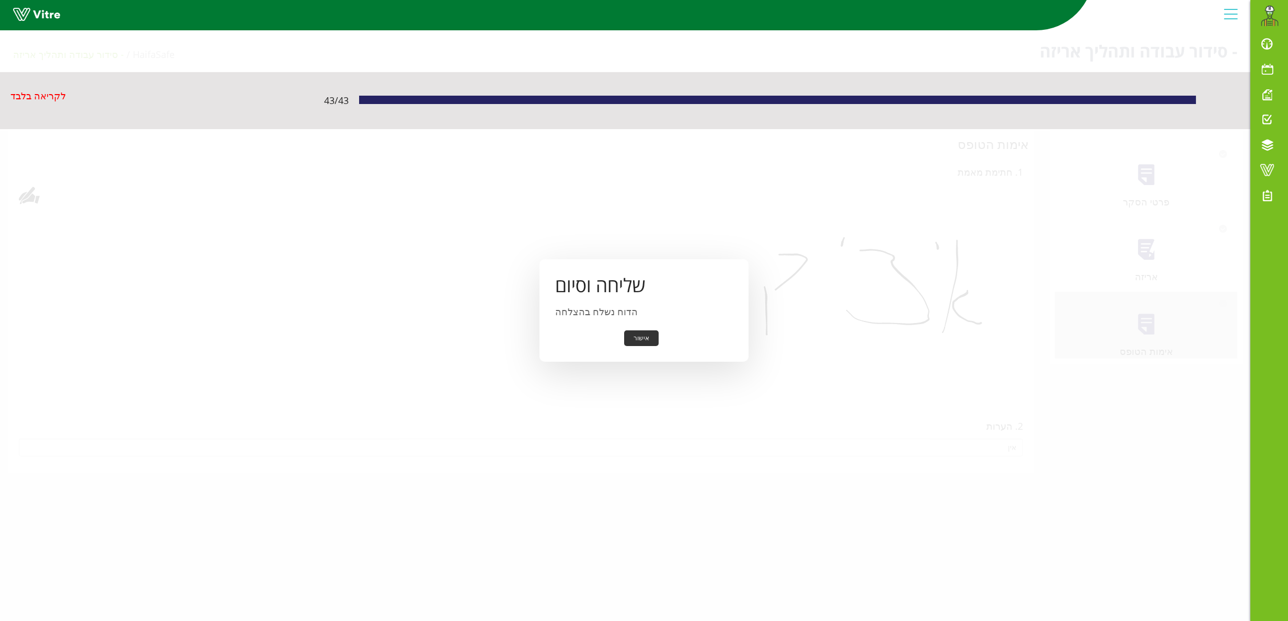
click at [647, 333] on button "אישור" at bounding box center [641, 338] width 34 height 16
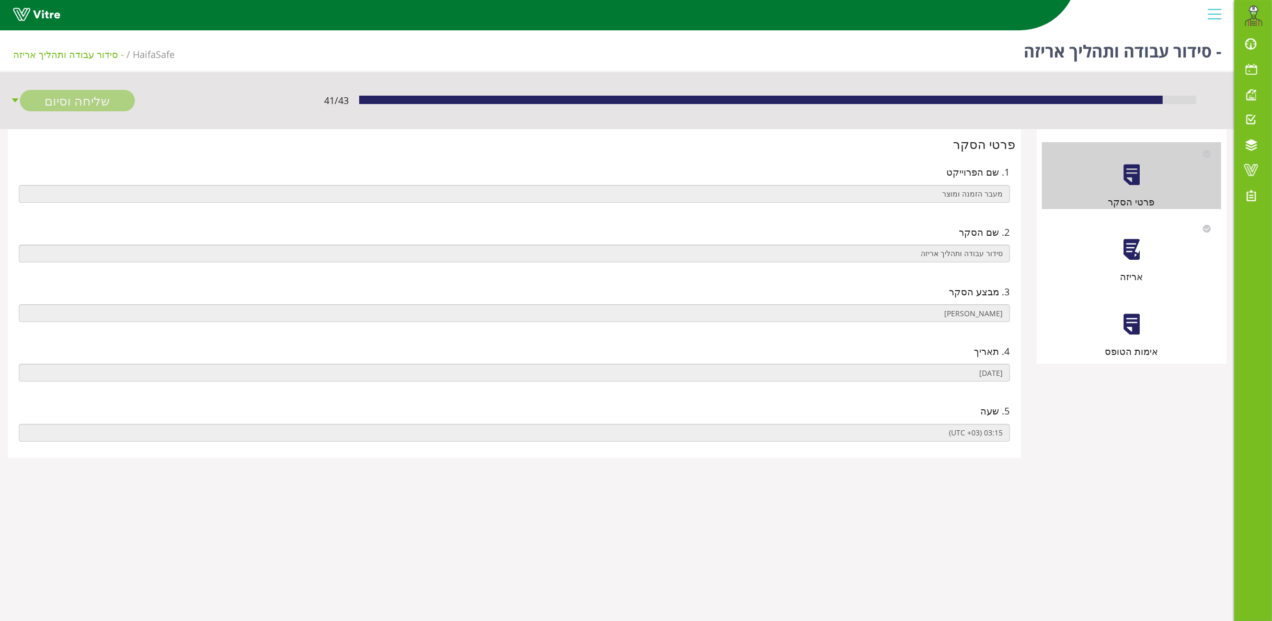
click at [1133, 245] on div at bounding box center [1132, 250] width 24 height 24
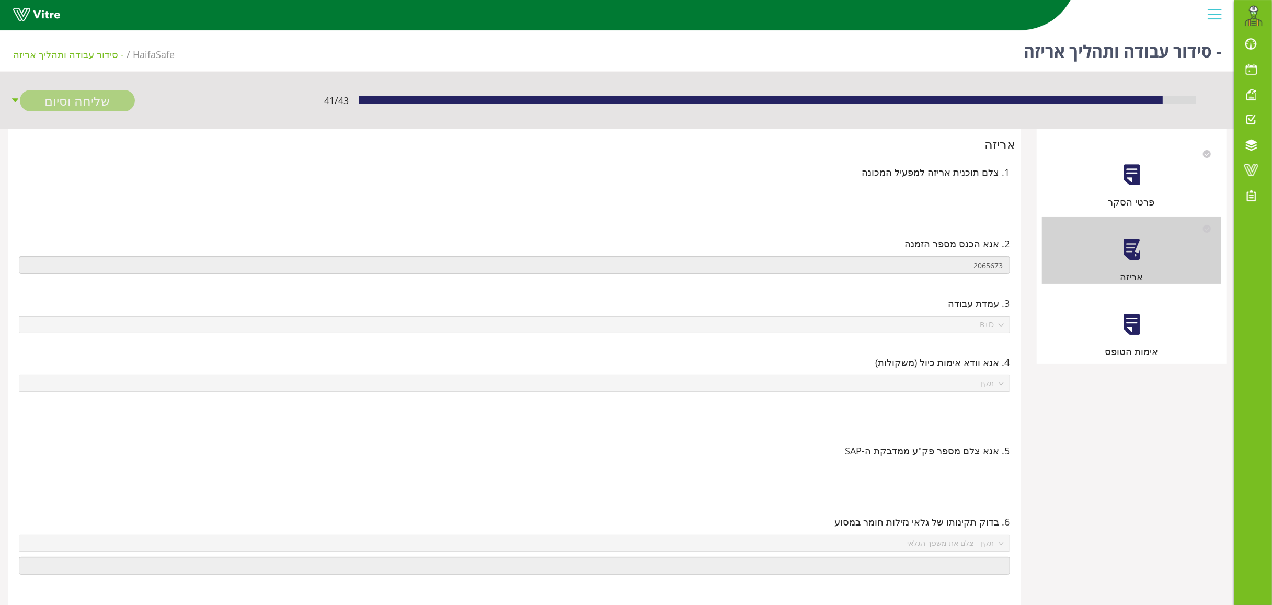
click at [1132, 315] on div at bounding box center [1132, 325] width 24 height 24
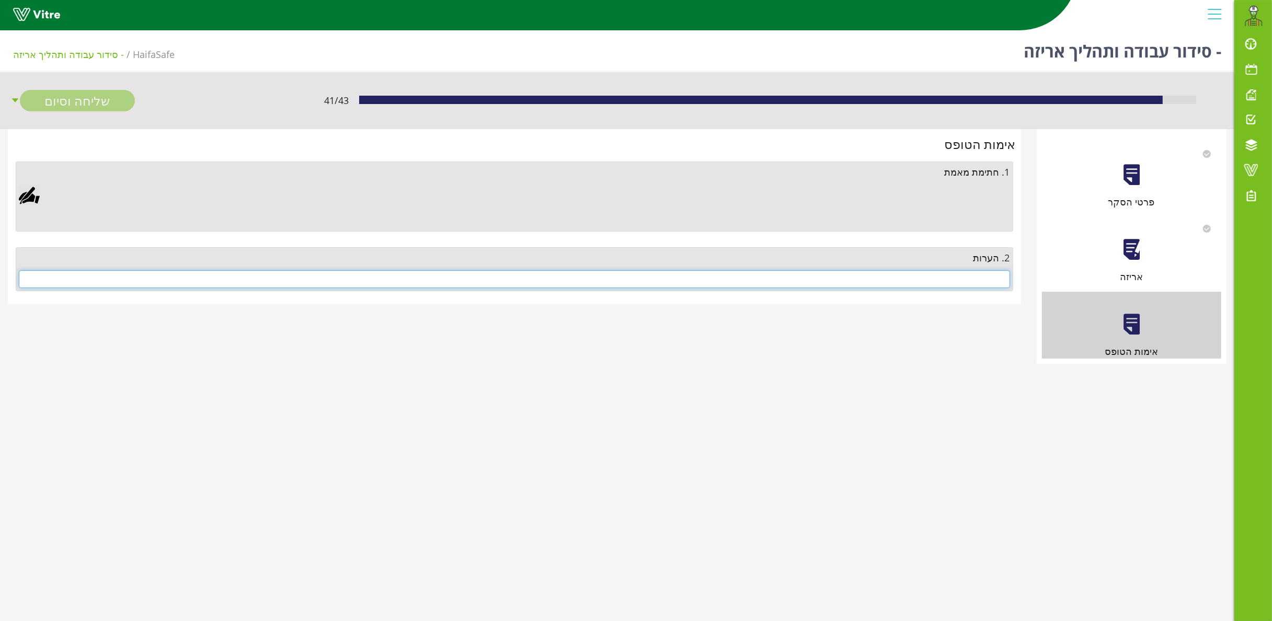
click at [816, 281] on input "text" at bounding box center [514, 279] width 991 height 18
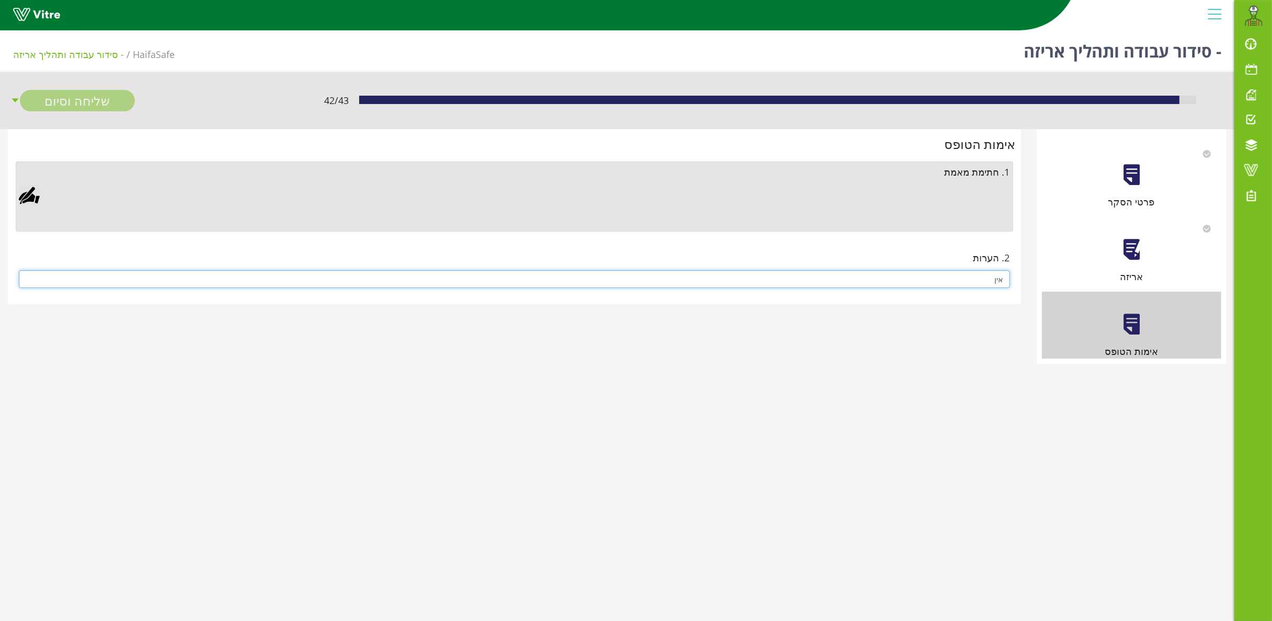
type input "אין"
click at [30, 191] on div at bounding box center [29, 195] width 21 height 21
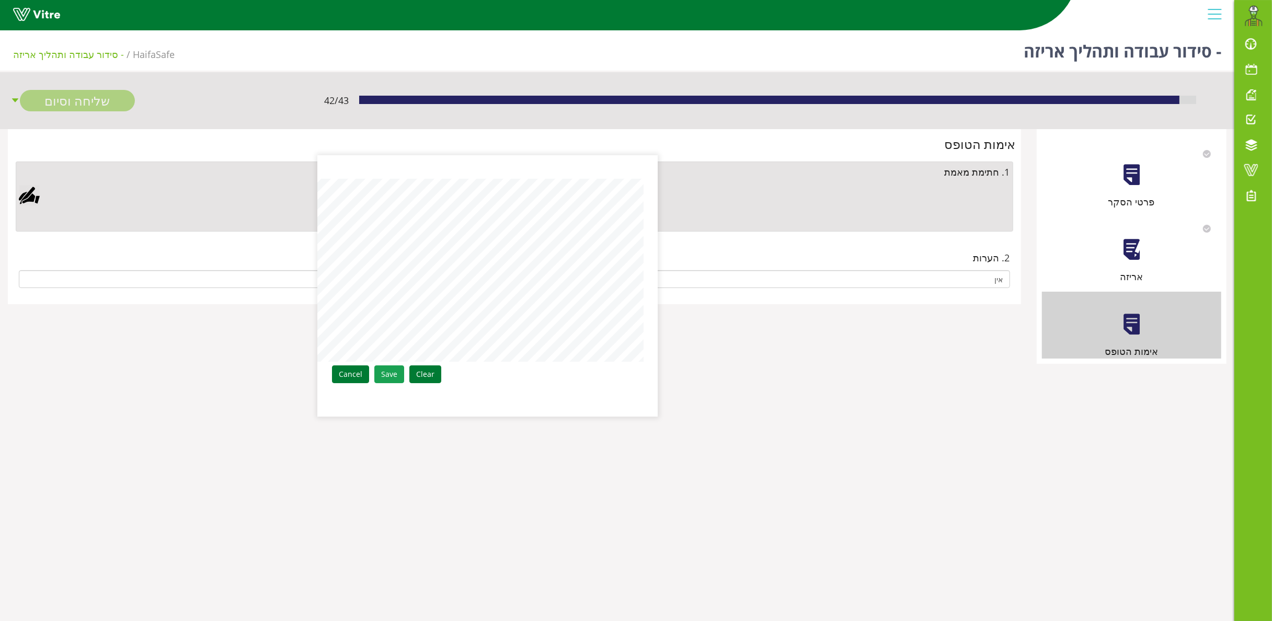
click at [388, 377] on link "Save" at bounding box center [389, 374] width 30 height 18
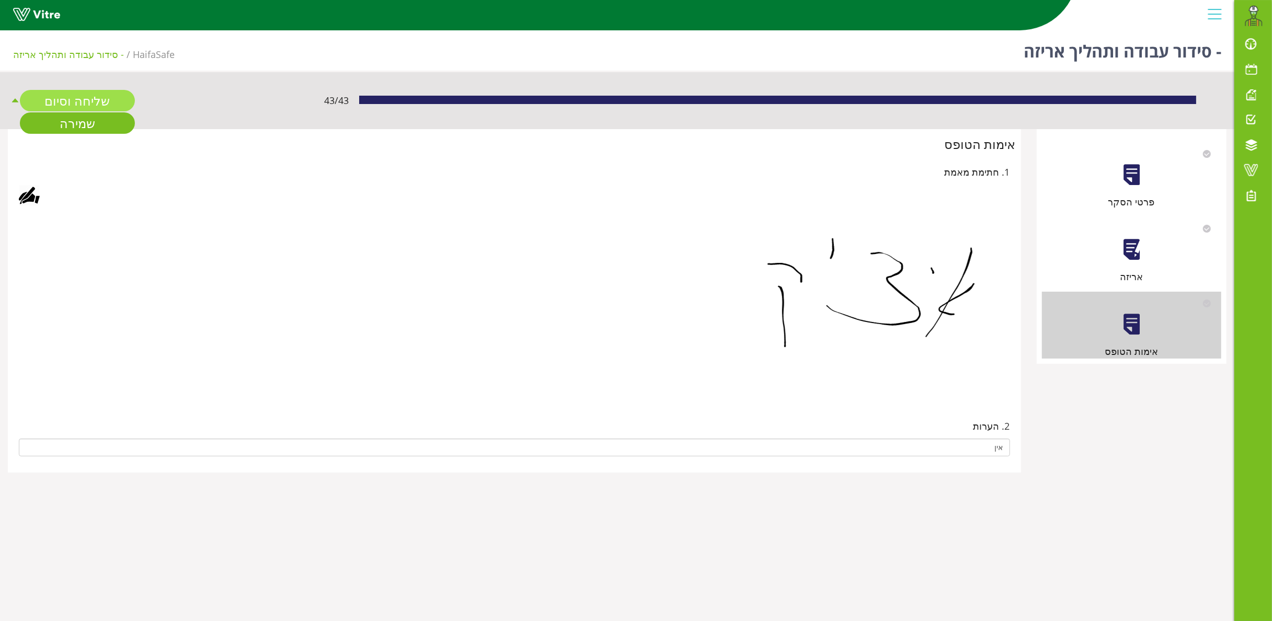
click at [88, 95] on link "שליחה וסיום" at bounding box center [77, 100] width 115 height 21
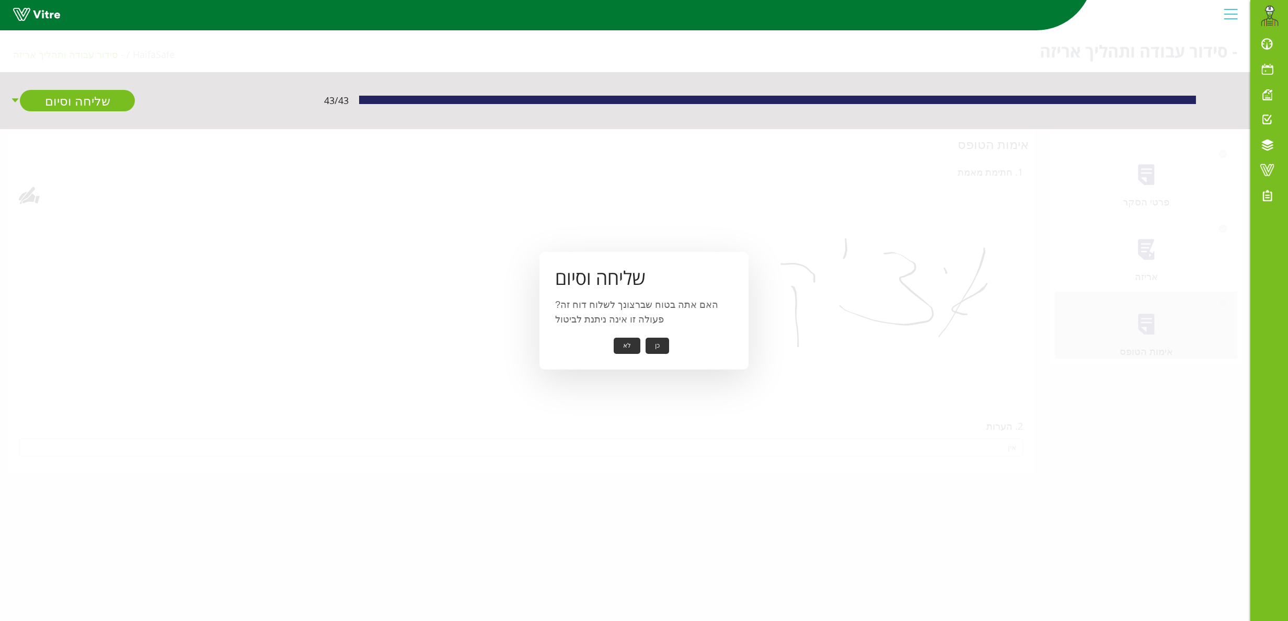
click at [652, 343] on button "כן" at bounding box center [658, 346] width 24 height 16
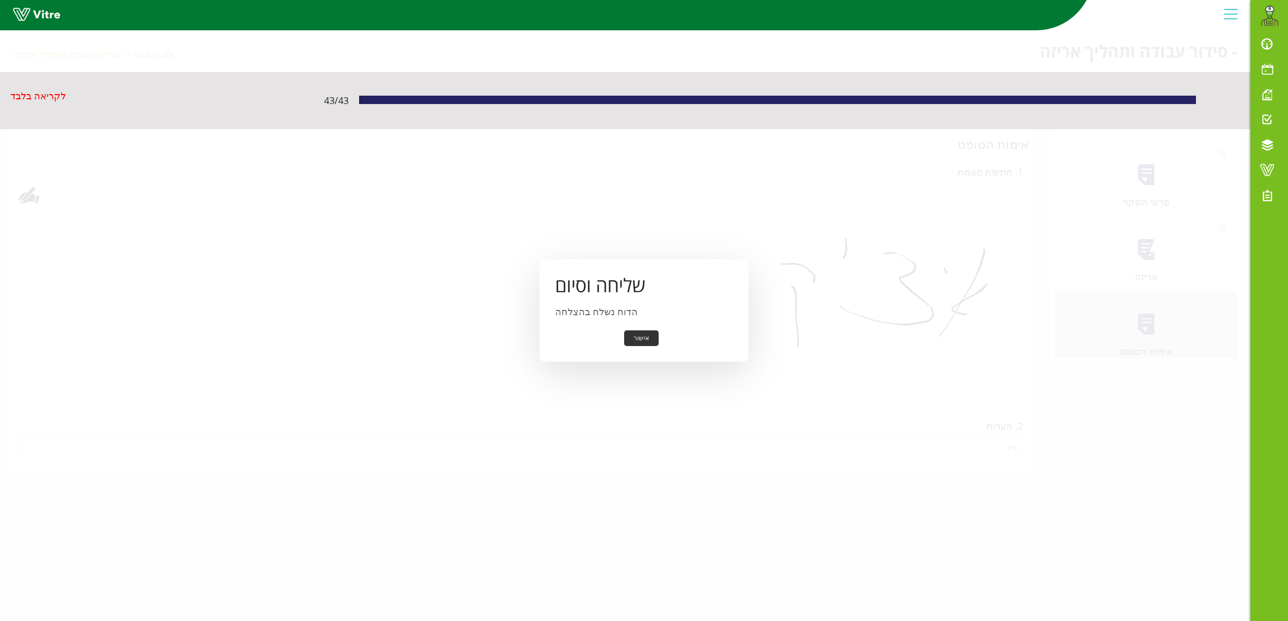
click at [646, 339] on button "אישור" at bounding box center [641, 338] width 34 height 16
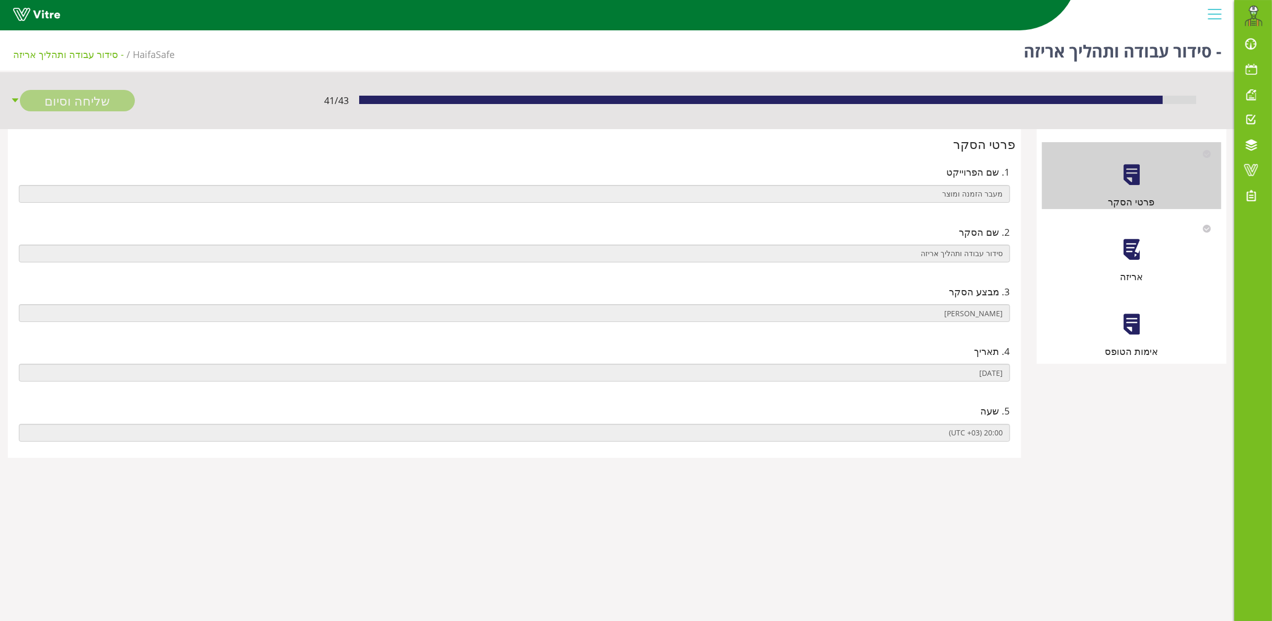
click at [1136, 232] on div "אריזה" at bounding box center [1132, 250] width 180 height 67
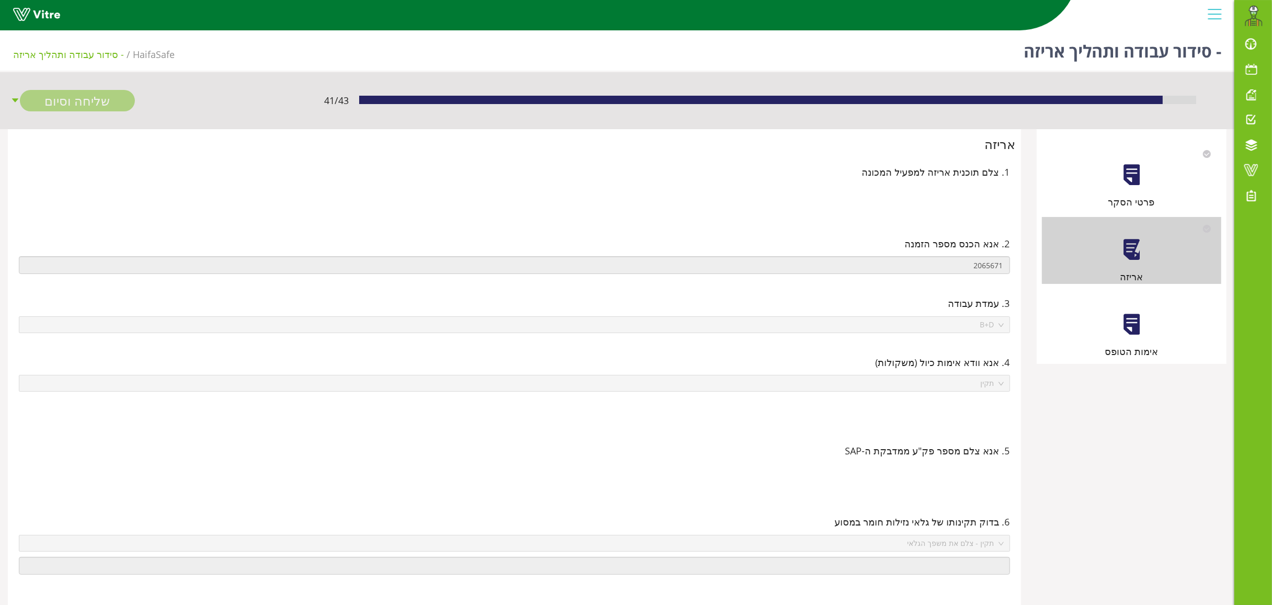
click at [1141, 325] on div at bounding box center [1132, 325] width 24 height 24
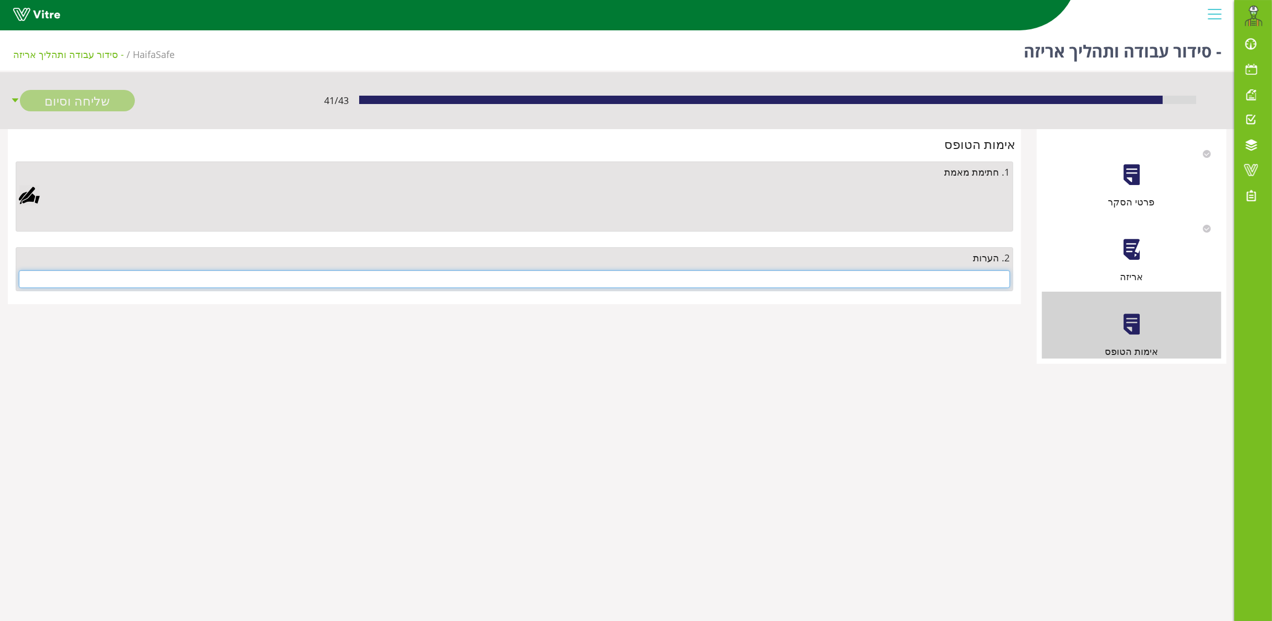
click at [849, 280] on input "text" at bounding box center [514, 279] width 991 height 18
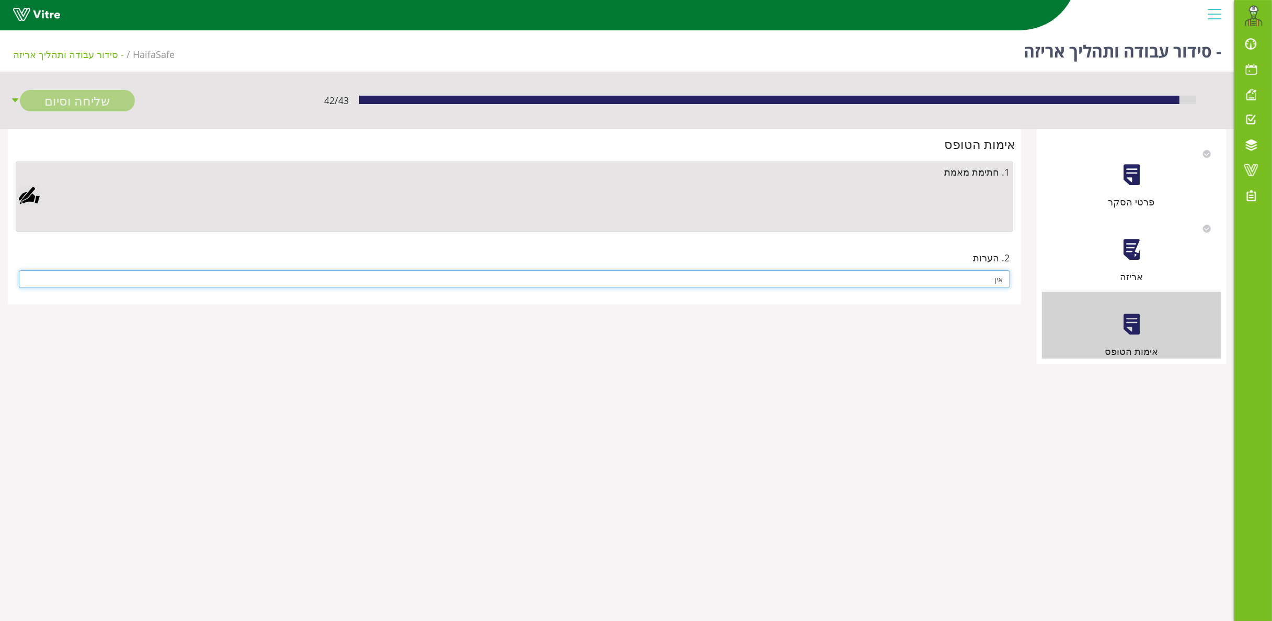
type input "אין"
click at [30, 189] on div at bounding box center [29, 195] width 21 height 21
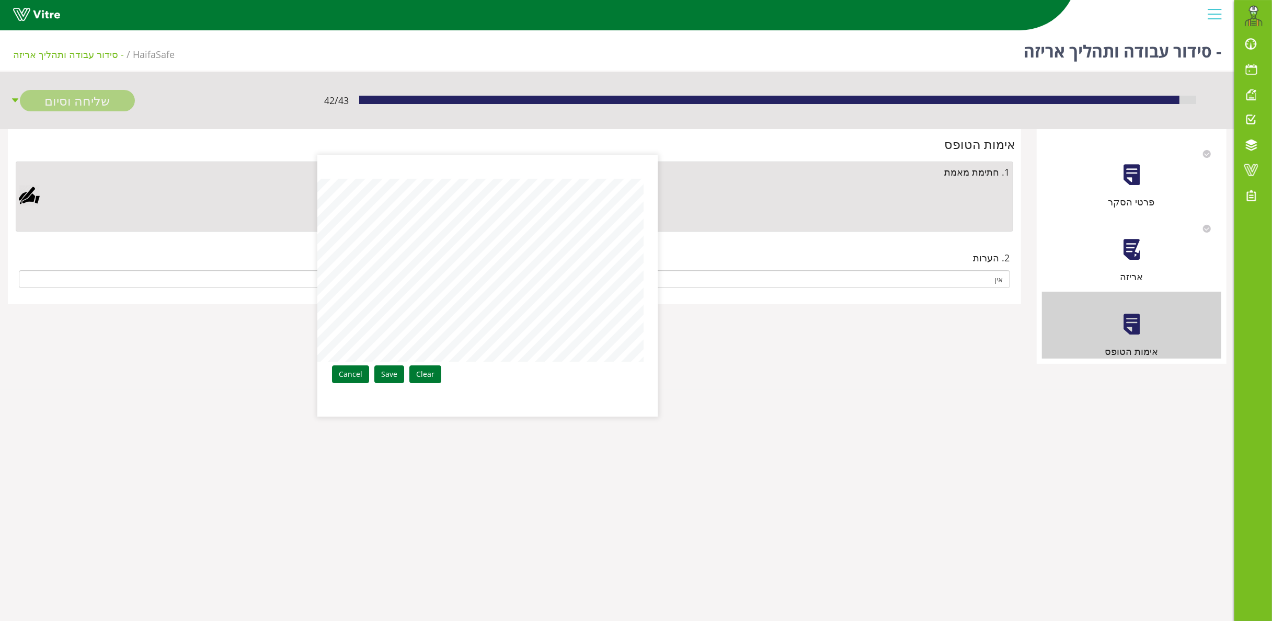
click at [385, 365] on div "Clear Save Cancel" at bounding box center [488, 285] width 340 height 261
click at [393, 375] on link "Save" at bounding box center [389, 374] width 30 height 18
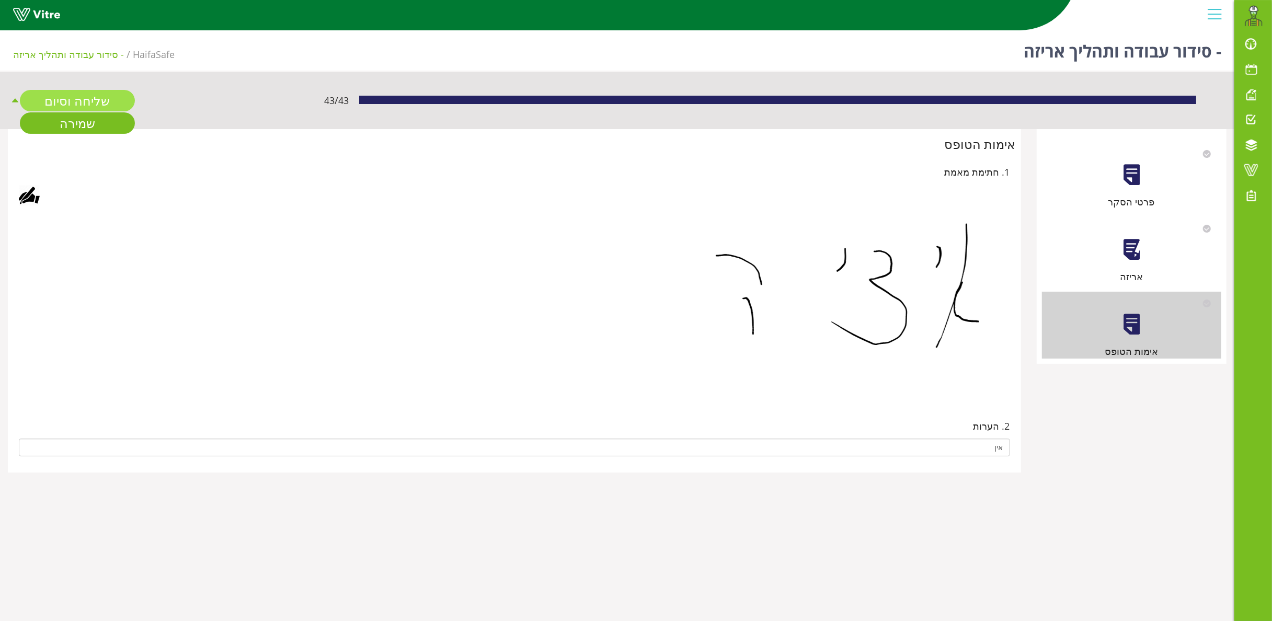
click at [75, 91] on link "שליחה וסיום" at bounding box center [77, 100] width 115 height 21
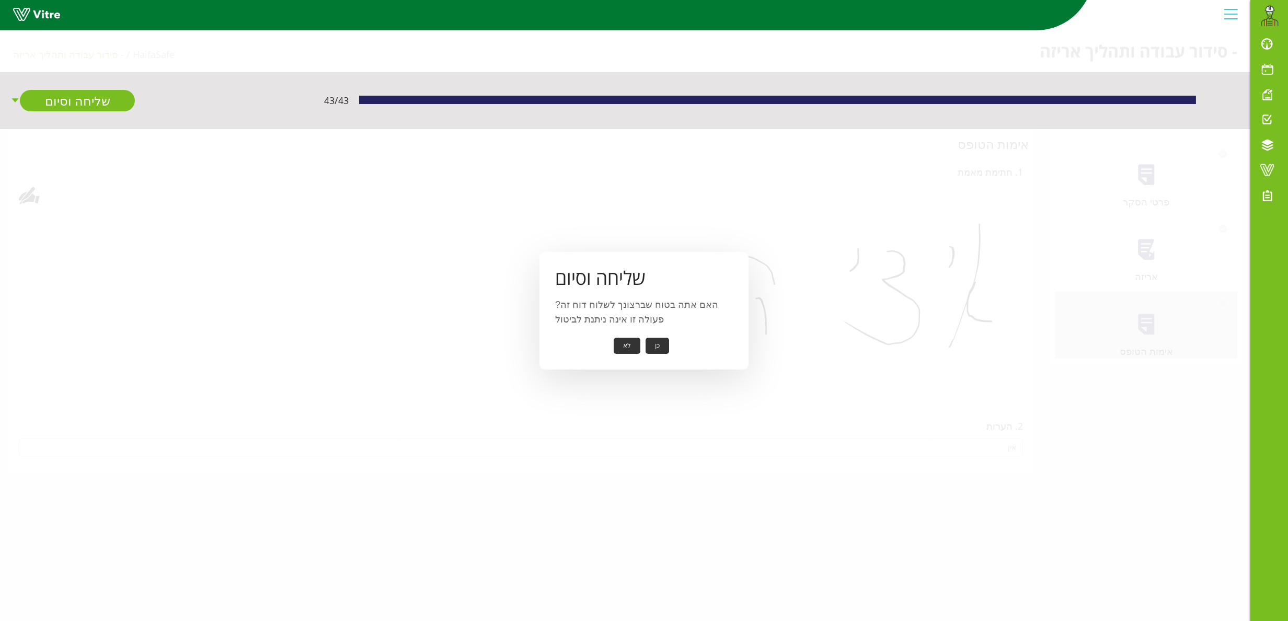
click at [661, 348] on button "כן" at bounding box center [658, 346] width 24 height 16
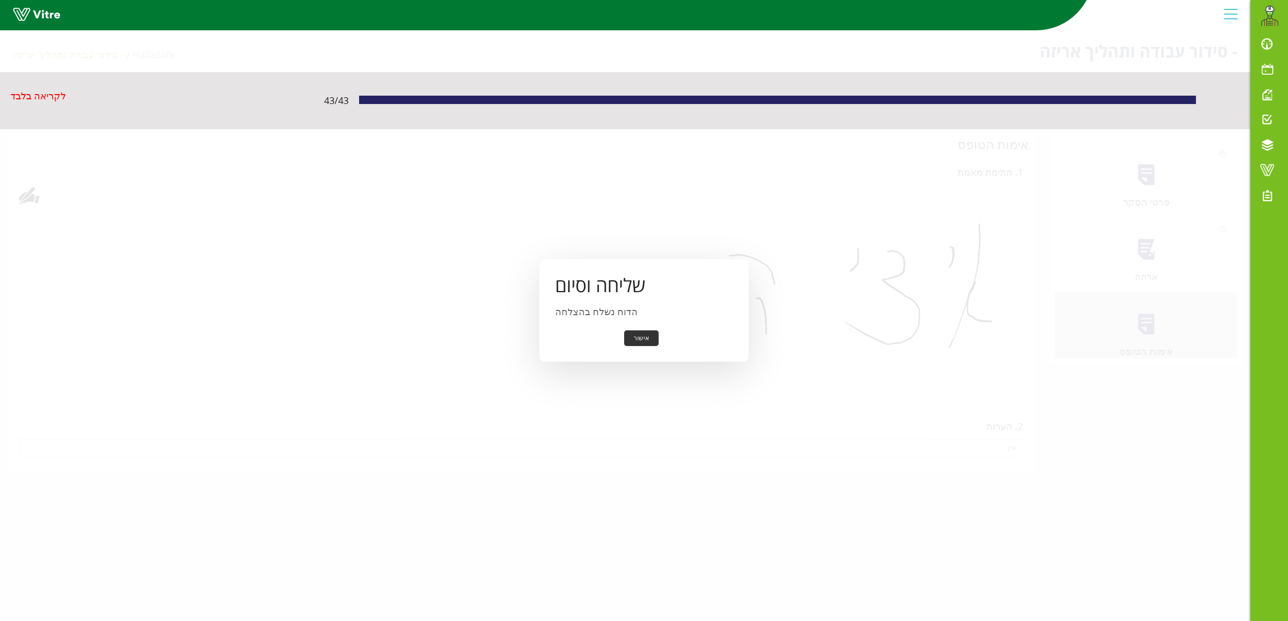
click at [645, 333] on button "אישור" at bounding box center [641, 338] width 34 height 16
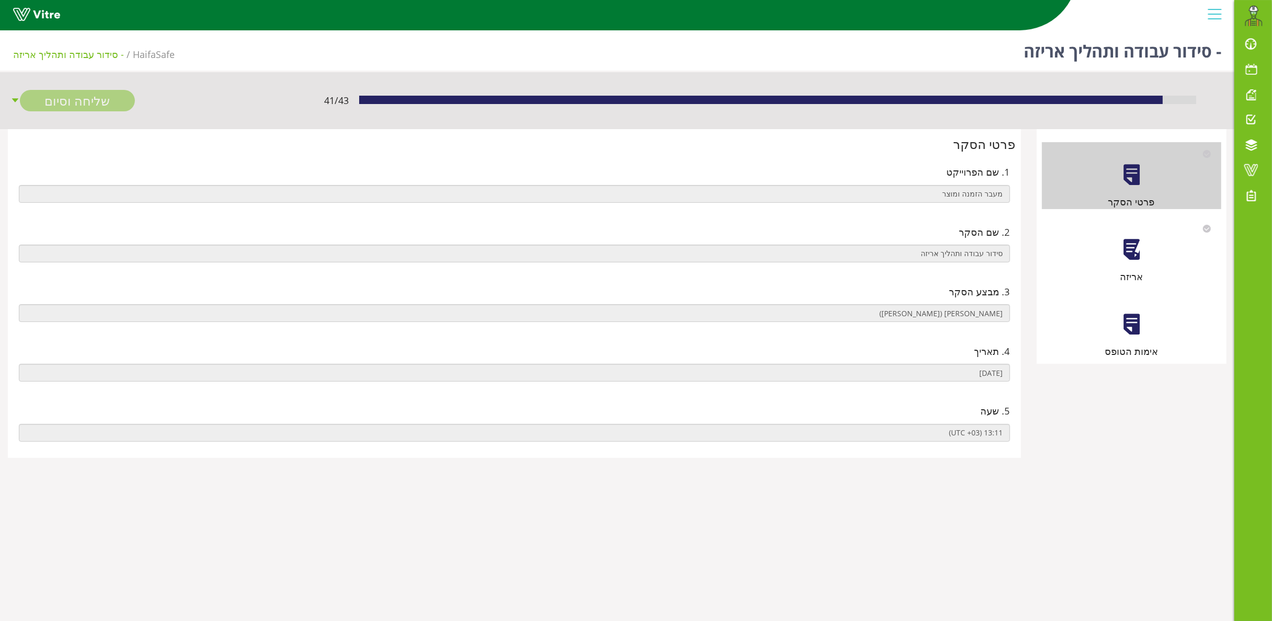
click at [1135, 252] on div at bounding box center [1132, 250] width 24 height 24
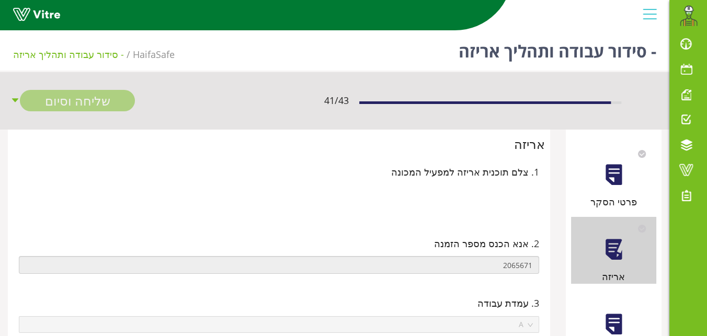
scroll to position [116, 0]
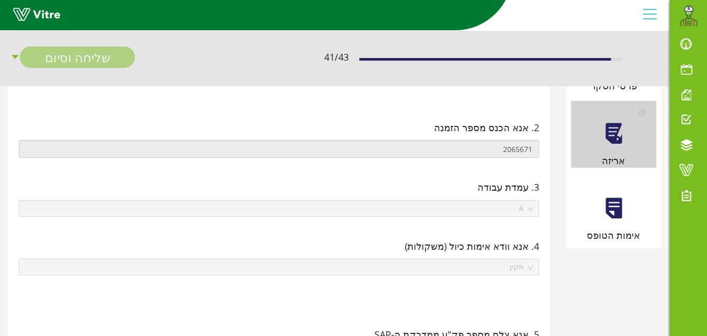
click at [615, 203] on div at bounding box center [614, 209] width 24 height 24
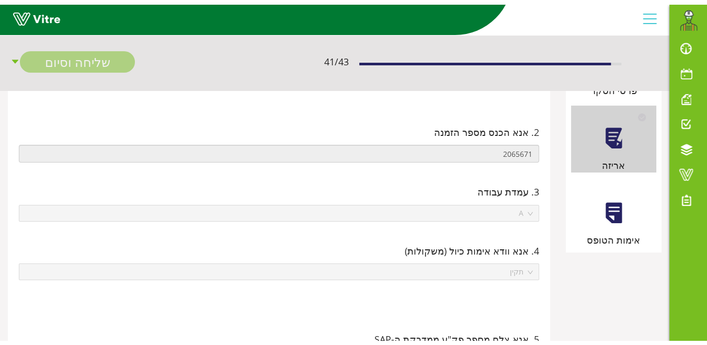
scroll to position [0, 0]
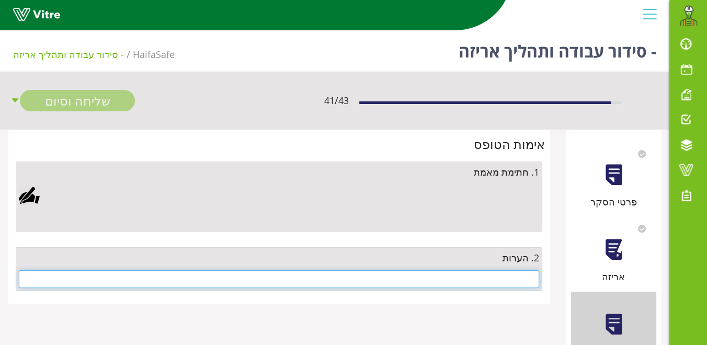
click at [377, 277] on input "text" at bounding box center [279, 279] width 520 height 18
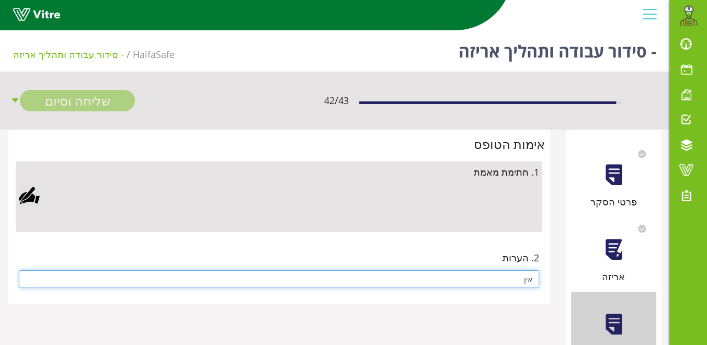
type input "אין"
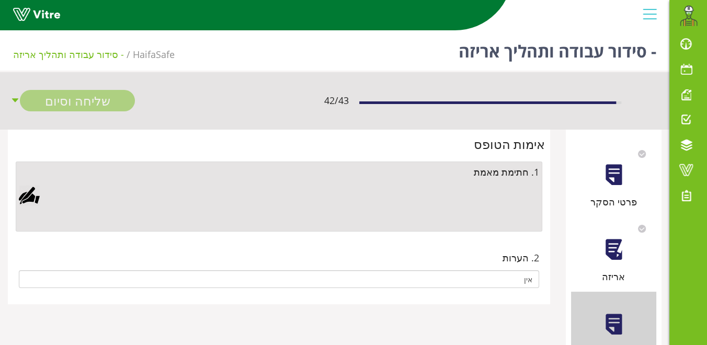
click at [22, 196] on div at bounding box center [29, 195] width 21 height 21
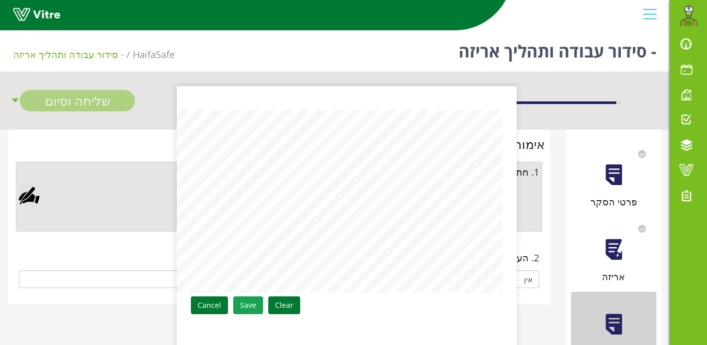
click at [248, 300] on link "Save" at bounding box center [248, 305] width 30 height 18
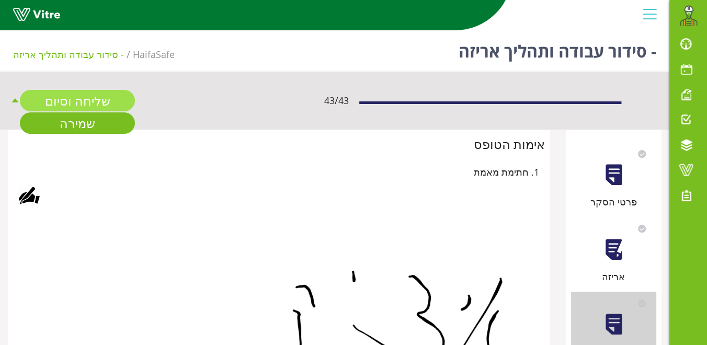
click at [100, 98] on link "שליחה וסיום" at bounding box center [77, 100] width 115 height 21
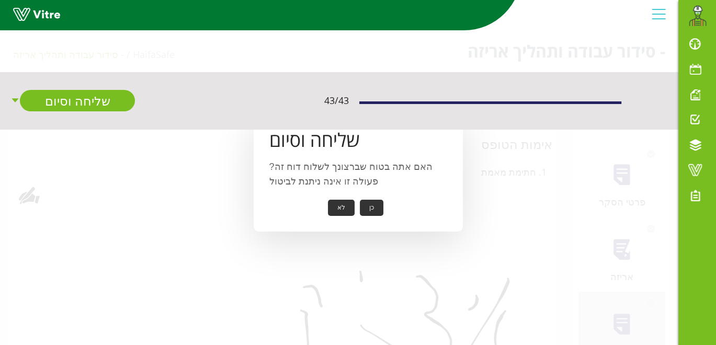
click at [372, 212] on button "כן" at bounding box center [372, 208] width 24 height 16
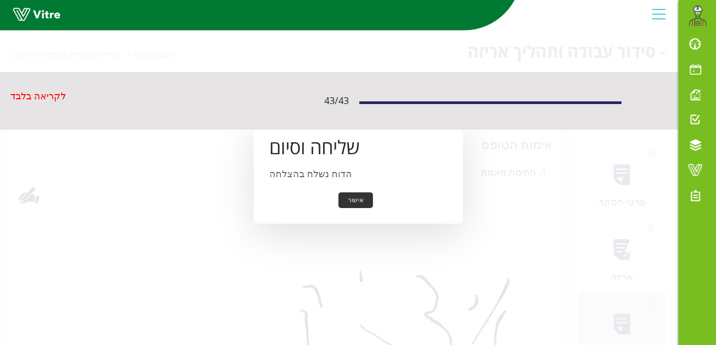
click at [353, 196] on button "אישור" at bounding box center [355, 200] width 34 height 16
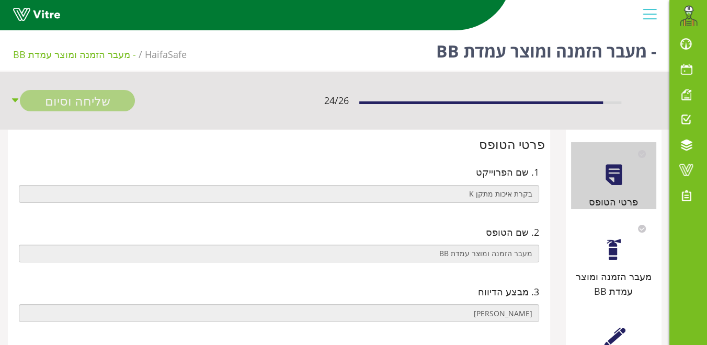
click at [599, 243] on div "מעבר הזמנה ומוצר עמדת BB" at bounding box center [613, 258] width 85 height 82
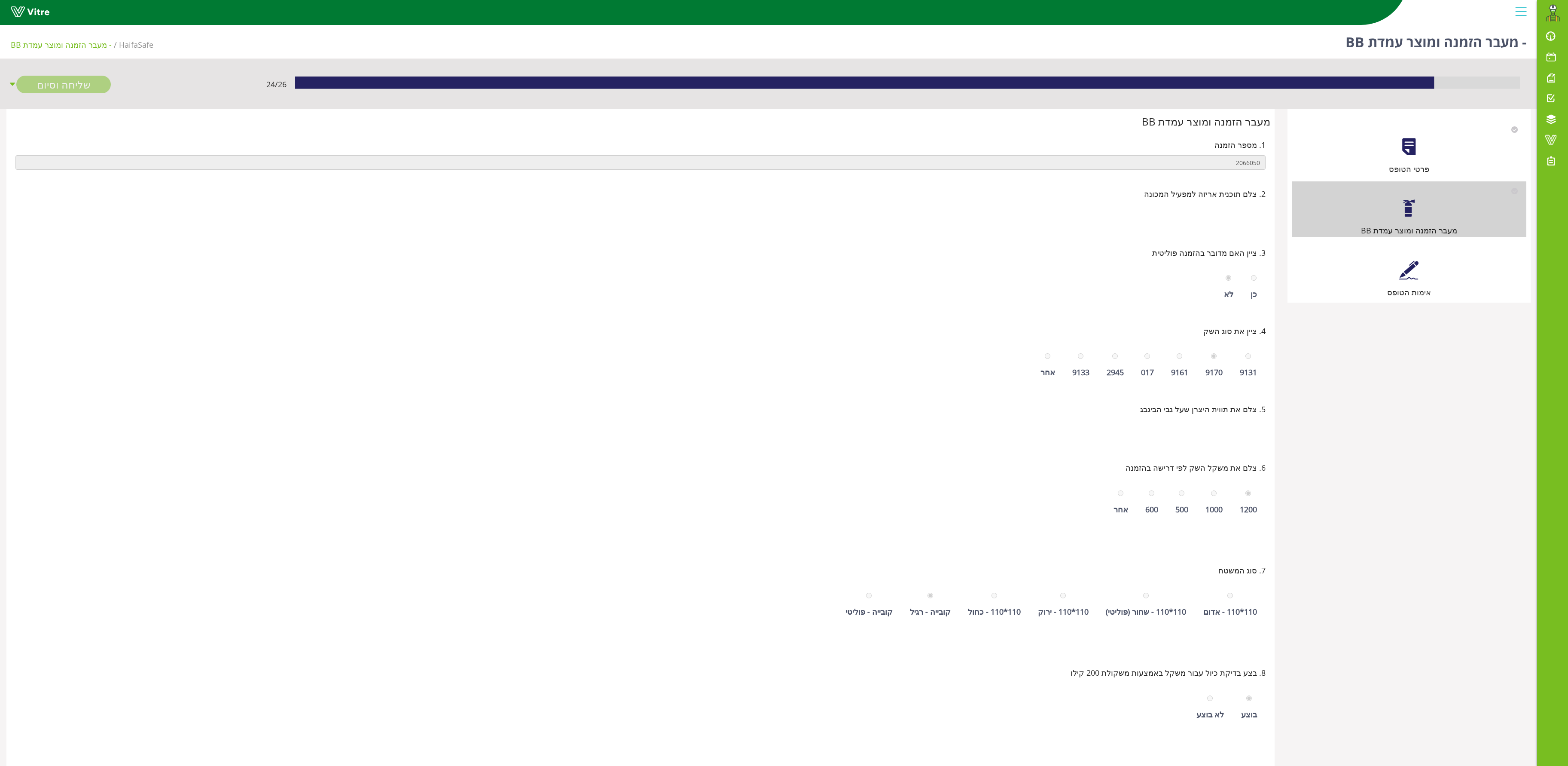
click at [580, 275] on div at bounding box center [1409, 270] width 20 height 20
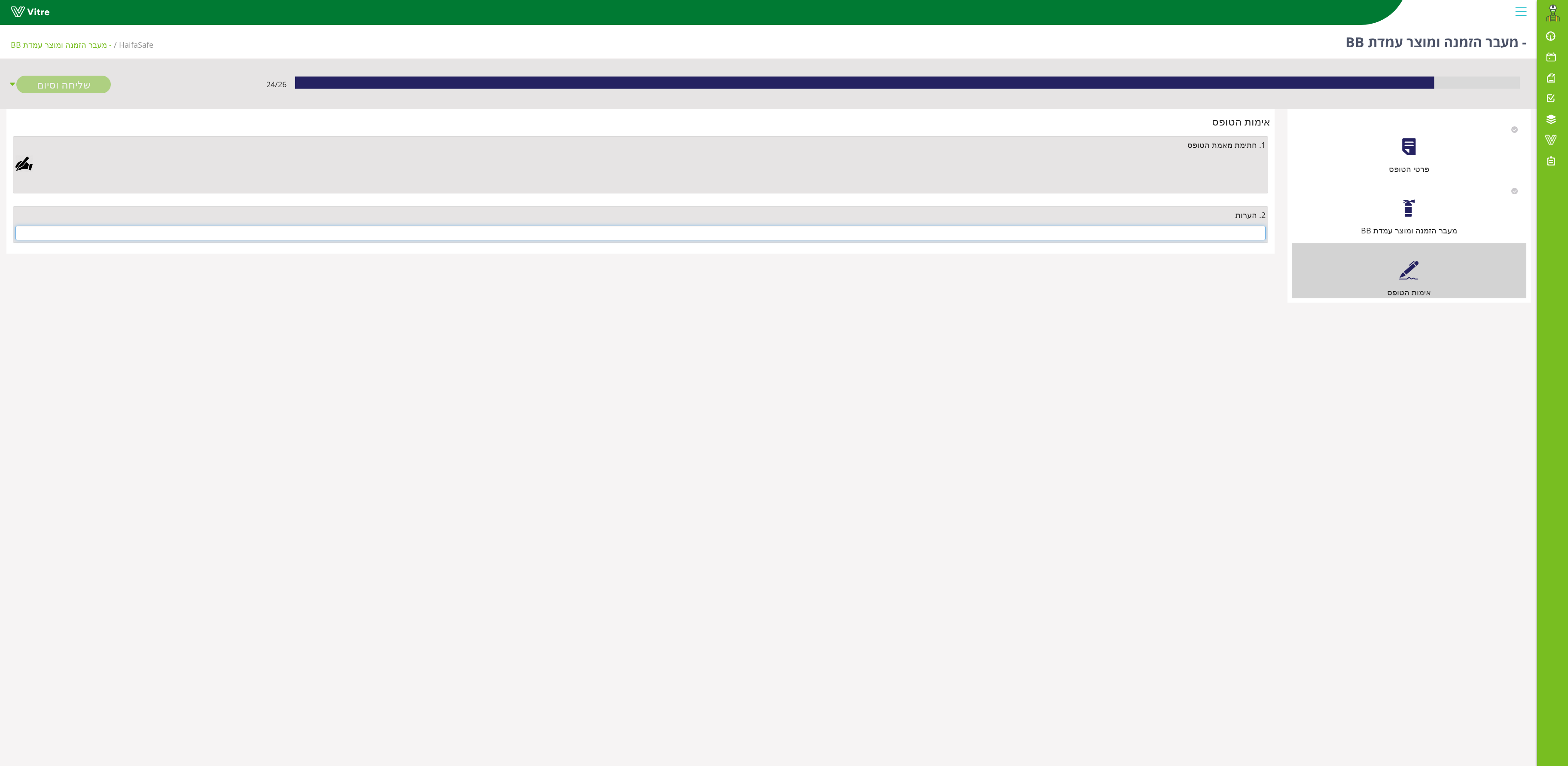
click at [580, 238] on input "text" at bounding box center [640, 233] width 1250 height 15
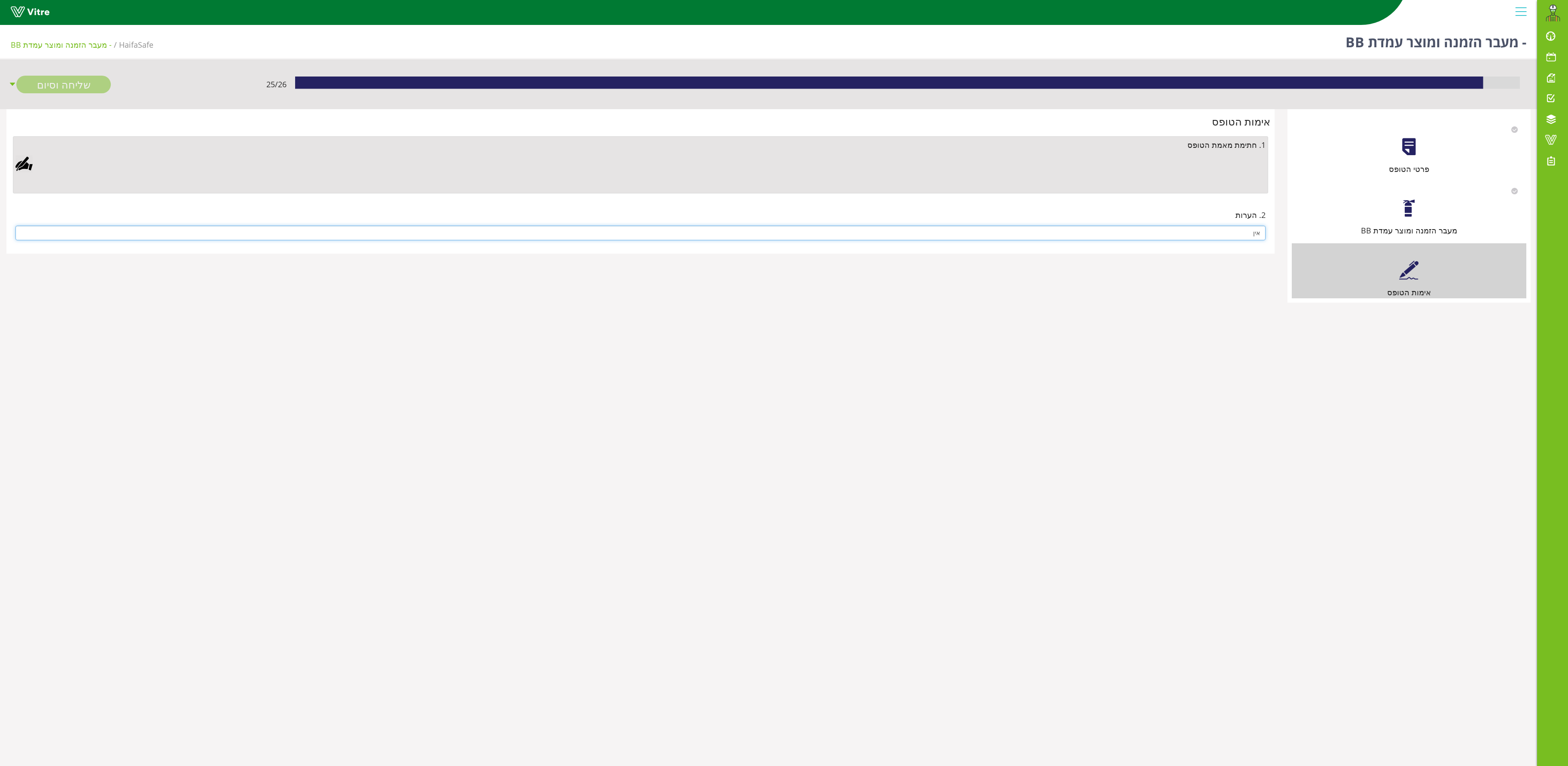
type input "אין"
click at [27, 159] on div at bounding box center [24, 164] width 17 height 17
click at [463, 283] on link "Save" at bounding box center [451, 371] width 25 height 15
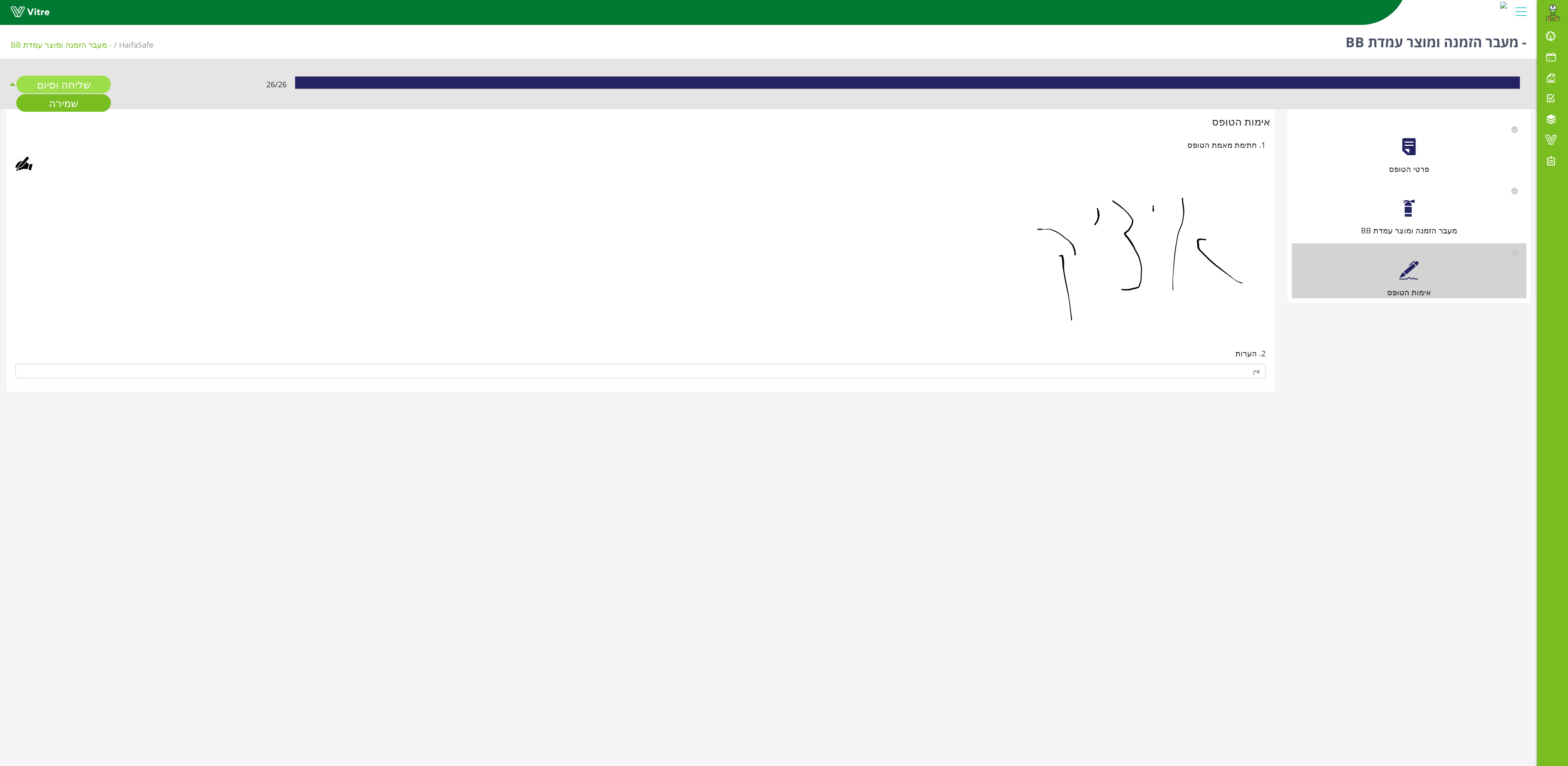
click at [58, 82] on link "שליחה וסיום" at bounding box center [63, 84] width 95 height 17
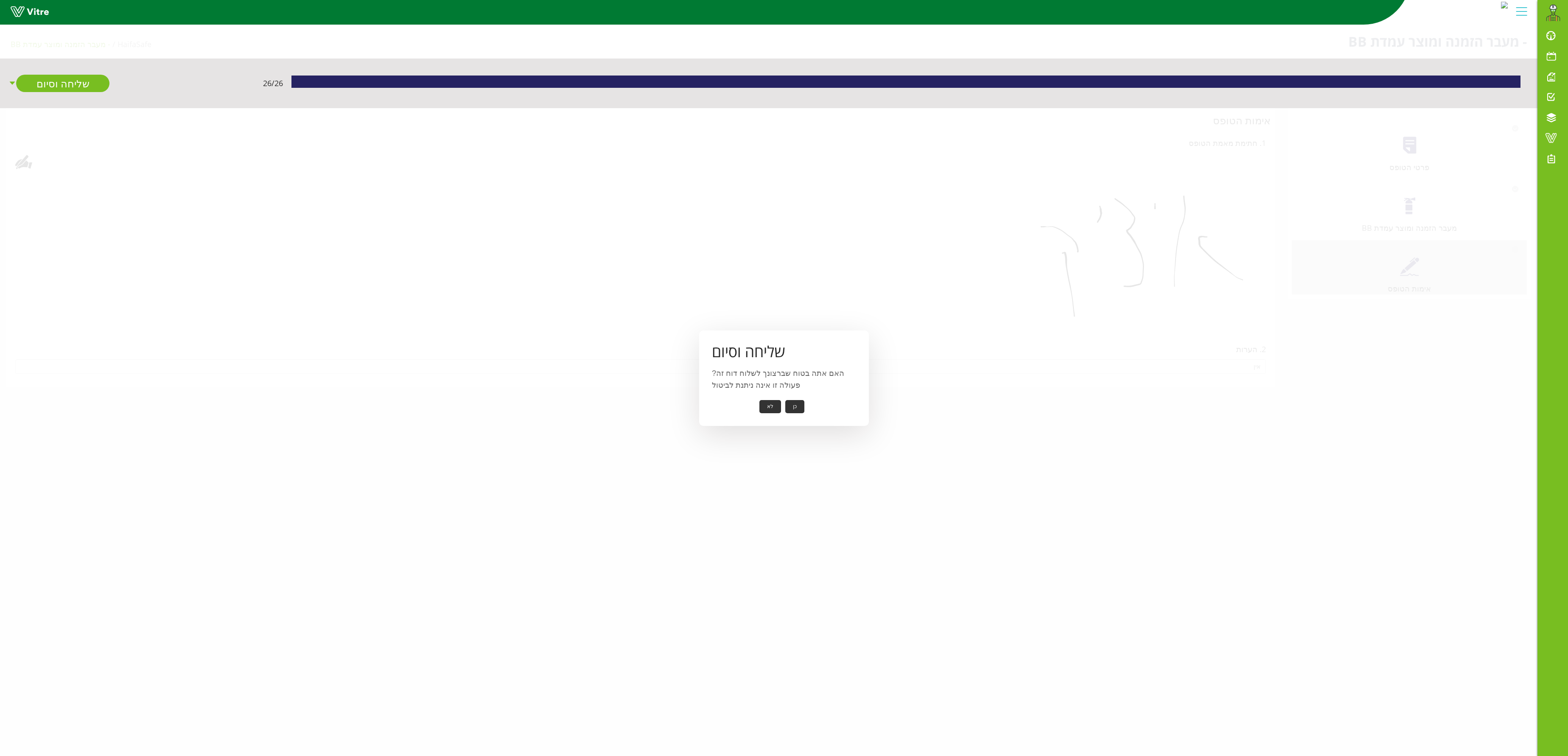
click at [573, 279] on button "כן" at bounding box center [795, 406] width 19 height 13
click at [573, 279] on button "אישור" at bounding box center [782, 401] width 28 height 13
